Goal: Task Accomplishment & Management: Manage account settings

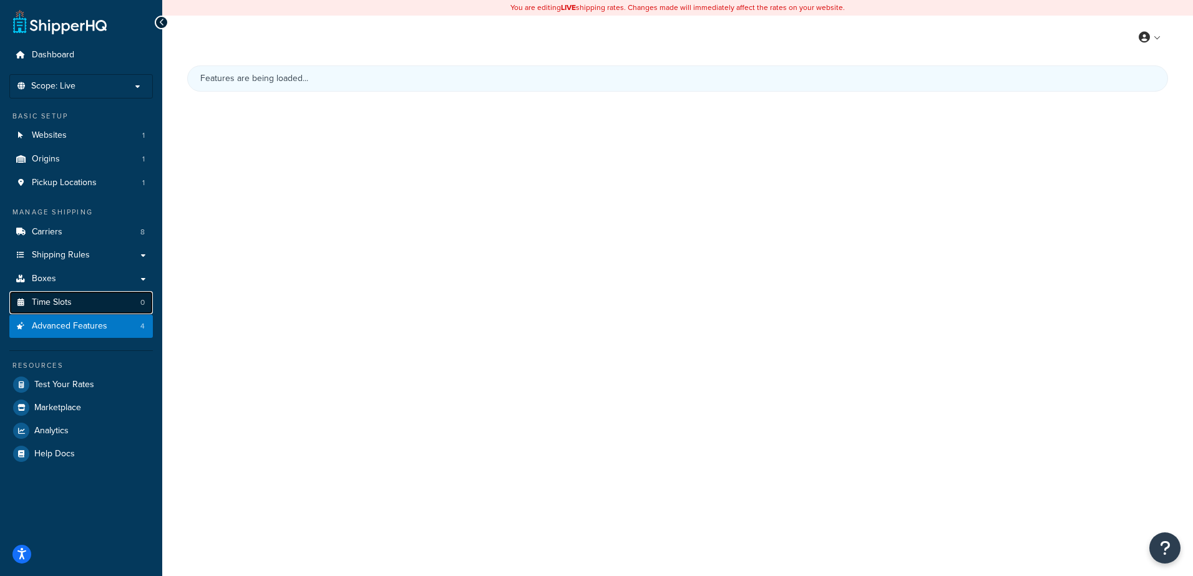
click at [59, 291] on link "Time Slots 0" at bounding box center [80, 302] width 143 height 23
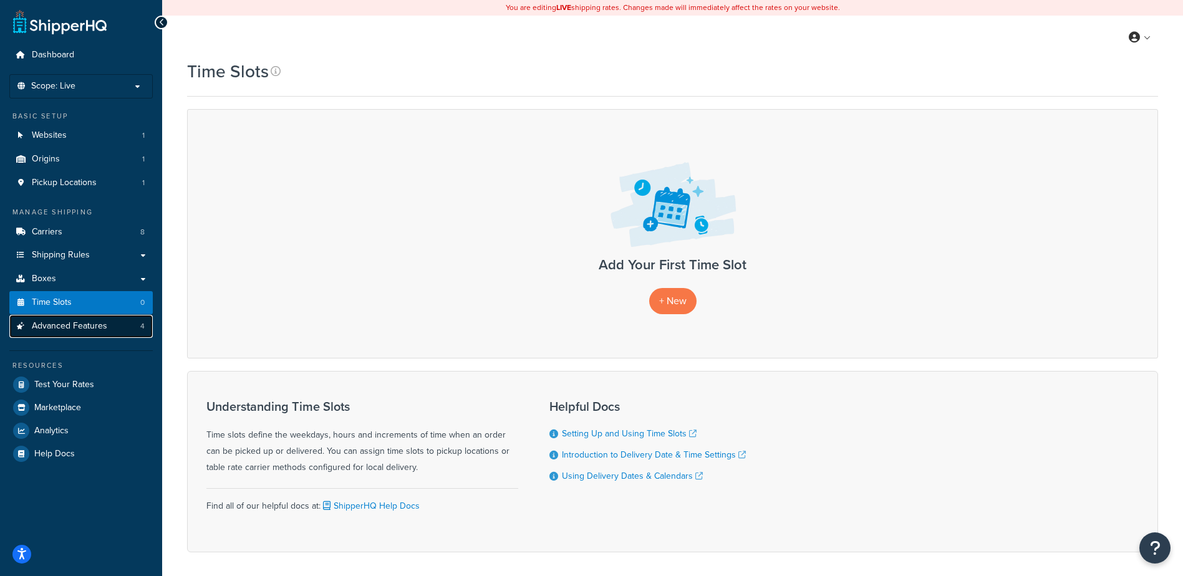
click at [96, 327] on span "Advanced Features" at bounding box center [69, 326] width 75 height 11
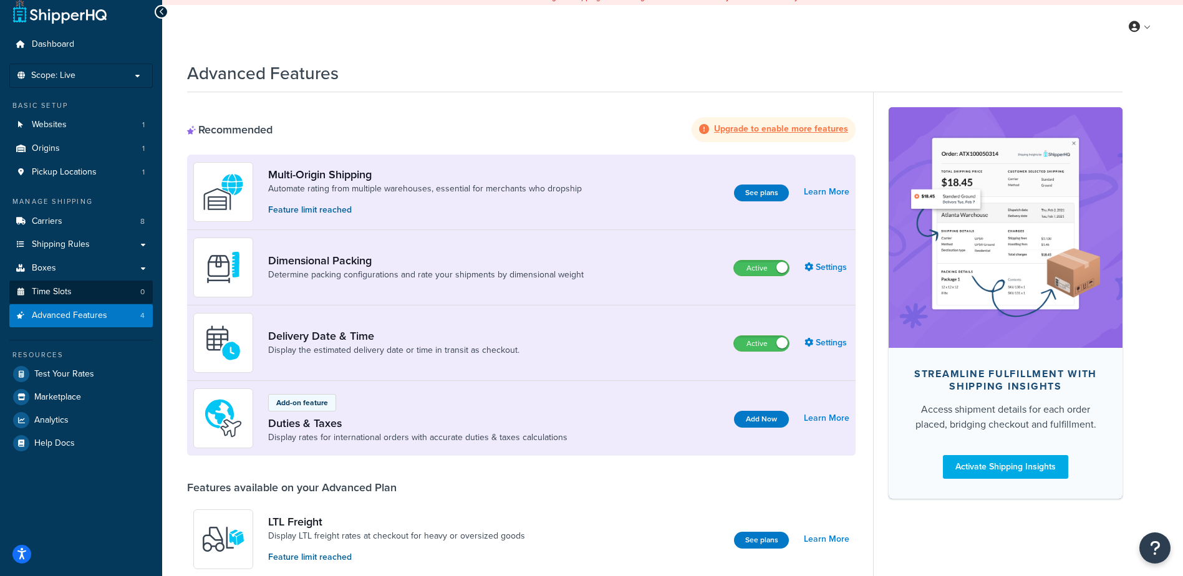
scroll to position [9, 0]
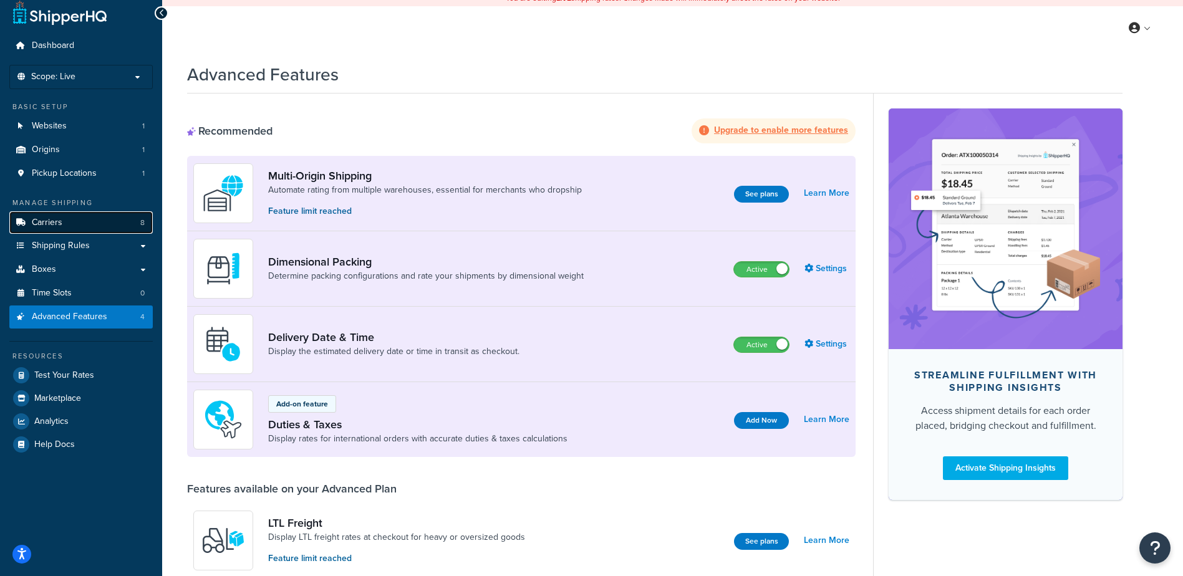
click at [85, 227] on link "Carriers 8" at bounding box center [80, 222] width 143 height 23
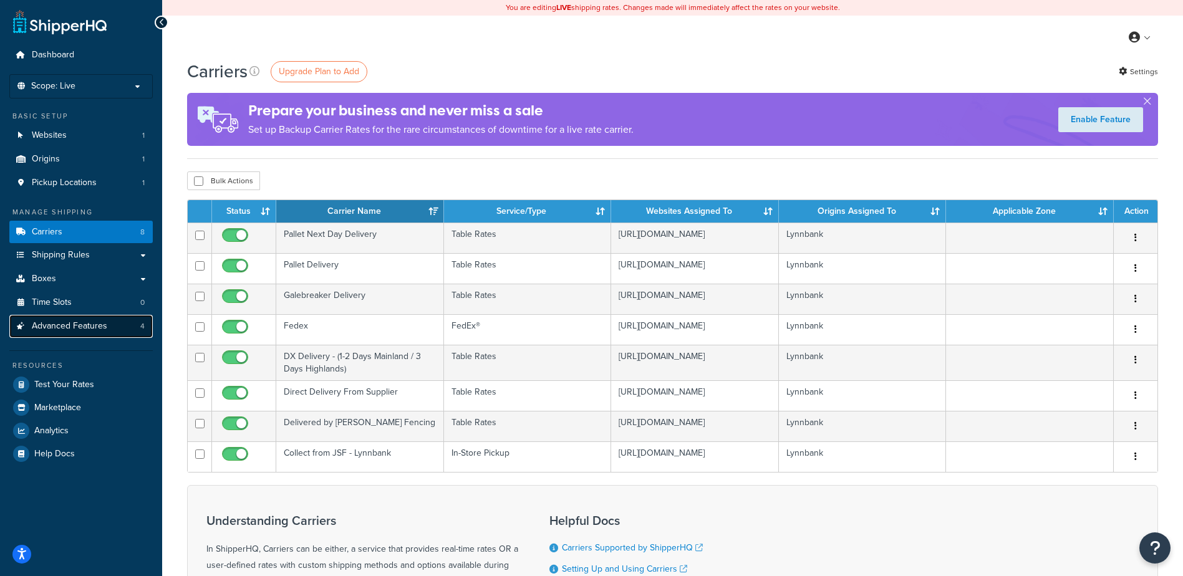
click at [79, 321] on span "Advanced Features" at bounding box center [69, 326] width 75 height 11
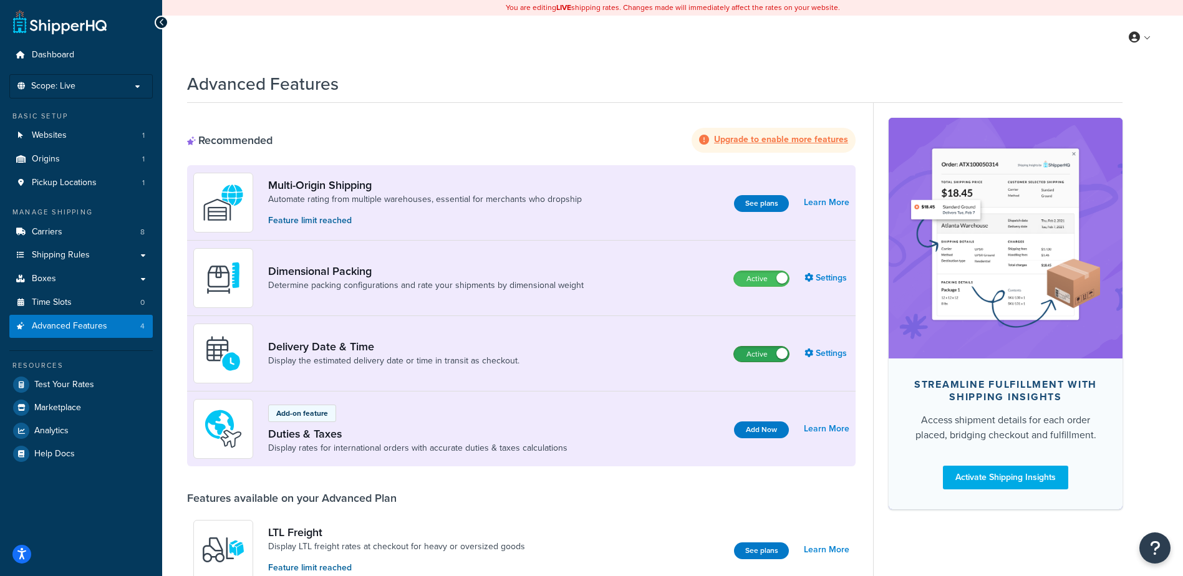
click at [775, 356] on label "Active" at bounding box center [761, 354] width 55 height 15
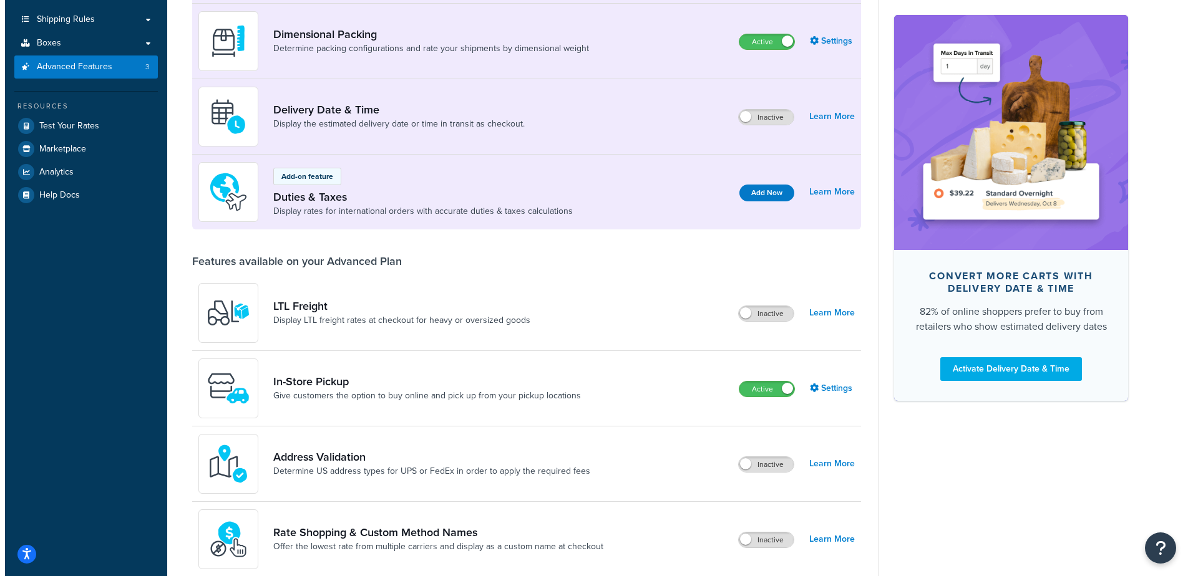
scroll to position [265, 0]
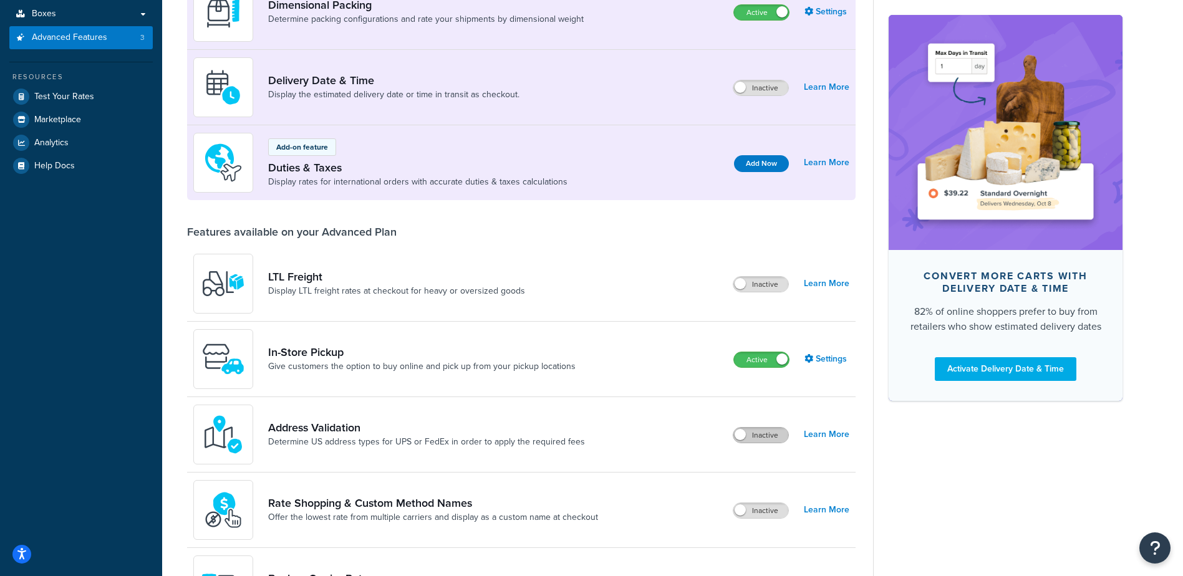
click at [747, 431] on label "Inactive" at bounding box center [760, 435] width 55 height 15
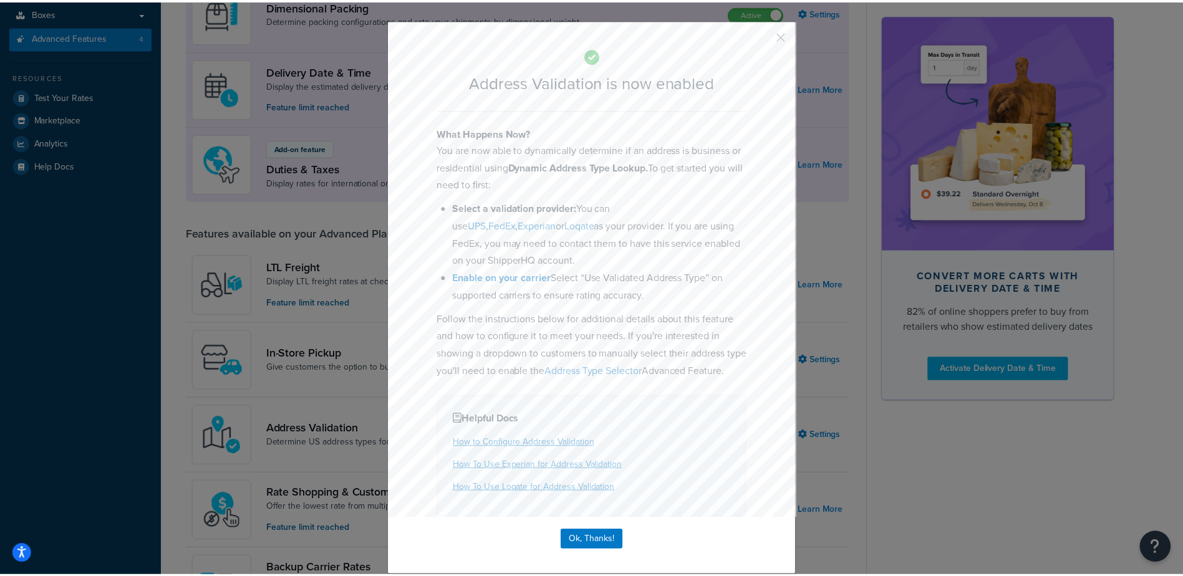
scroll to position [37, 0]
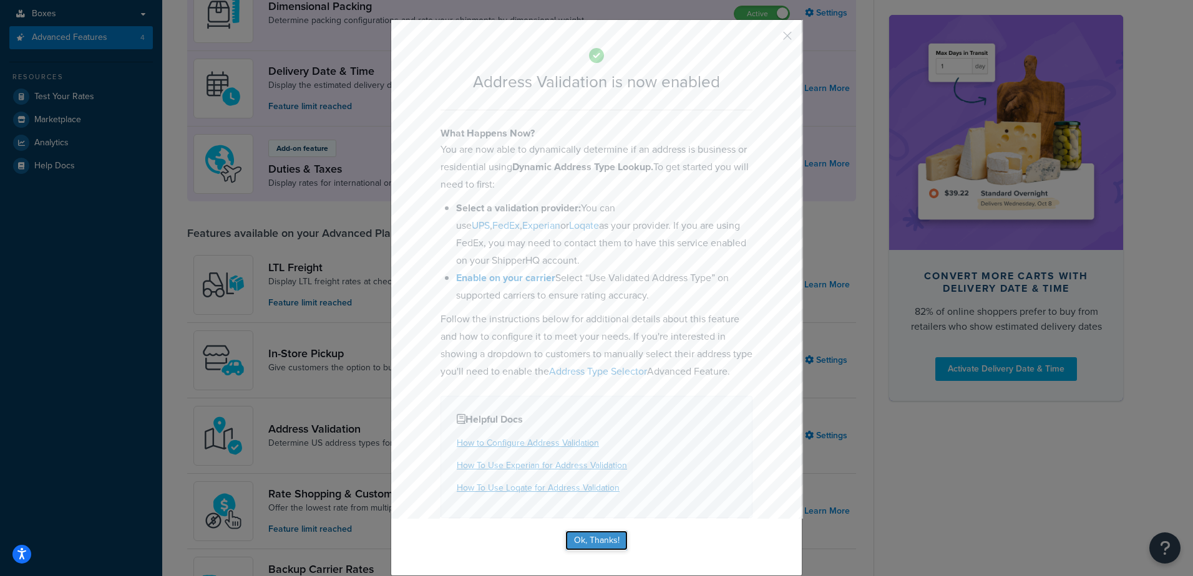
click at [604, 536] on button "Ok, Thanks!" at bounding box center [596, 541] width 62 height 20
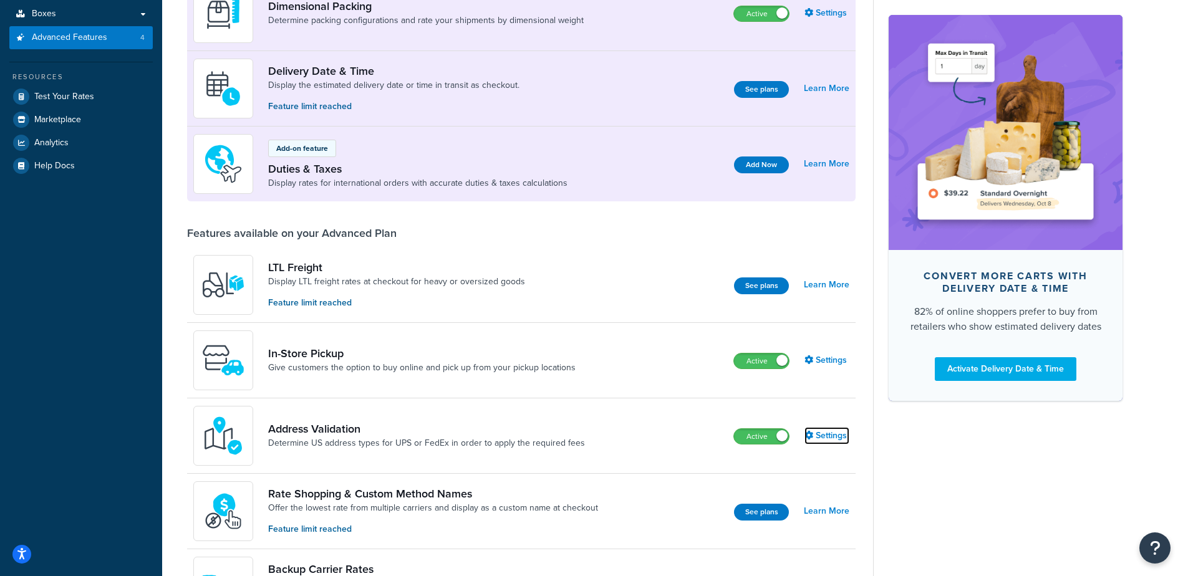
click at [827, 443] on link "Settings" at bounding box center [827, 435] width 45 height 17
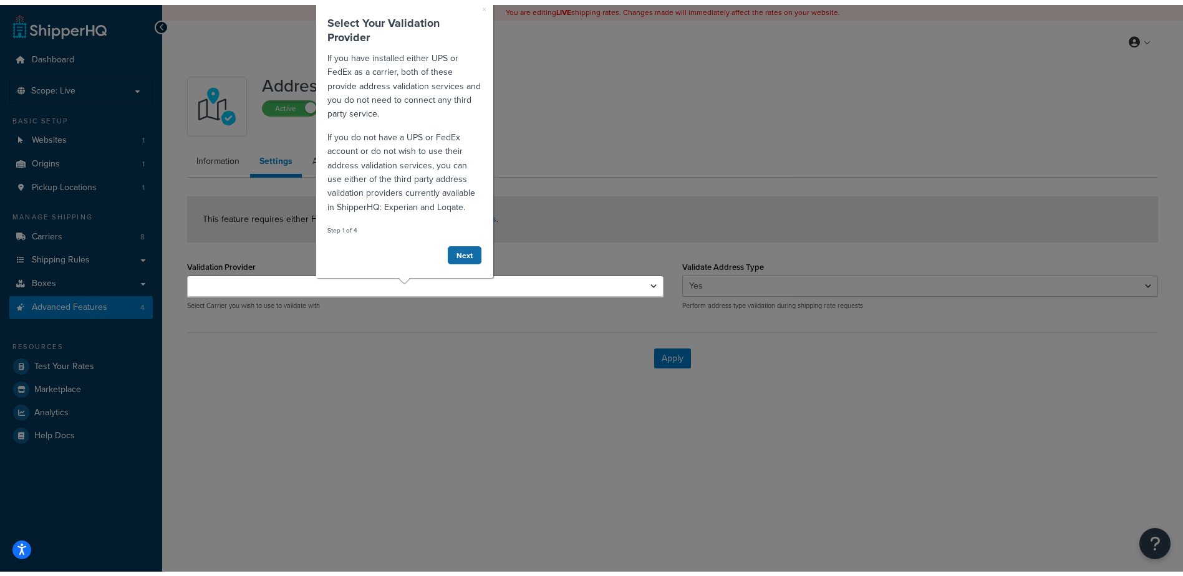
click at [460, 247] on link "Next" at bounding box center [464, 254] width 35 height 19
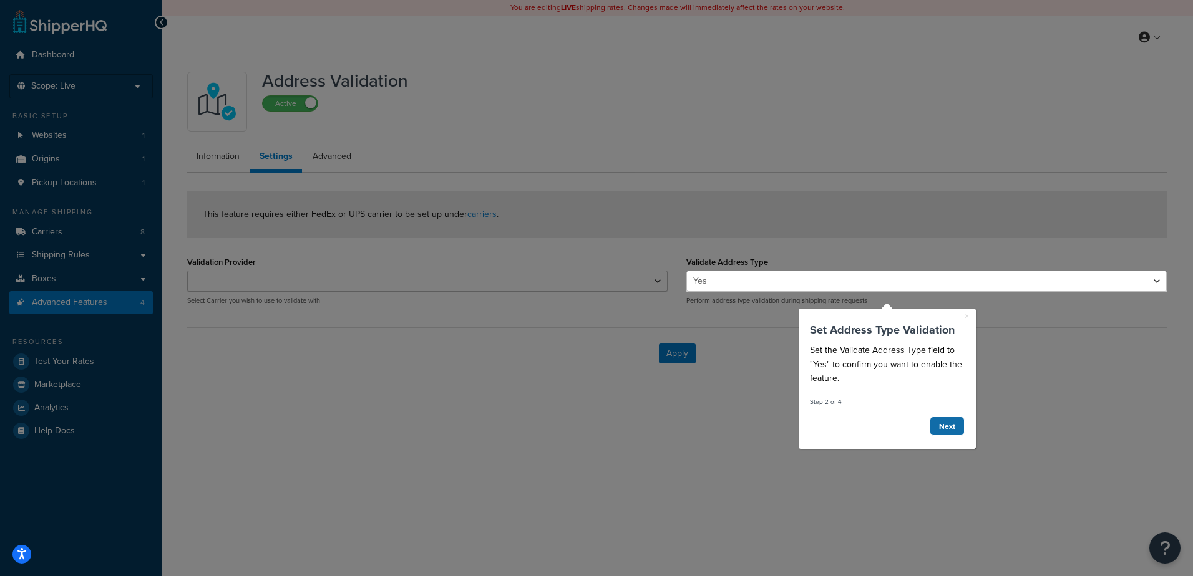
click at [946, 422] on link "Next" at bounding box center [946, 426] width 35 height 19
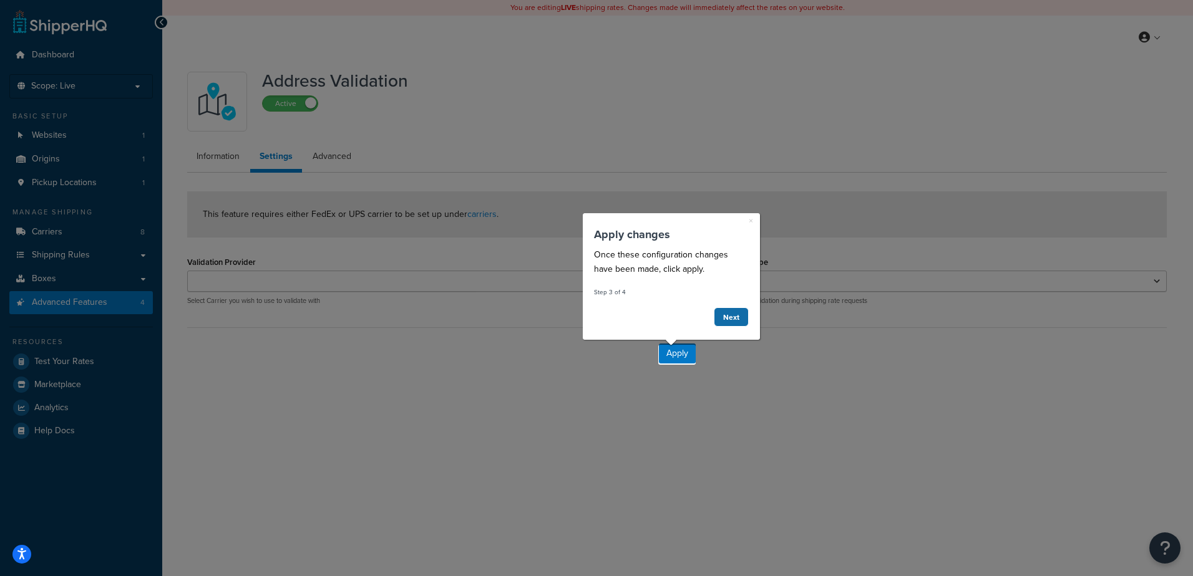
click at [733, 319] on link "Next" at bounding box center [730, 316] width 35 height 19
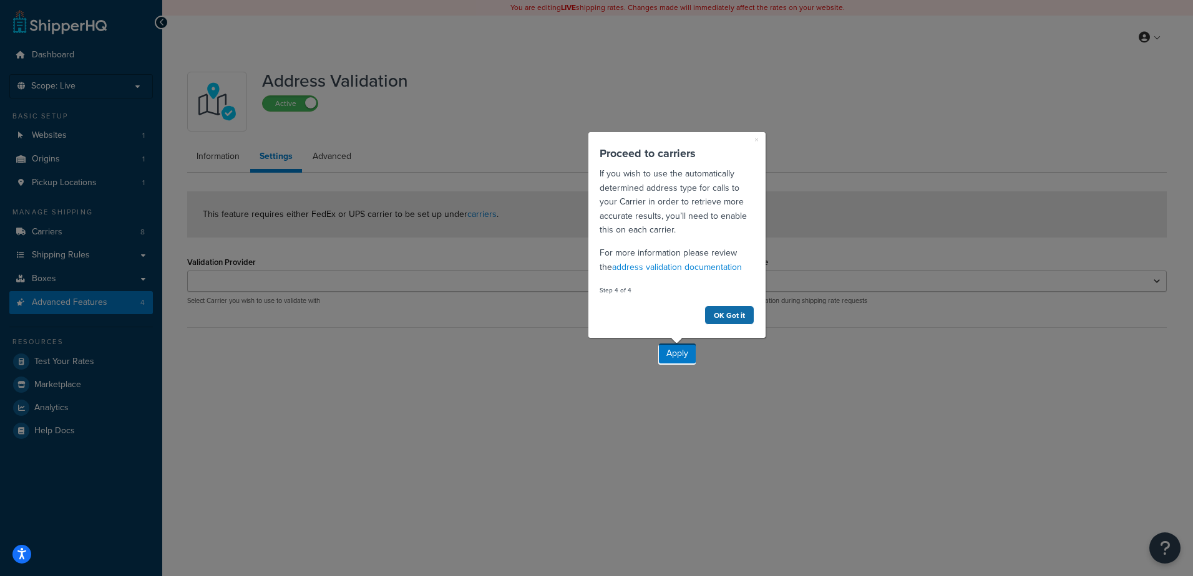
drag, startPoint x: 715, startPoint y: 317, endPoint x: 1303, endPoint y: 421, distance: 596.6
click at [715, 317] on link "OK Got it" at bounding box center [729, 315] width 50 height 19
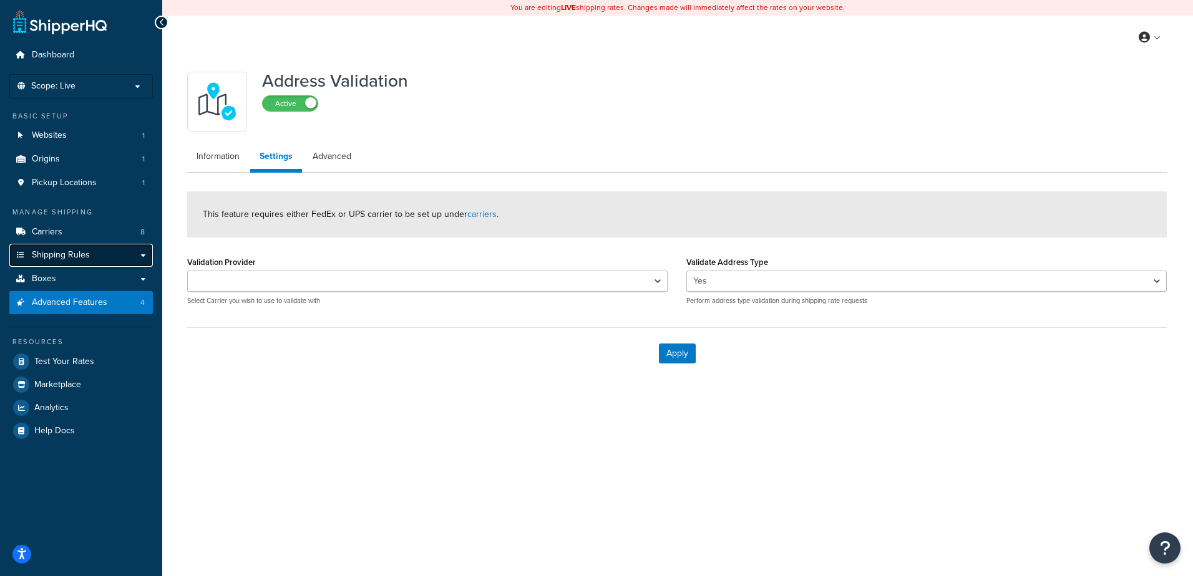
click at [105, 256] on link "Shipping Rules" at bounding box center [80, 255] width 143 height 23
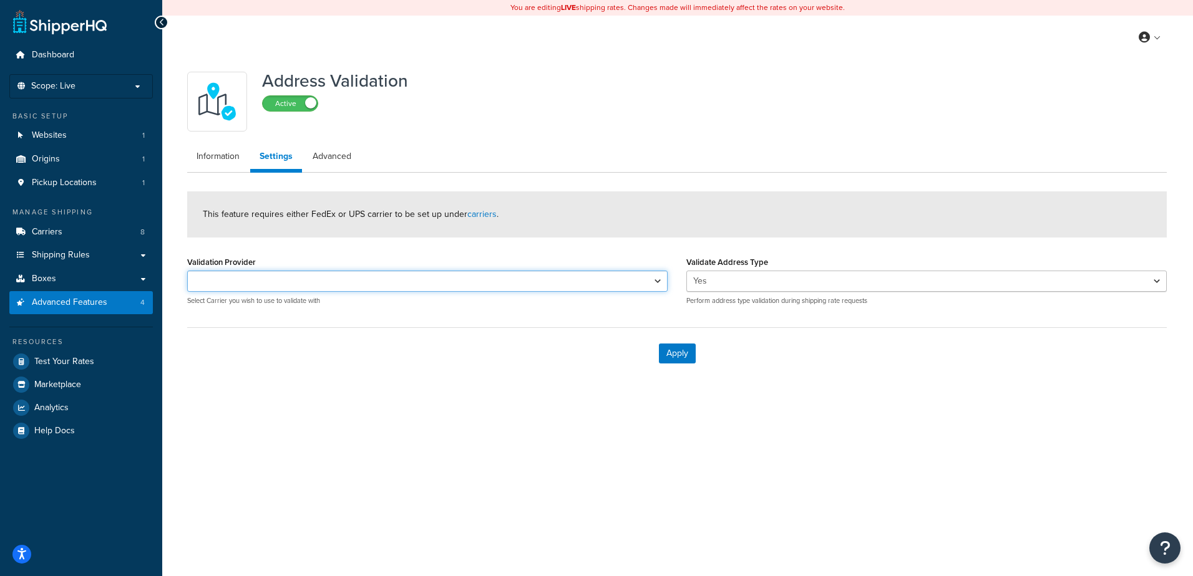
click at [369, 274] on select "Fedex FedEx" at bounding box center [427, 281] width 480 height 21
select select "100059"
click at [187, 271] on select "Fedex FedEx" at bounding box center [427, 281] width 480 height 21
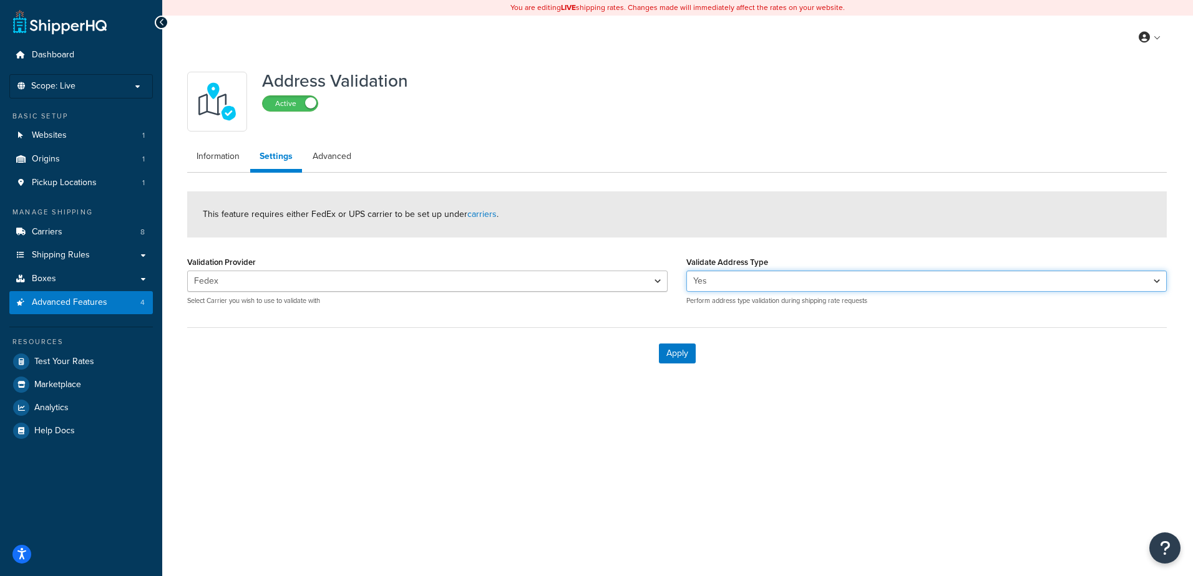
click at [750, 287] on select "Yes No" at bounding box center [926, 281] width 480 height 21
click at [751, 285] on select "Yes No" at bounding box center [926, 281] width 480 height 21
click at [665, 351] on button "Apply" at bounding box center [677, 354] width 37 height 20
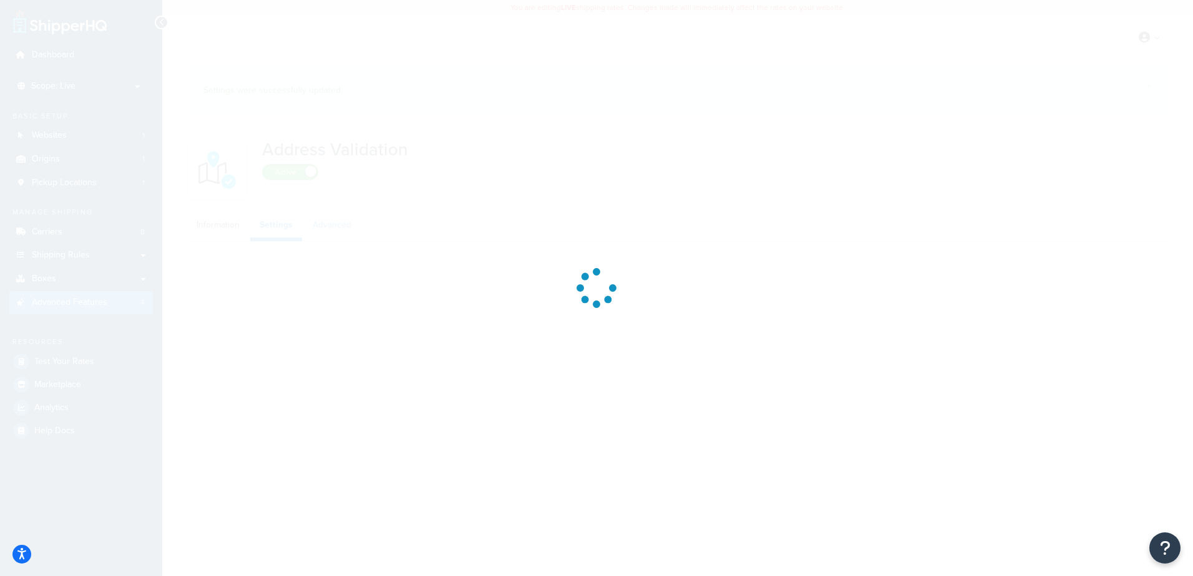
select select "100059"
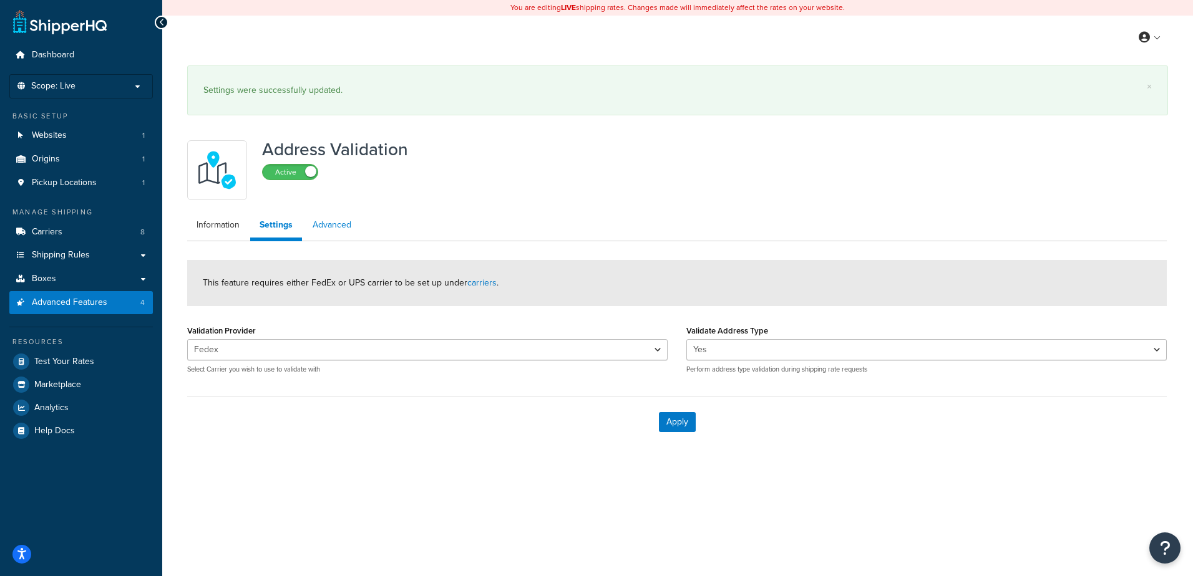
click at [339, 228] on link "Advanced" at bounding box center [331, 225] width 57 height 25
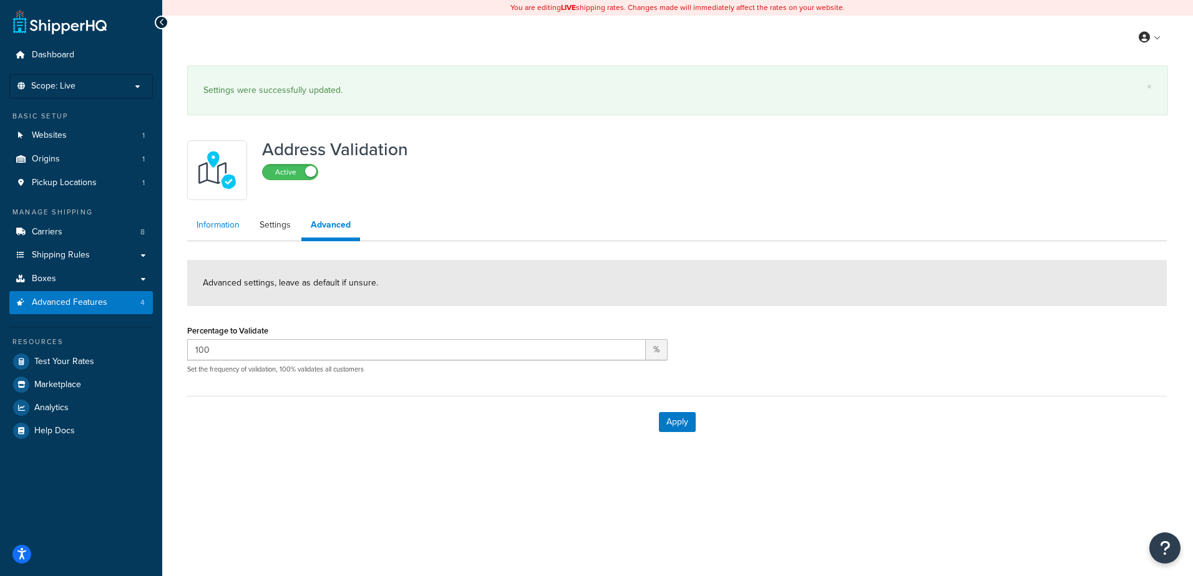
click at [211, 227] on link "Information" at bounding box center [218, 225] width 62 height 25
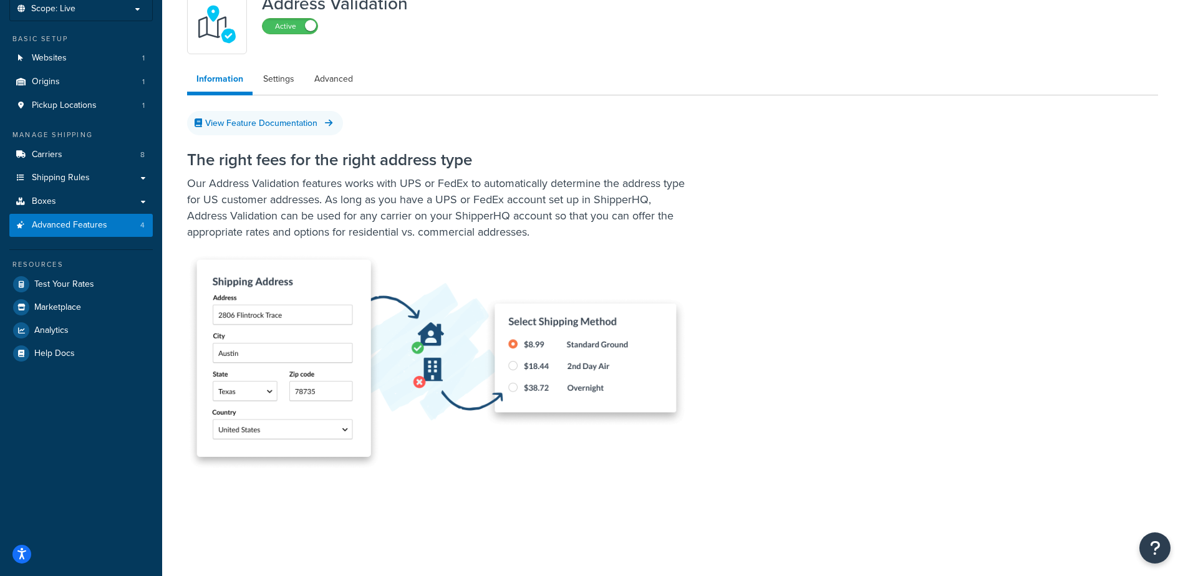
scroll to position [79, 0]
click at [67, 182] on span "Shipping Rules" at bounding box center [61, 178] width 58 height 11
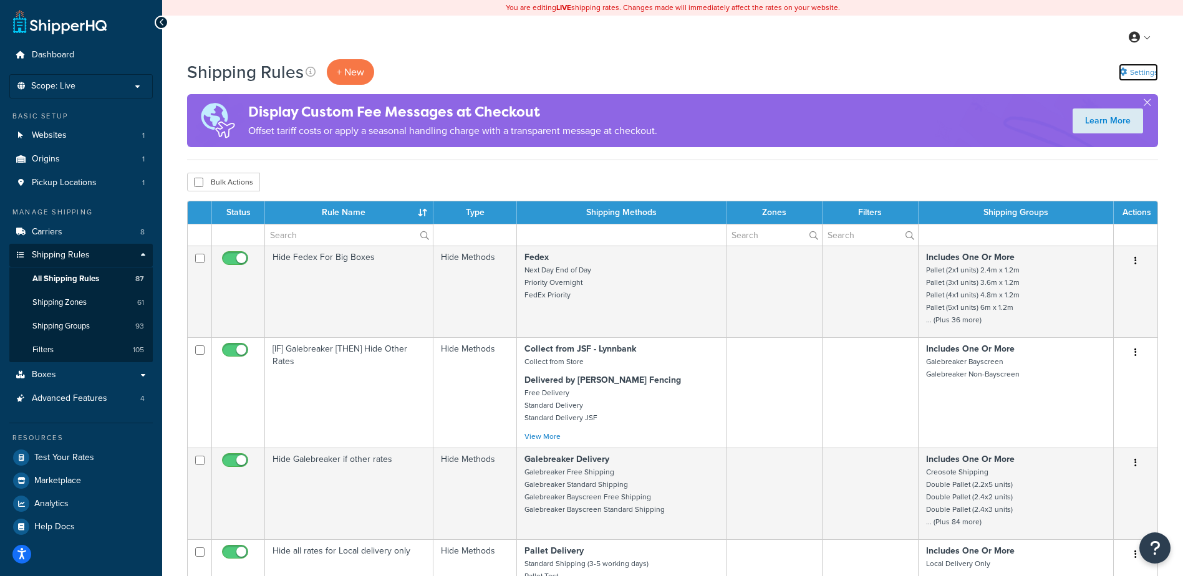
click at [1131, 69] on link "Settings" at bounding box center [1138, 72] width 39 height 17
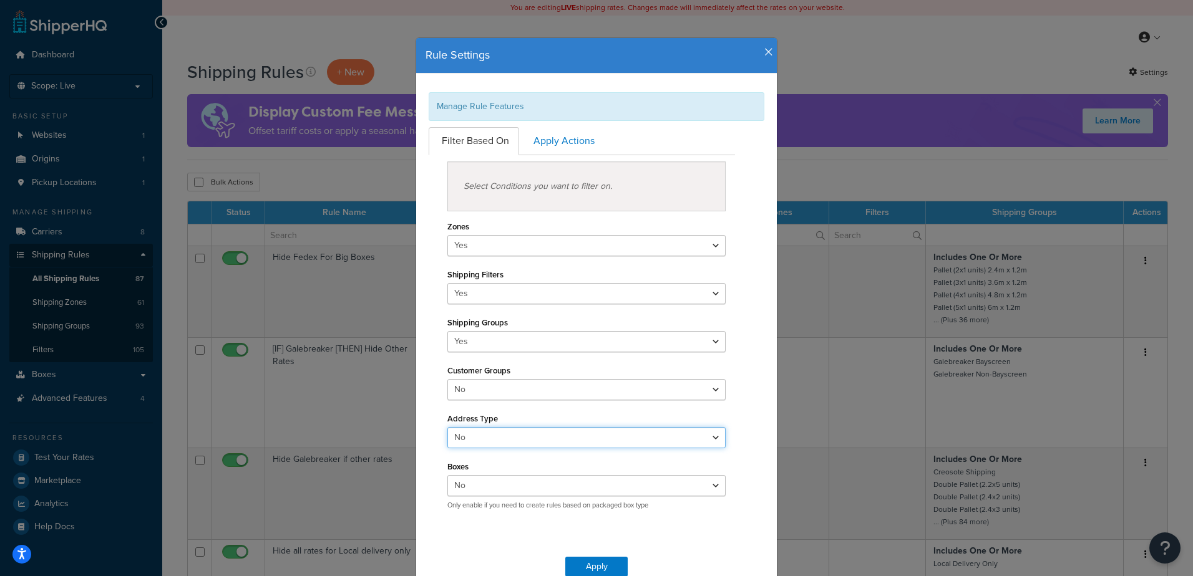
click at [638, 442] on select "Yes No" at bounding box center [586, 437] width 278 height 21
select select "true"
click at [447, 427] on select "Yes No" at bounding box center [586, 437] width 278 height 21
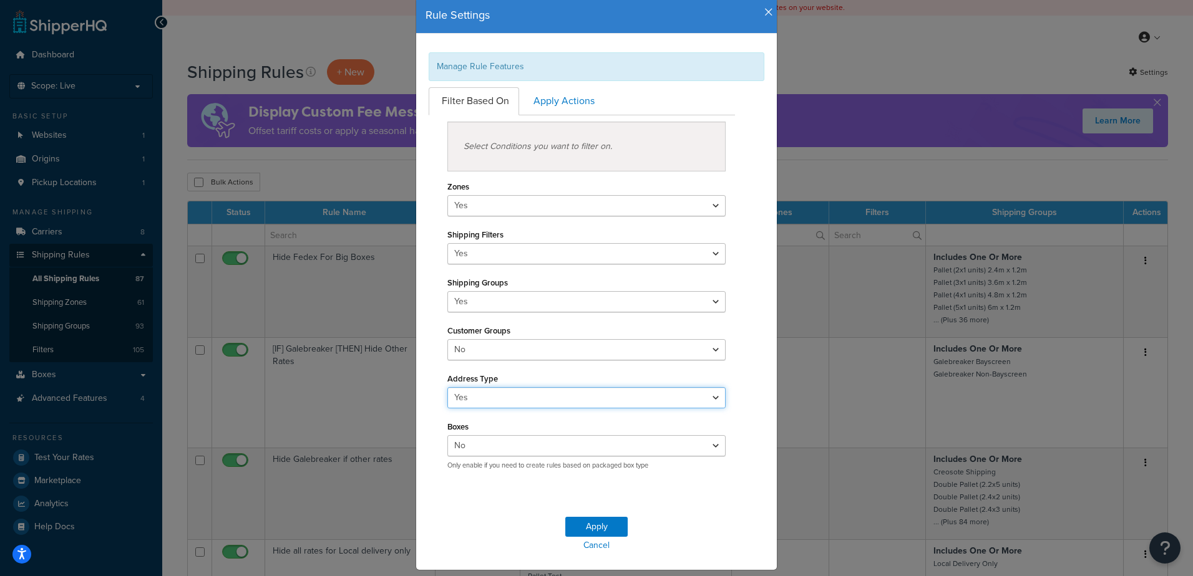
scroll to position [9, 0]
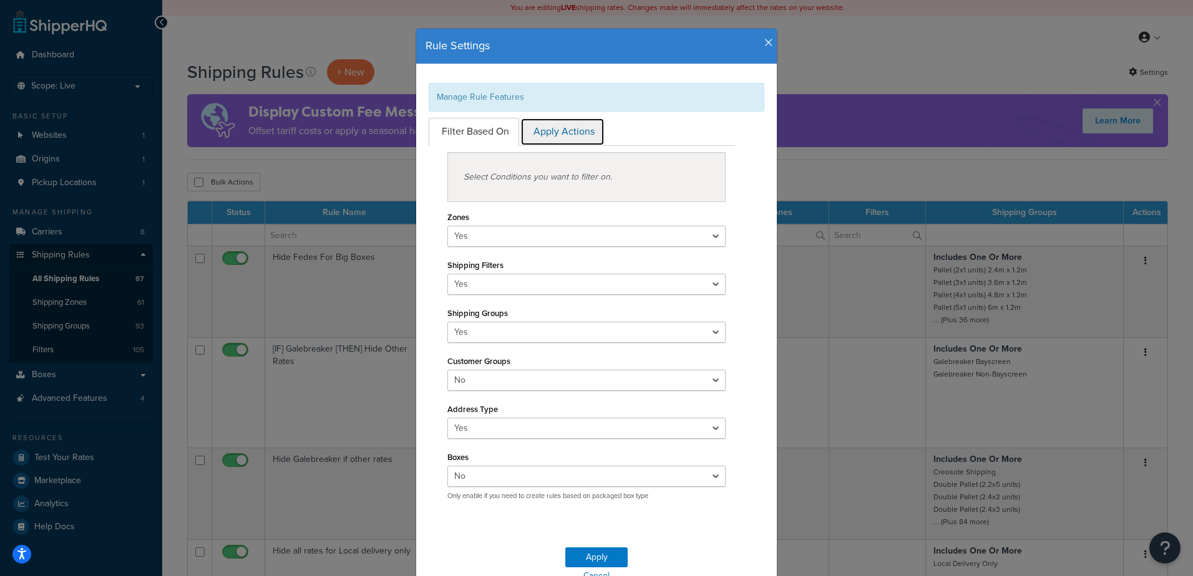
click at [571, 140] on link "Apply Actions" at bounding box center [562, 132] width 84 height 28
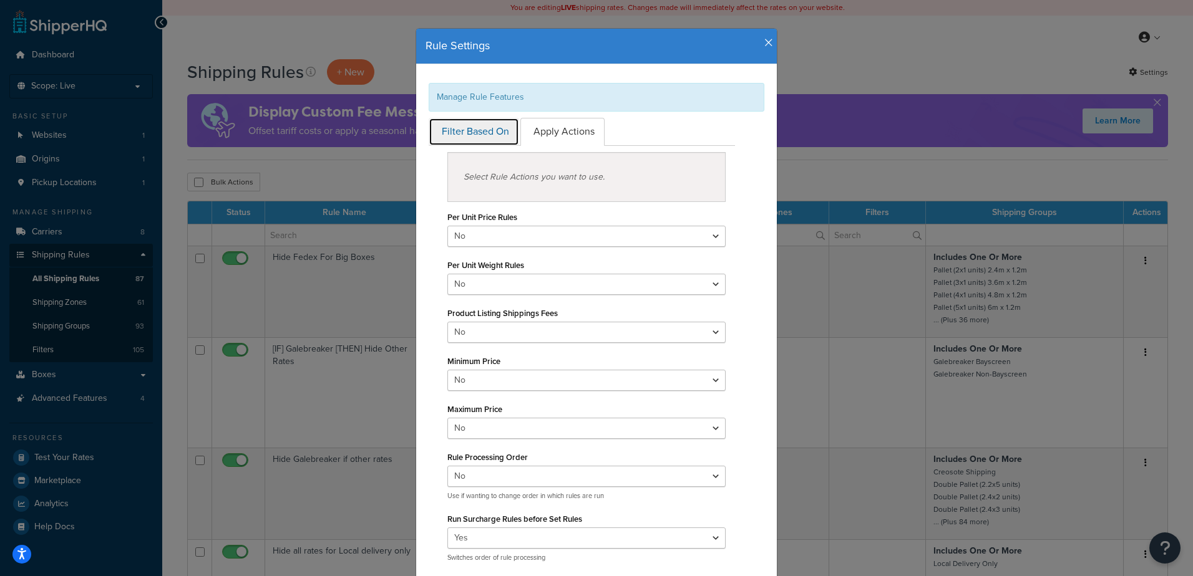
click at [477, 121] on link "Filter Based On" at bounding box center [473, 132] width 90 height 28
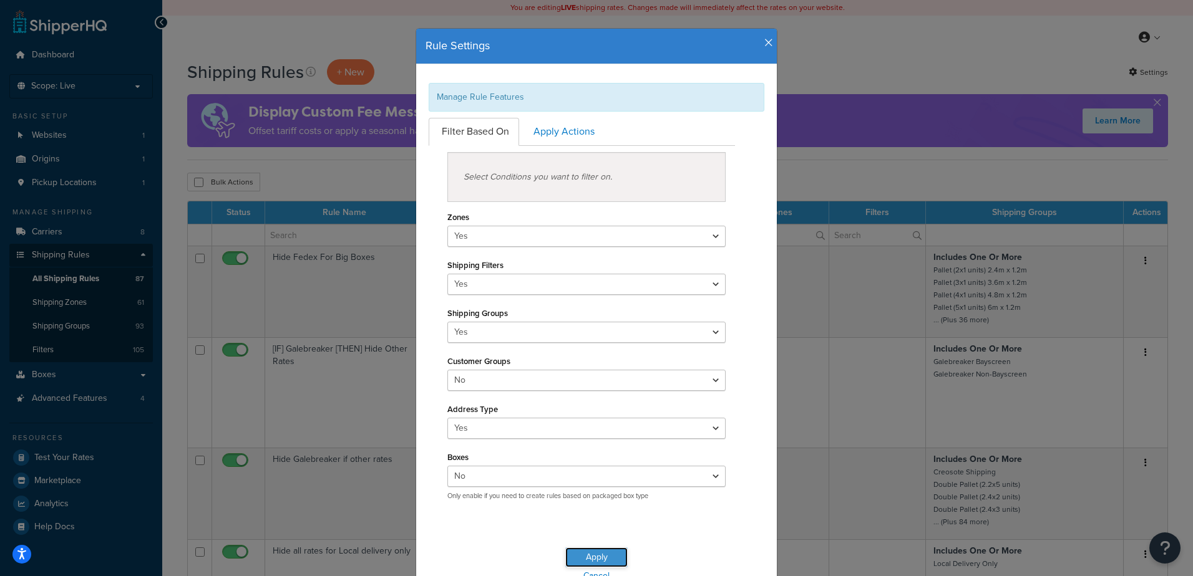
click at [593, 553] on button "Apply" at bounding box center [596, 558] width 62 height 20
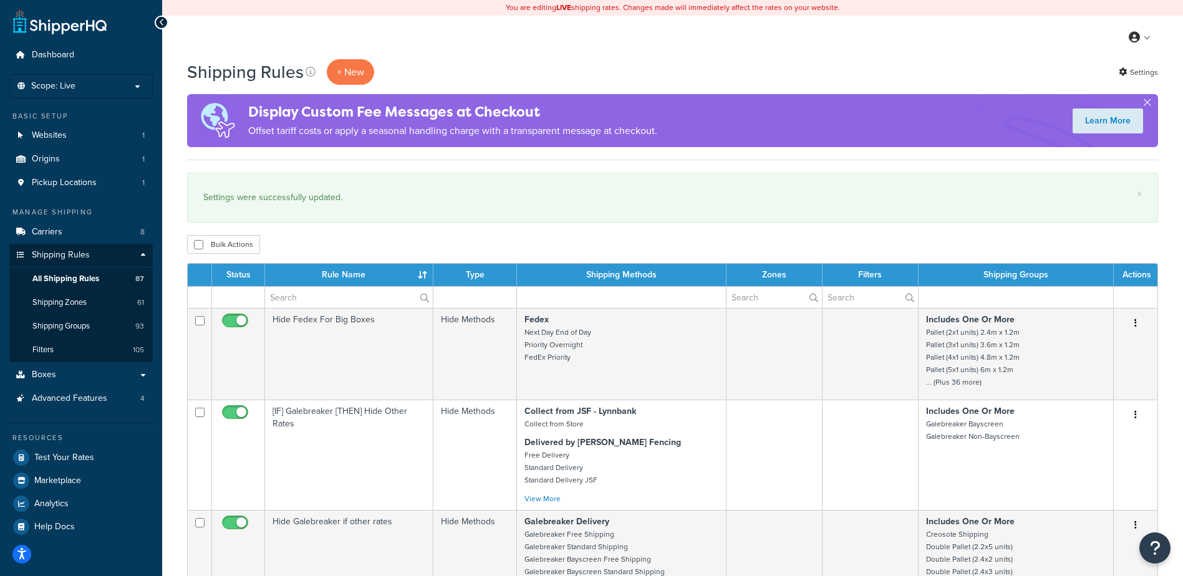
click at [367, 53] on div "My Profile Billing Global Settings Contact Us Logout" at bounding box center [672, 38] width 1021 height 44
click at [356, 67] on p "+ New" at bounding box center [350, 72] width 47 height 26
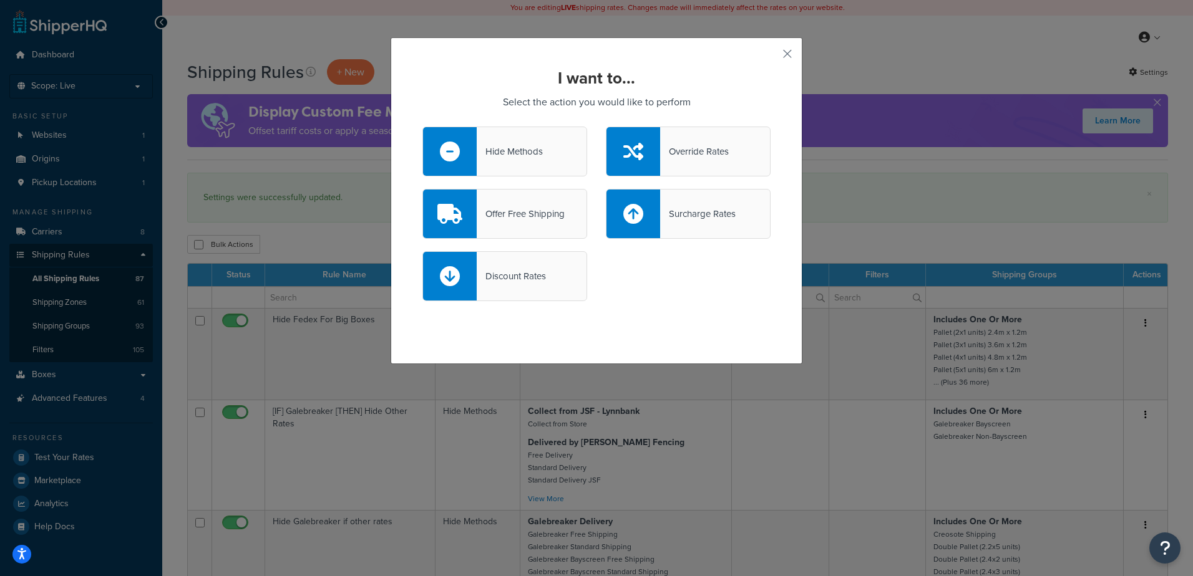
click at [539, 276] on div "Discount Rates" at bounding box center [511, 276] width 69 height 17
click at [0, 0] on input "Discount Rates" at bounding box center [0, 0] width 0 height 0
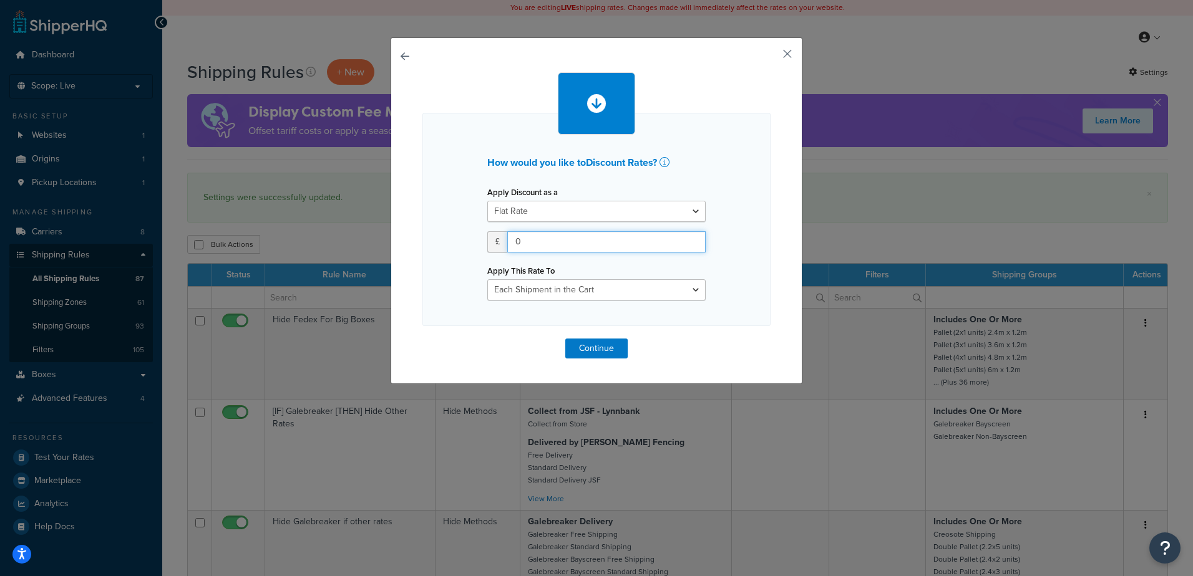
click at [622, 239] on input "0" at bounding box center [606, 241] width 198 height 21
type input "15"
click at [665, 290] on select "Each Shipment in the Cart Each Shipping Group in the Cart Each Item within a Sh…" at bounding box center [596, 289] width 218 height 21
click at [487, 279] on select "Each Shipment in the Cart Each Shipping Group in the Cart Each Item within a Sh…" at bounding box center [596, 289] width 218 height 21
click at [599, 347] on button "Continue" at bounding box center [596, 349] width 62 height 20
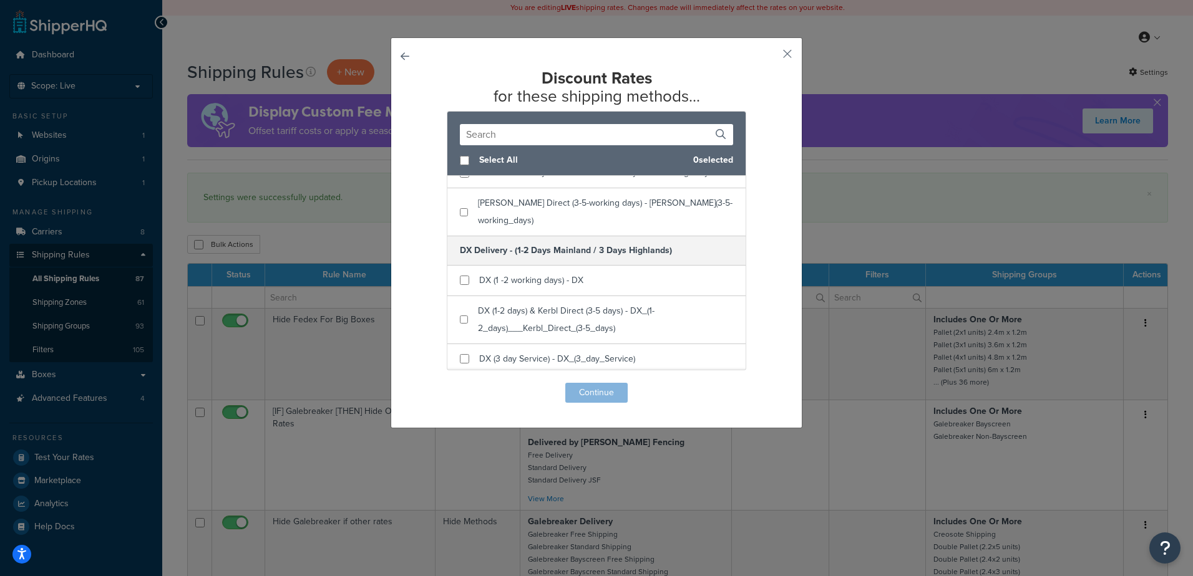
scroll to position [803, 0]
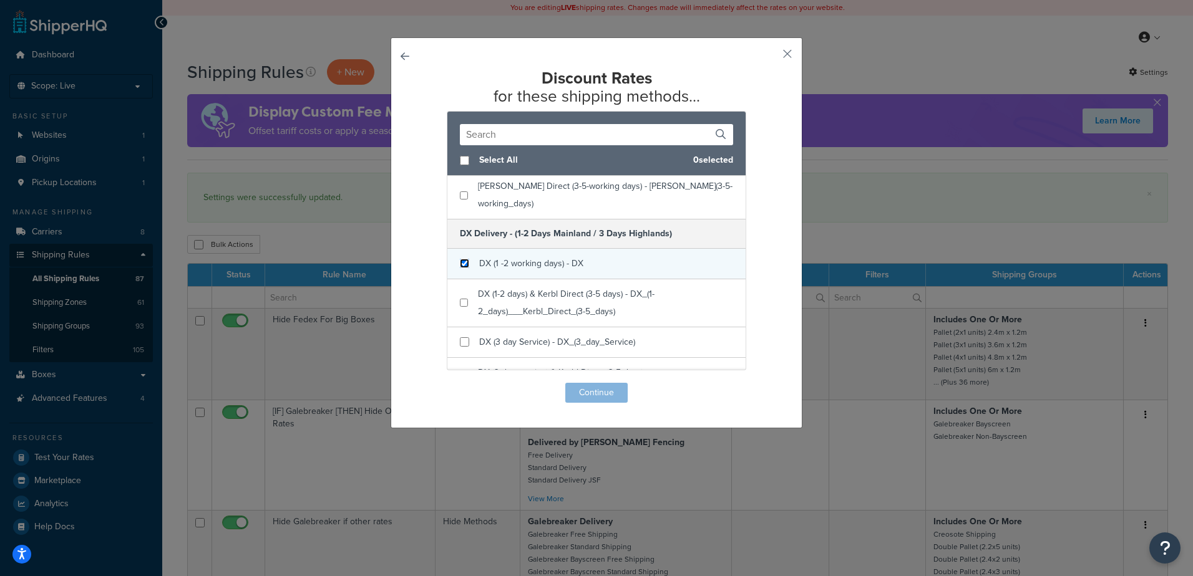
click at [460, 261] on input "checkbox" at bounding box center [464, 263] width 9 height 9
checkbox input "true"
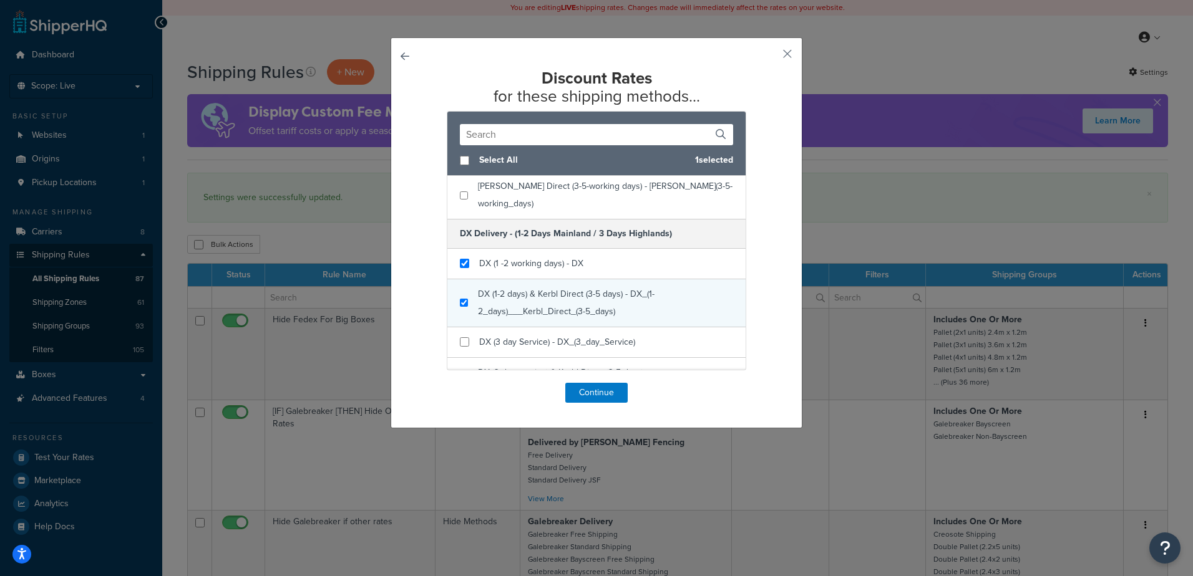
checkbox input "true"
drag, startPoint x: 460, startPoint y: 298, endPoint x: 472, endPoint y: 319, distance: 23.4
click at [460, 299] on div "DX (1-2 days) & Kerbl Direct (3-5 days) - DX_(1-2_days)___Kerbl_Direct_(3-5_day…" at bounding box center [596, 303] width 298 height 48
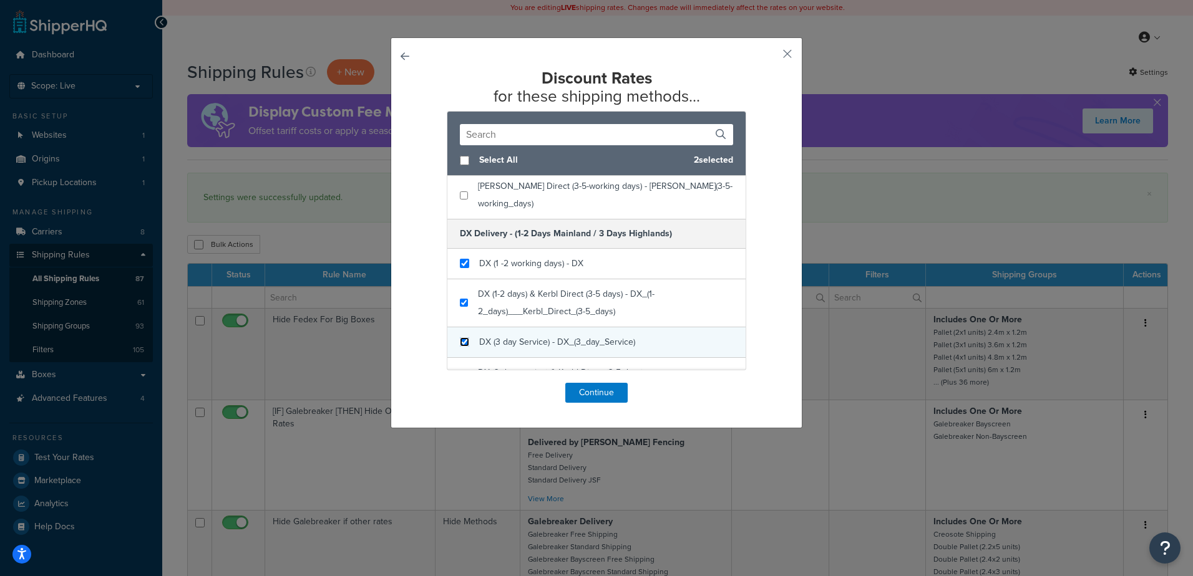
click at [460, 342] on input "checkbox" at bounding box center [464, 341] width 9 height 9
checkbox input "true"
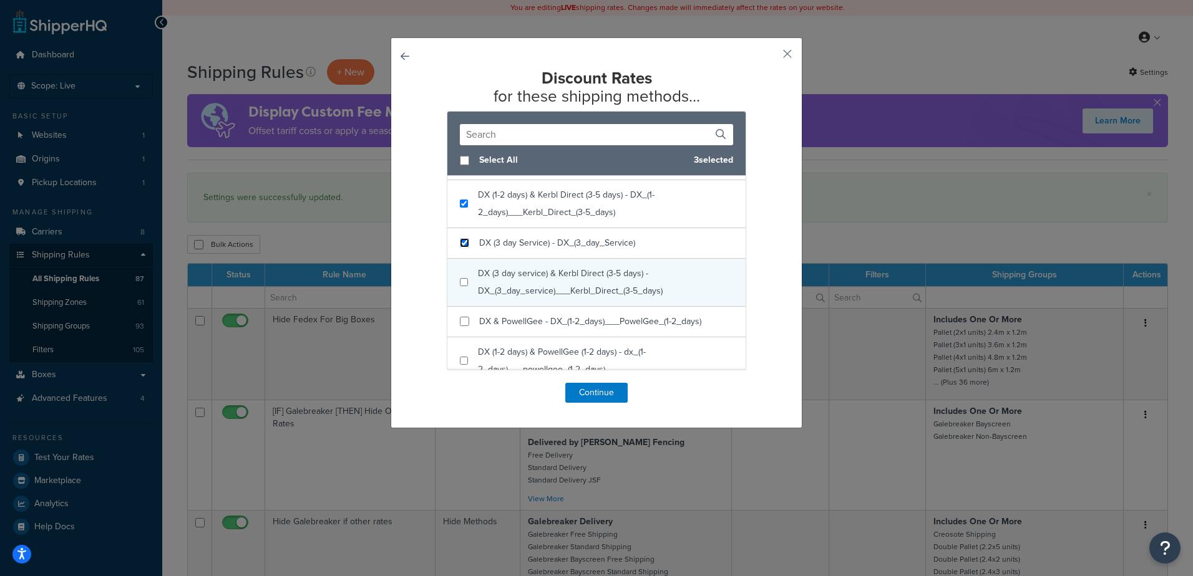
scroll to position [896, 0]
click at [462, 291] on input "checkbox" at bounding box center [464, 287] width 8 height 9
checkbox input "true"
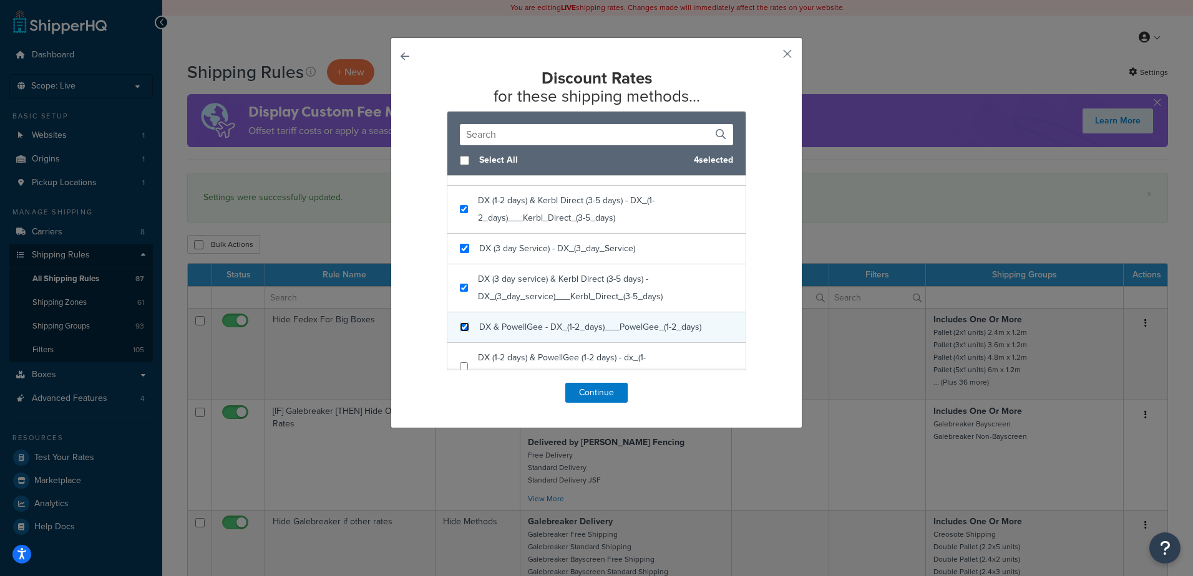
click at [464, 326] on input "checkbox" at bounding box center [464, 326] width 9 height 9
checkbox input "true"
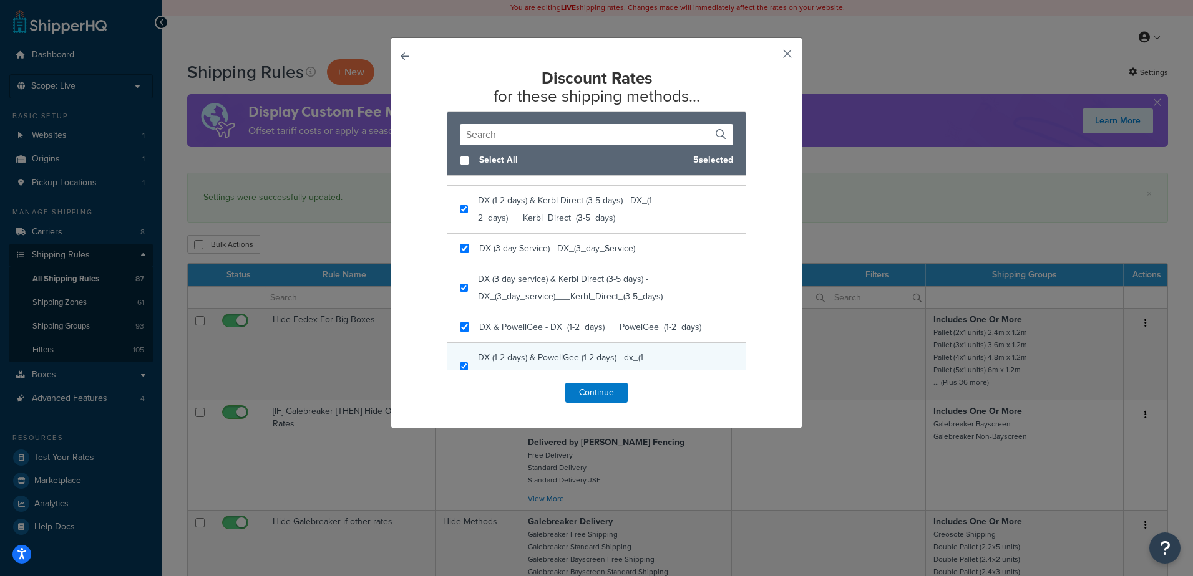
checkbox input "true"
click at [461, 360] on div "DX (1-2 days) & PowellGee (1-2 days) - dx_(1-2_days)___powellgee_(1-2_days)" at bounding box center [596, 366] width 298 height 47
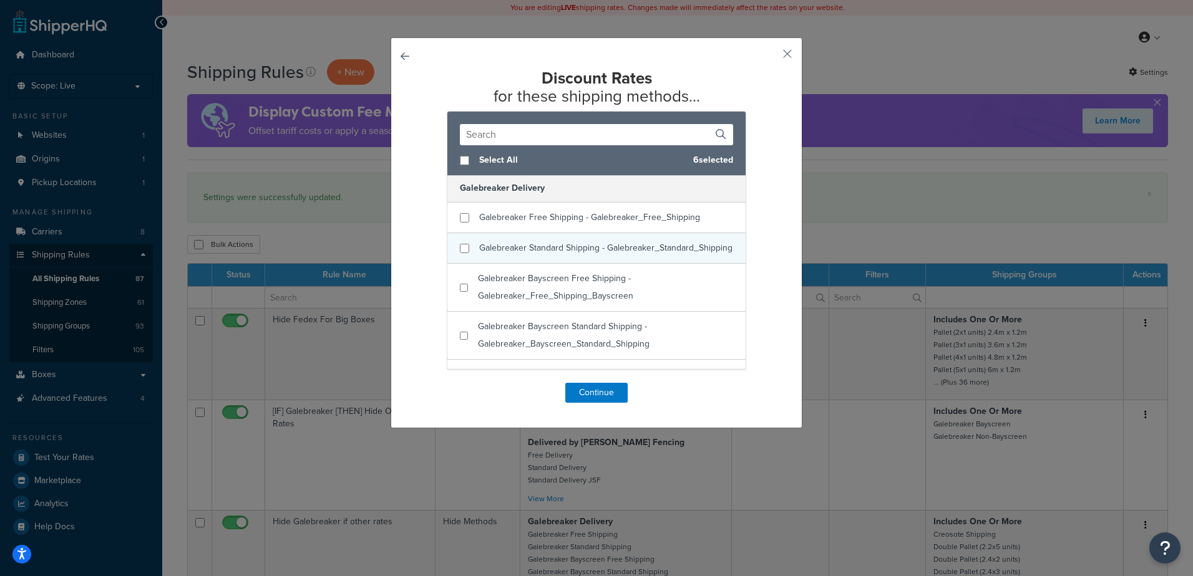
scroll to position [1161, 0]
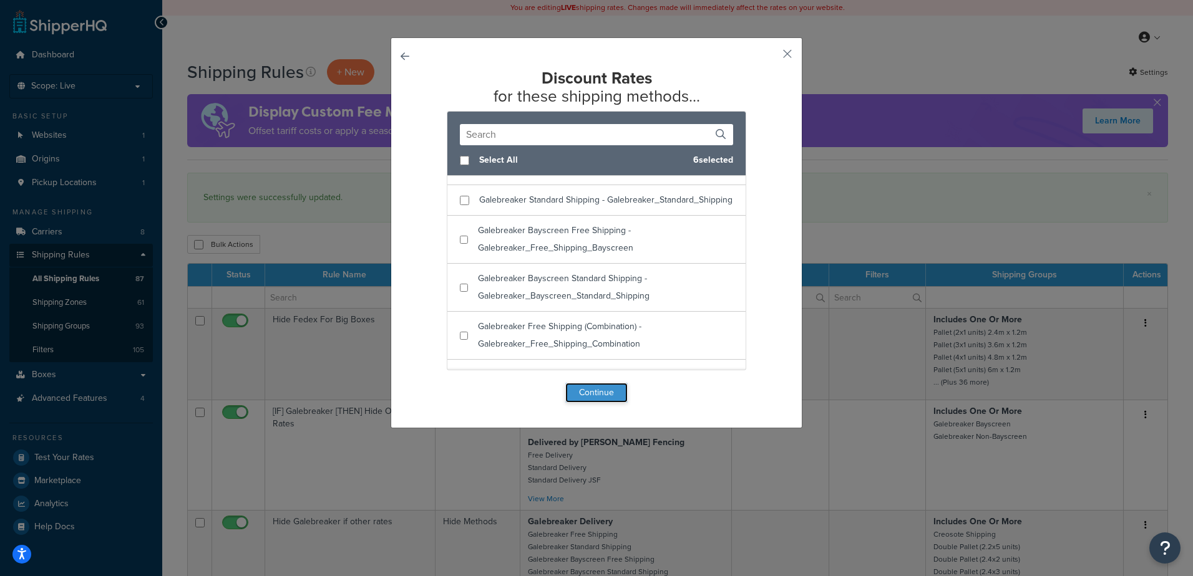
click at [592, 392] on button "Continue" at bounding box center [596, 393] width 62 height 20
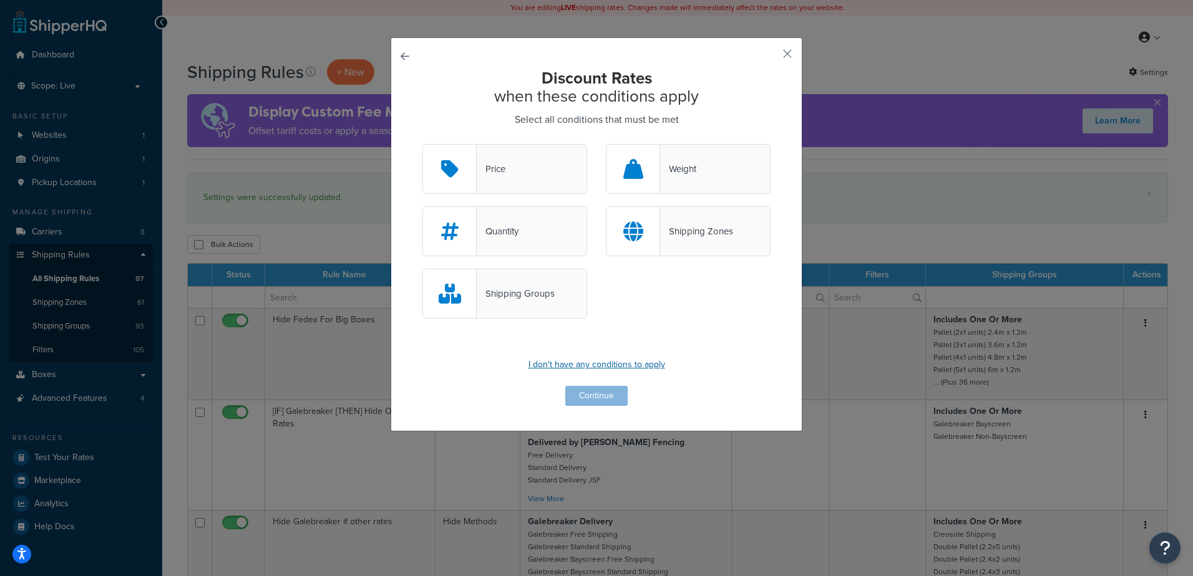
click at [621, 367] on p "I don't have any conditions to apply" at bounding box center [596, 364] width 348 height 17
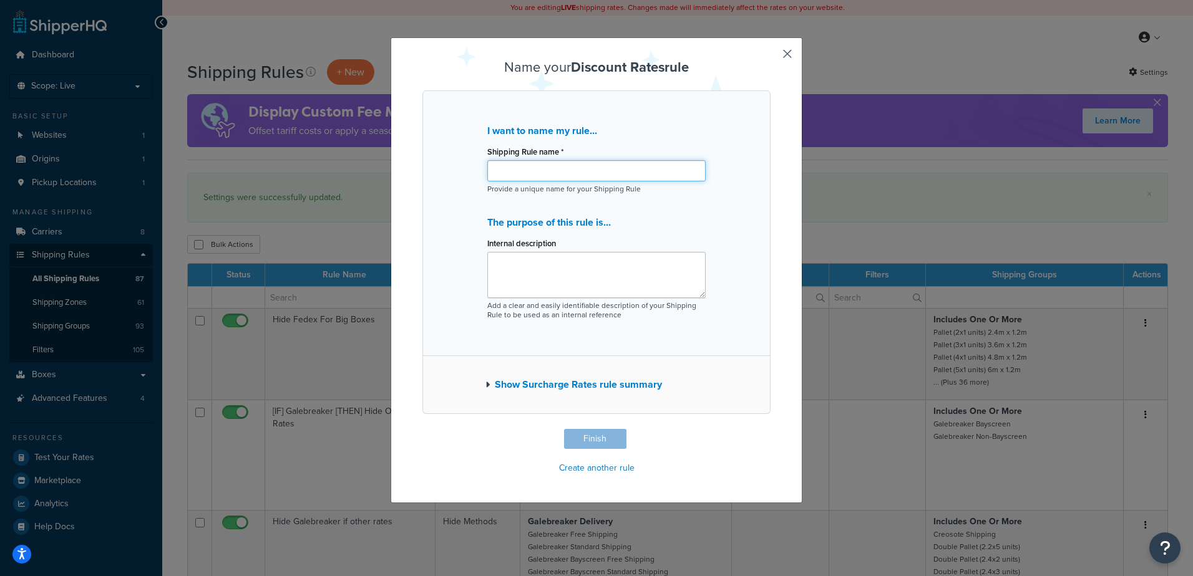
click at [543, 178] on input "Shipping Rule name *" at bounding box center [596, 170] width 218 height 21
type input "d"
type input "DX BUSINESS ADDRESS DISCOUNT"
click at [574, 439] on button "Finish" at bounding box center [595, 439] width 62 height 20
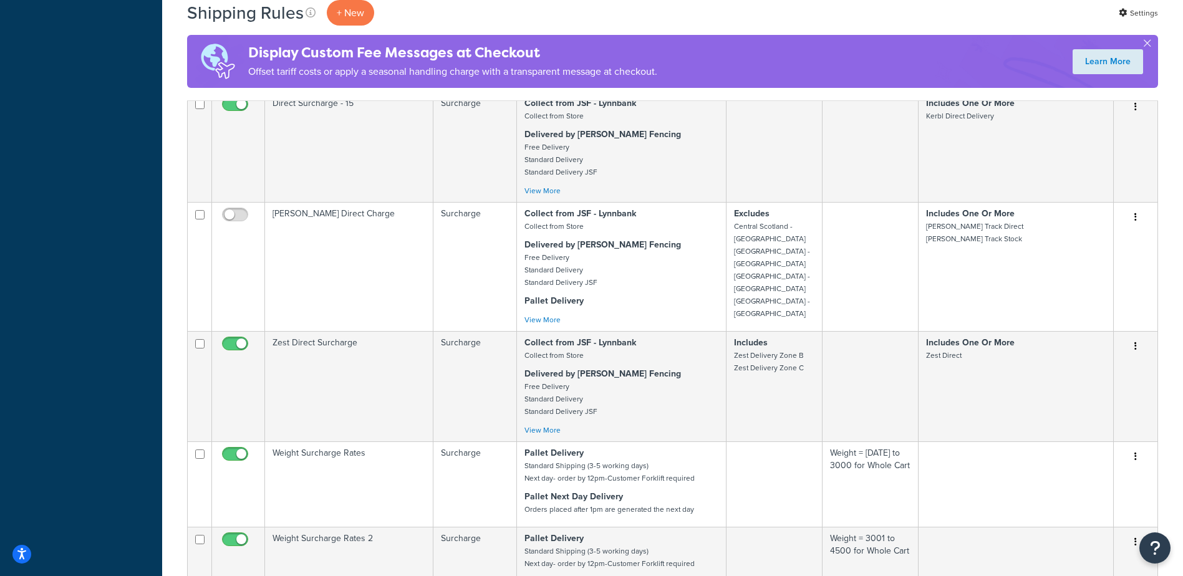
scroll to position [1057, 0]
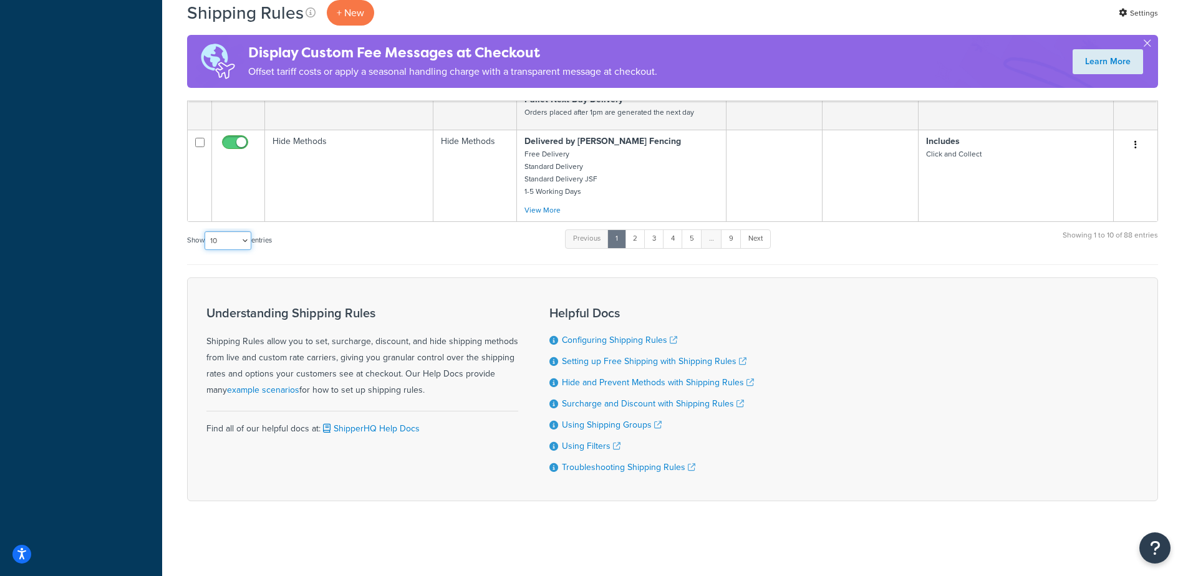
click at [244, 236] on select "10 15 25 50 100 1000" at bounding box center [228, 240] width 47 height 19
select select "1000"
click at [206, 231] on select "10 15 25 50 100 1000" at bounding box center [228, 240] width 47 height 19
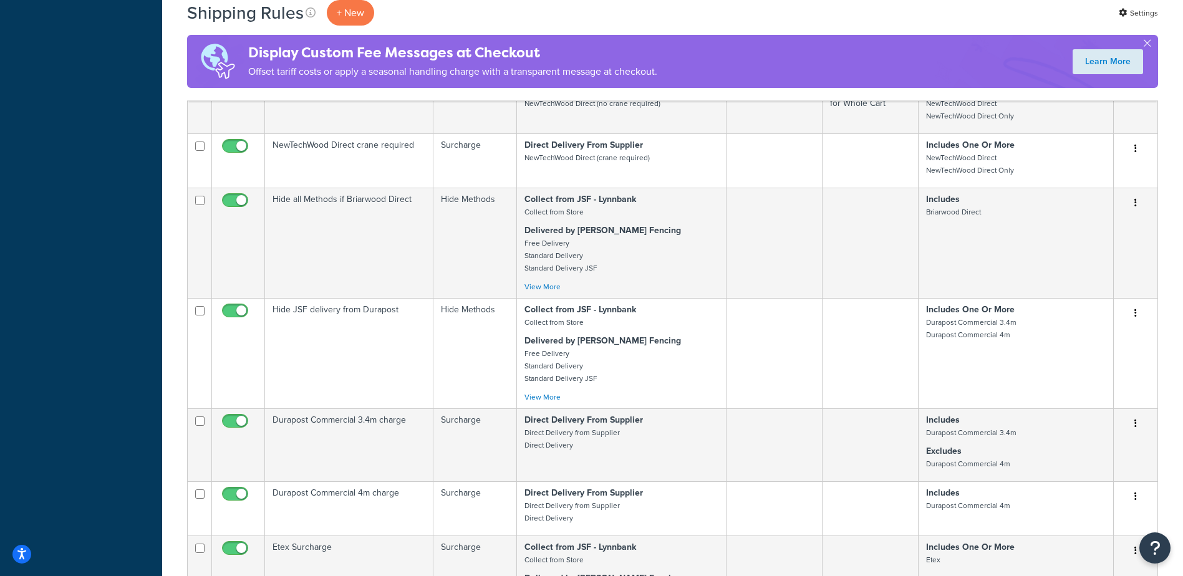
scroll to position [7797, 0]
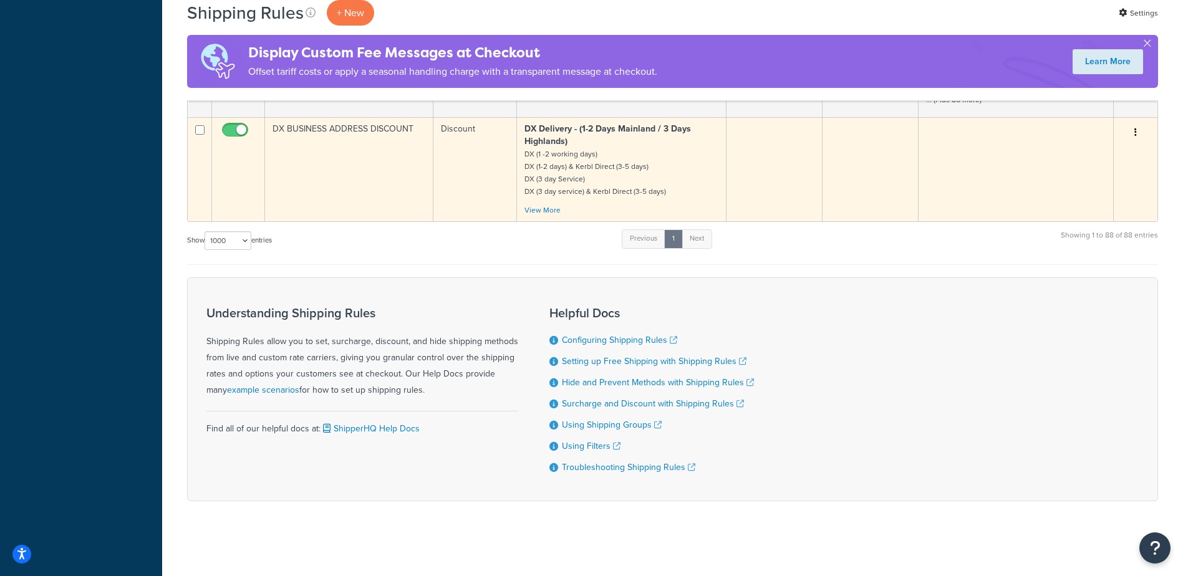
click at [241, 125] on input "checkbox" at bounding box center [237, 133] width 34 height 16
checkbox input "false"
click at [863, 150] on td at bounding box center [870, 169] width 95 height 104
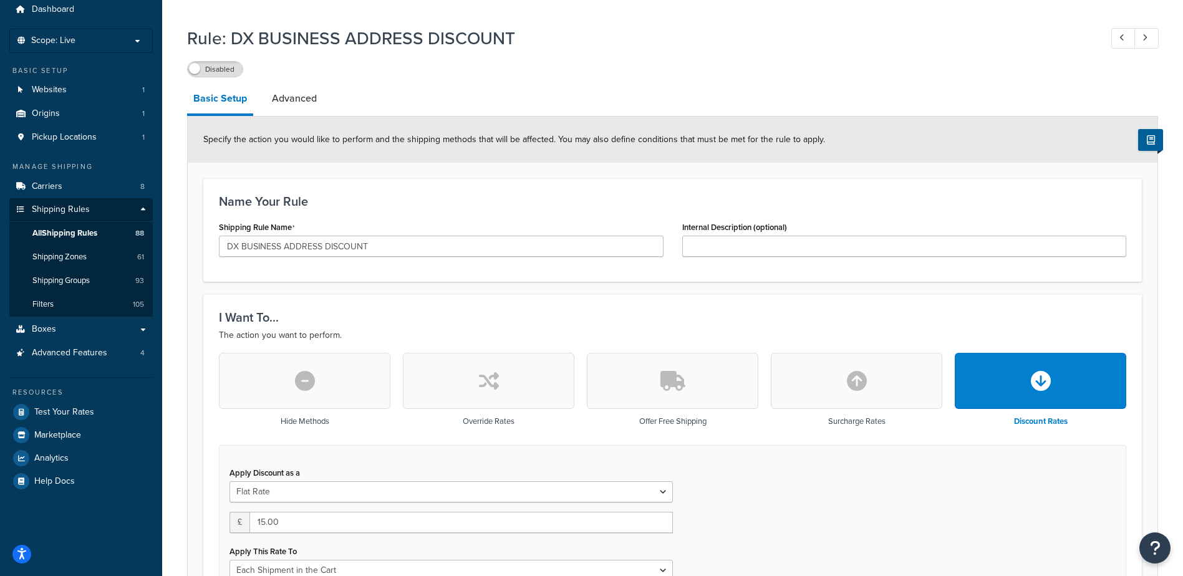
scroll to position [47, 0]
click at [292, 104] on link "Advanced" at bounding box center [294, 97] width 57 height 30
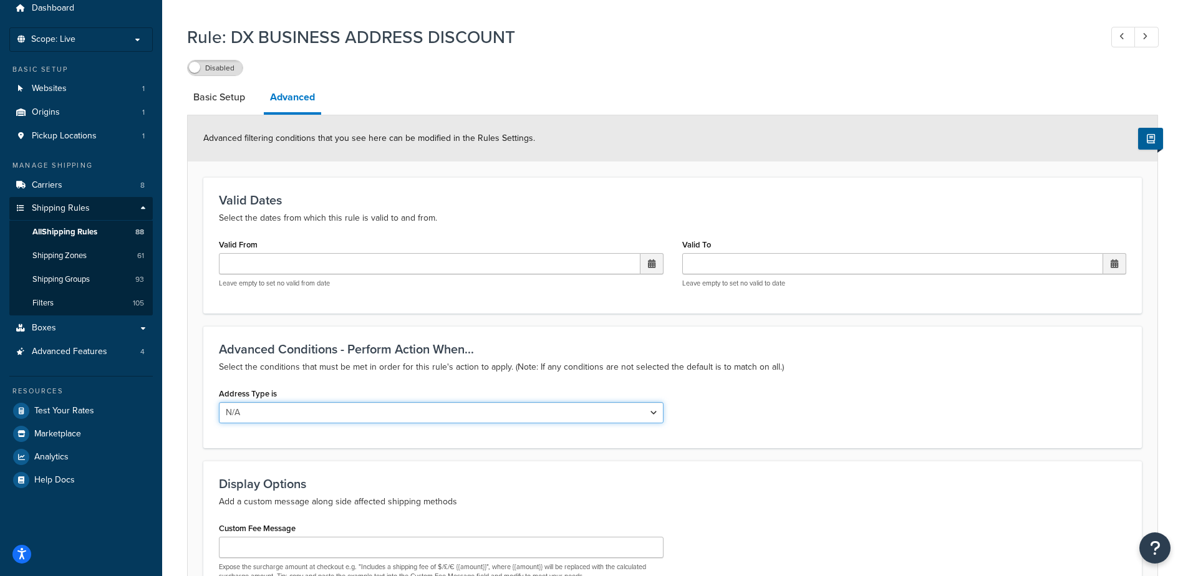
click at [644, 415] on select "N/A Business Residential" at bounding box center [441, 412] width 445 height 21
select select "business"
click at [219, 403] on select "N/A Business Residential" at bounding box center [441, 412] width 445 height 21
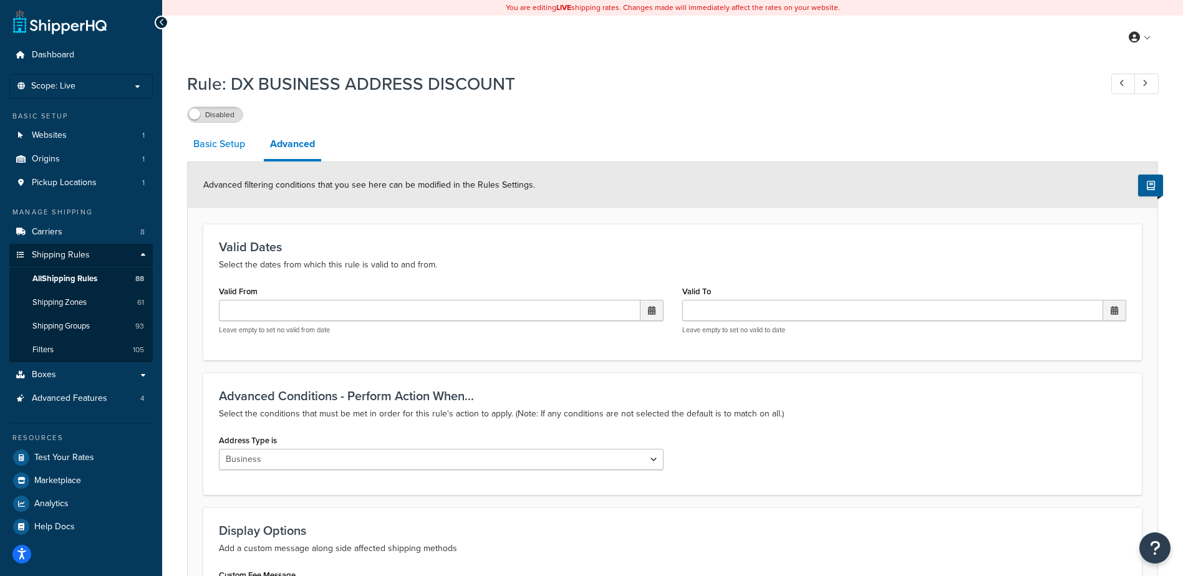
click at [230, 147] on link "Basic Setup" at bounding box center [219, 144] width 64 height 30
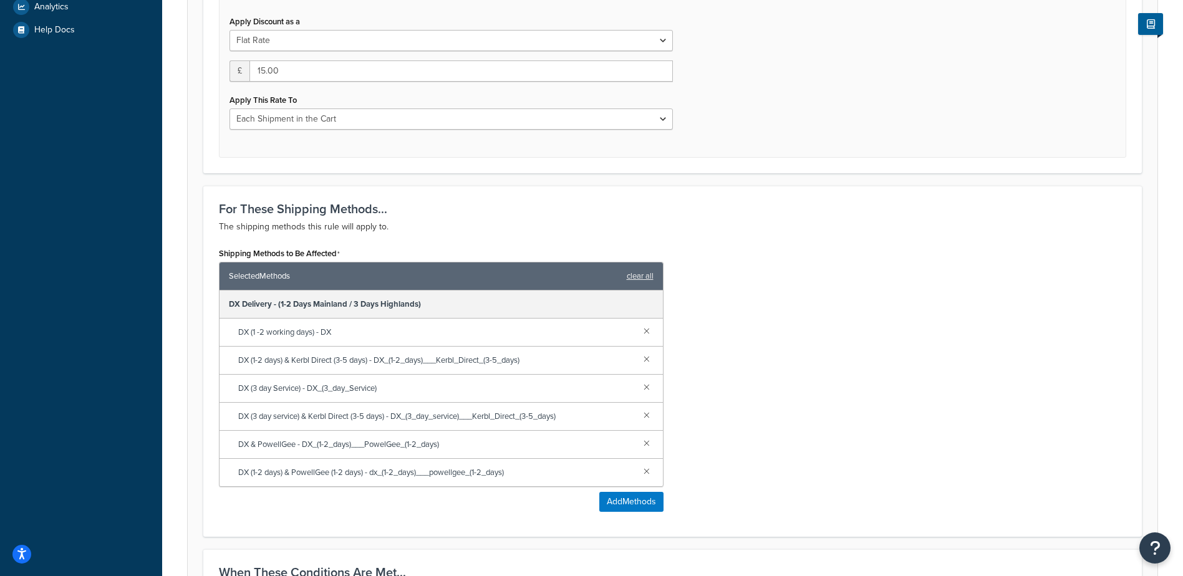
scroll to position [670, 0]
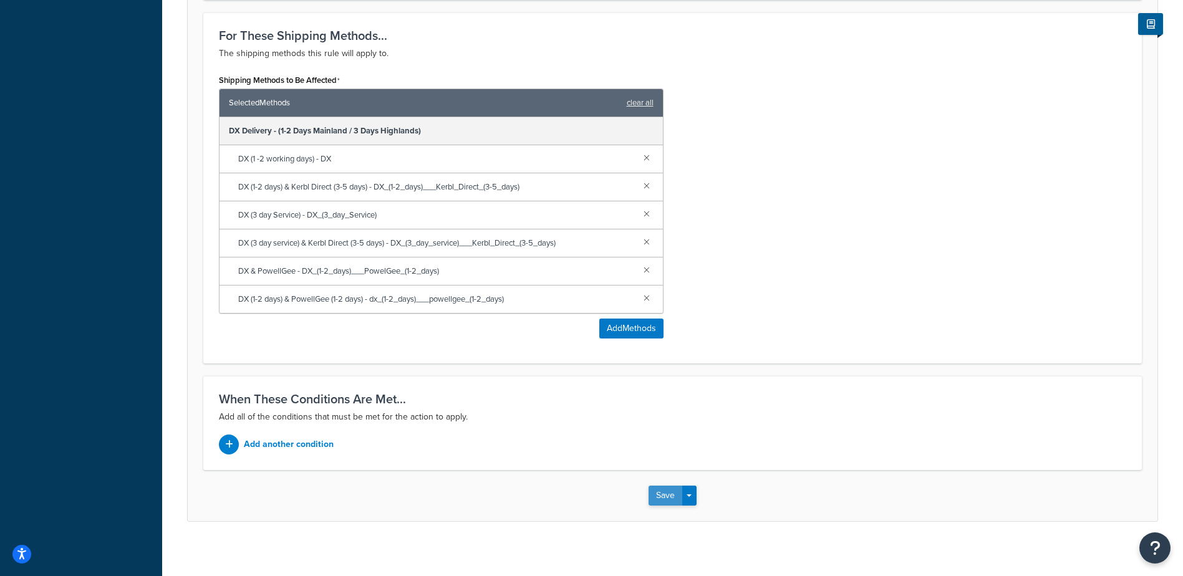
click at [662, 503] on button "Save" at bounding box center [666, 496] width 34 height 20
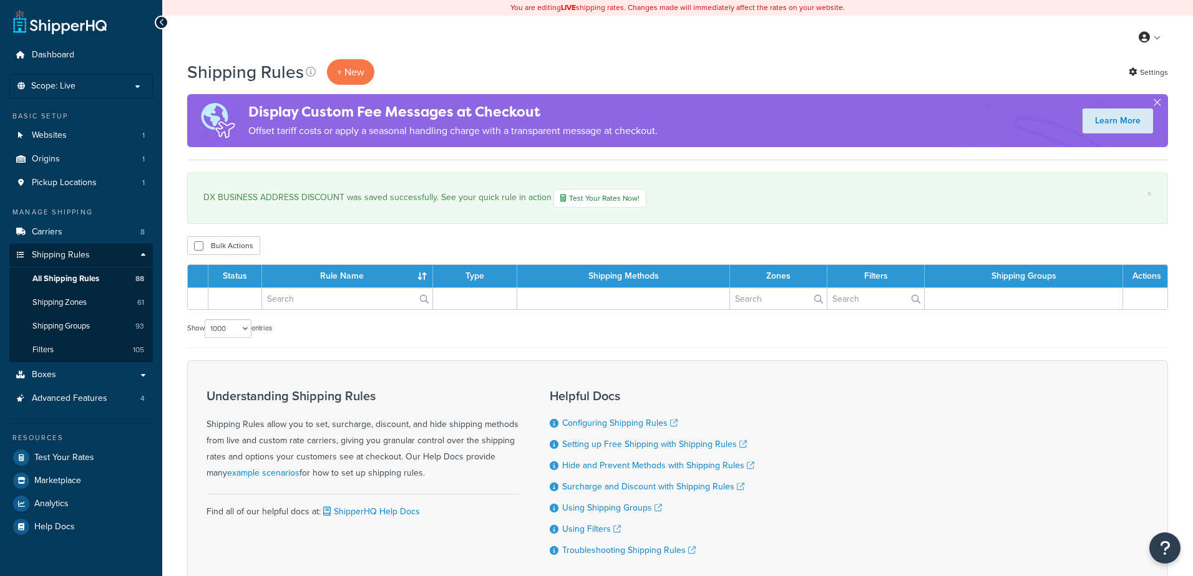
select select "1000"
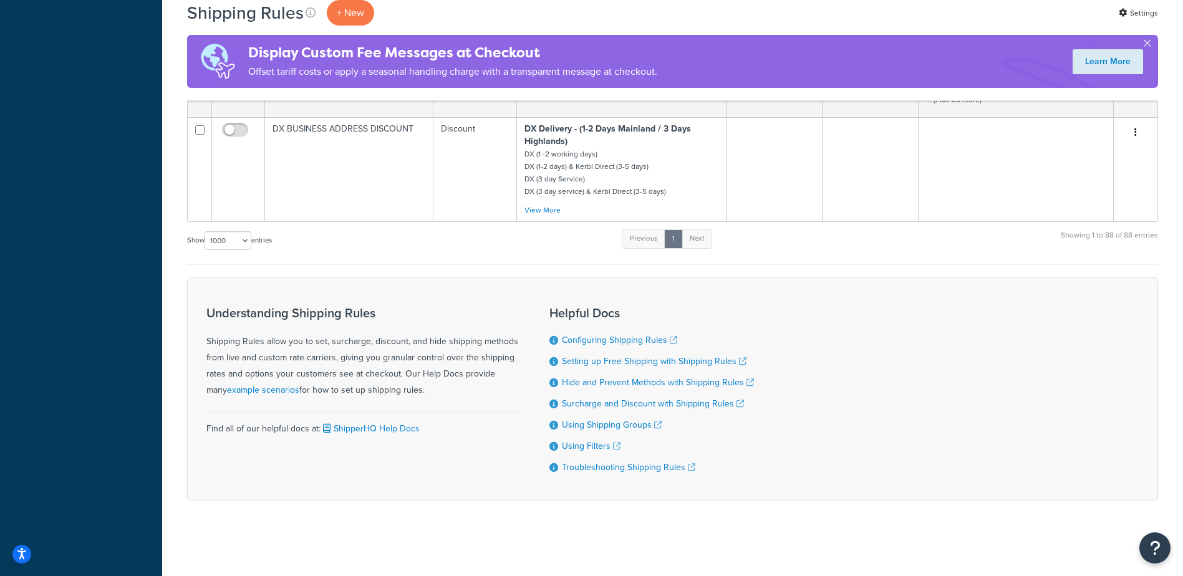
scroll to position [7861, 0]
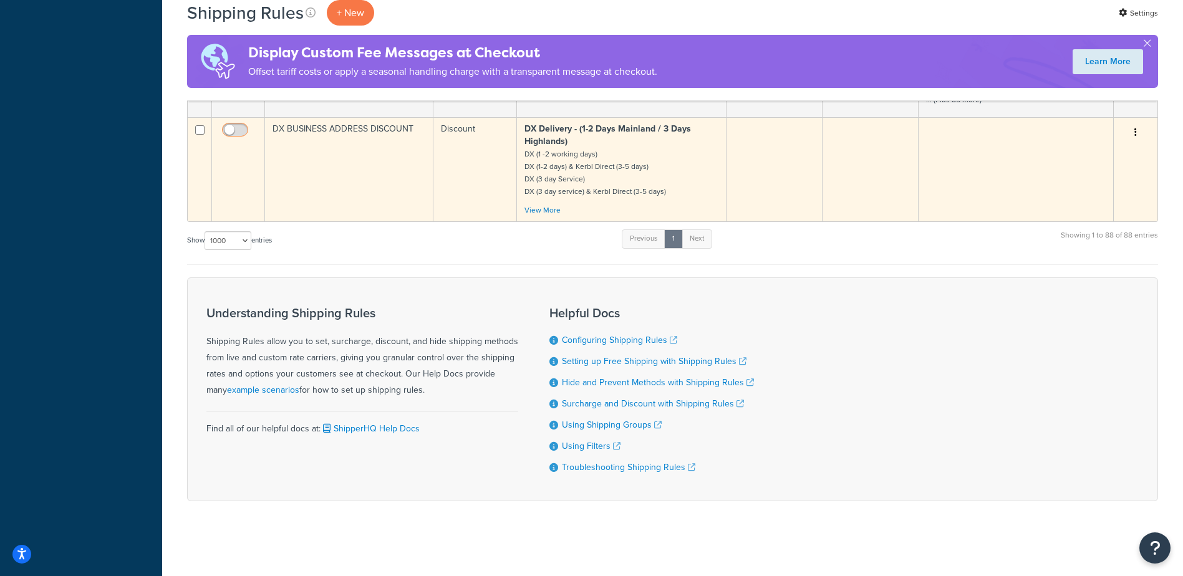
click at [235, 125] on input "checkbox" at bounding box center [237, 133] width 34 height 16
checkbox input "true"
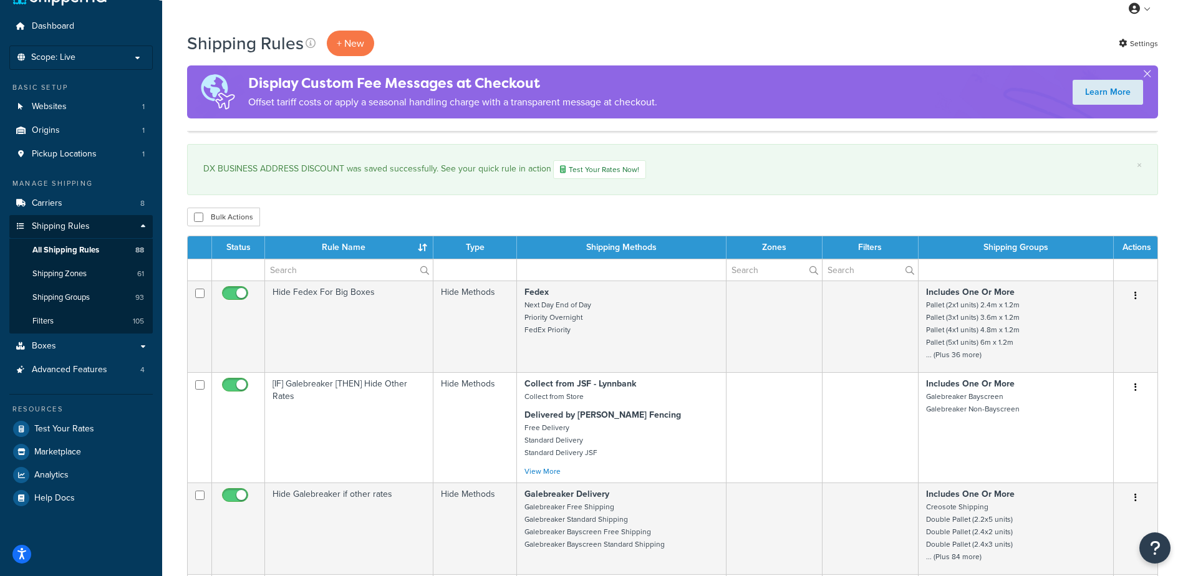
scroll to position [0, 0]
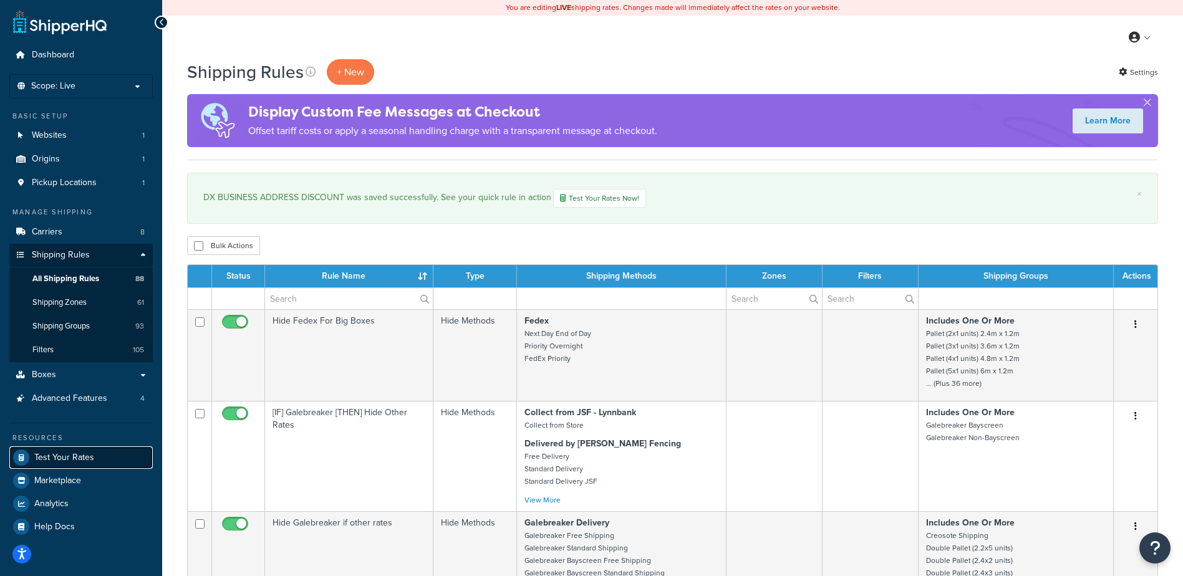
click at [85, 455] on span "Test Your Rates" at bounding box center [64, 458] width 60 height 11
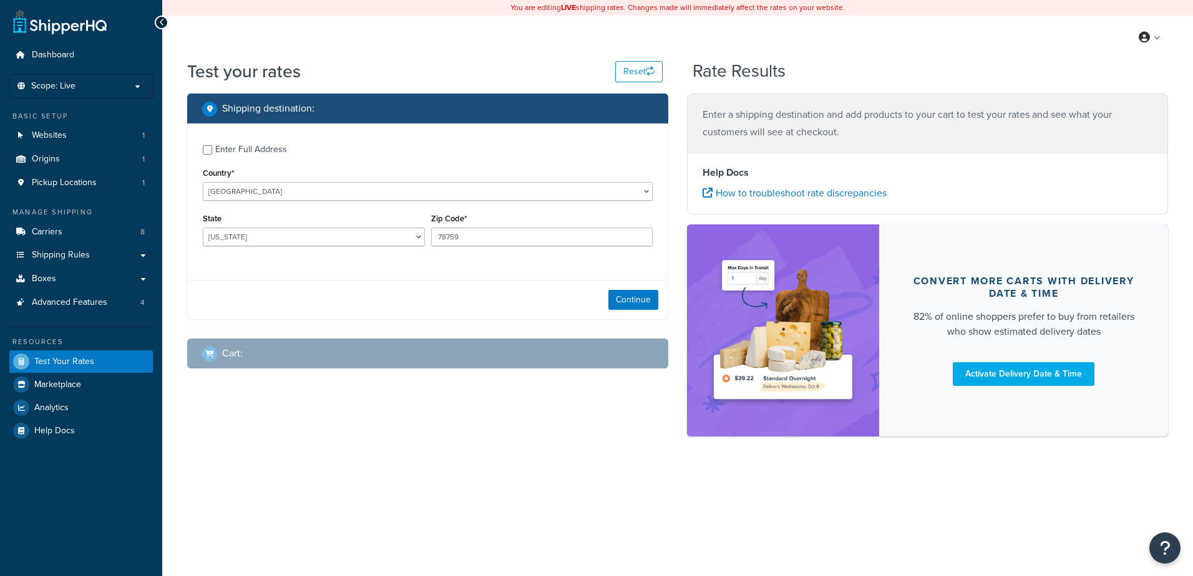
select select "[GEOGRAPHIC_DATA]"
click at [329, 194] on select "[GEOGRAPHIC_DATA] [GEOGRAPHIC_DATA] [GEOGRAPHIC_DATA] [GEOGRAPHIC_DATA] [GEOGRA…" at bounding box center [428, 191] width 450 height 19
select select "GB"
click at [203, 183] on select "[GEOGRAPHIC_DATA] [GEOGRAPHIC_DATA] [GEOGRAPHIC_DATA] [GEOGRAPHIC_DATA] [GEOGRA…" at bounding box center [428, 191] width 450 height 19
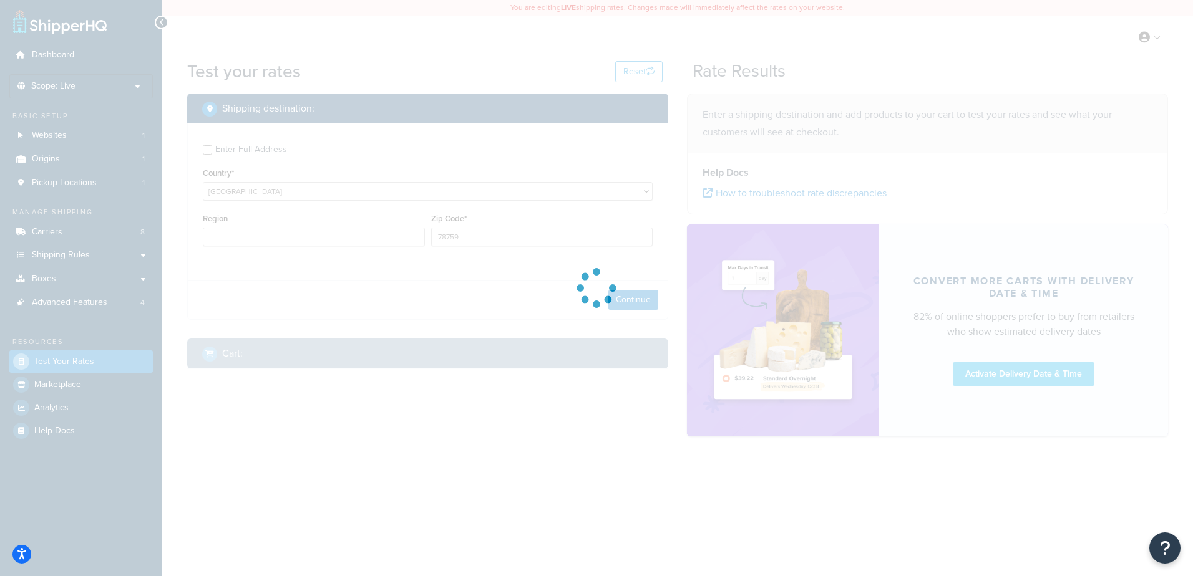
click at [269, 236] on div at bounding box center [596, 288] width 1193 height 576
type input "TX"
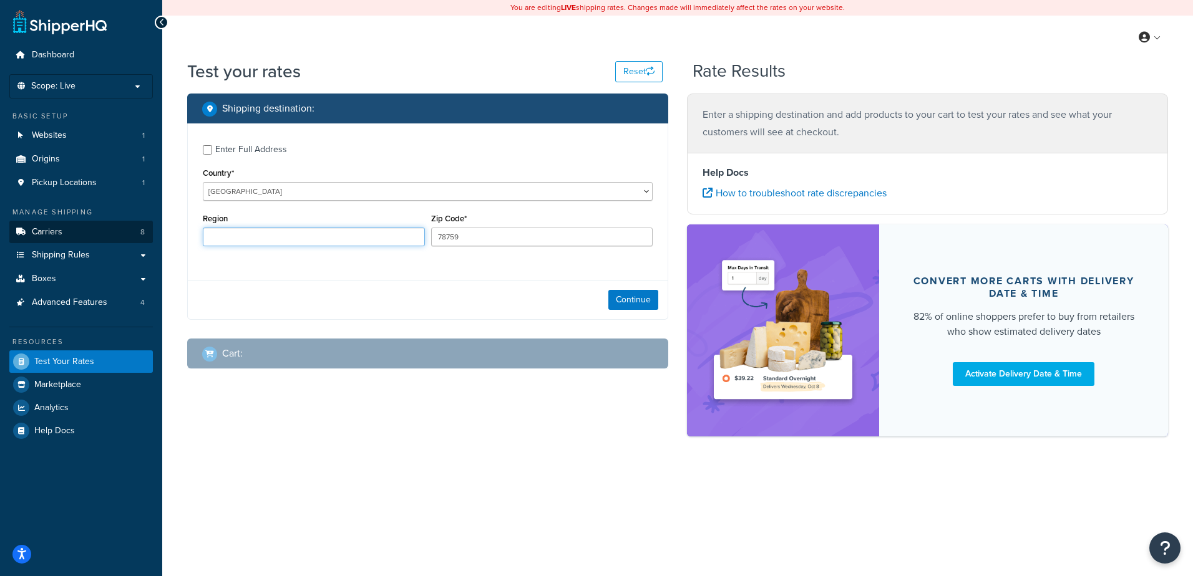
drag, startPoint x: 357, startPoint y: 241, endPoint x: 127, endPoint y: 225, distance: 230.1
click at [146, 230] on div "Dashboard Scope: Live Basic Setup Websites 1 Origins 1 Pickup Locations 1 Manag…" at bounding box center [596, 288] width 1193 height 576
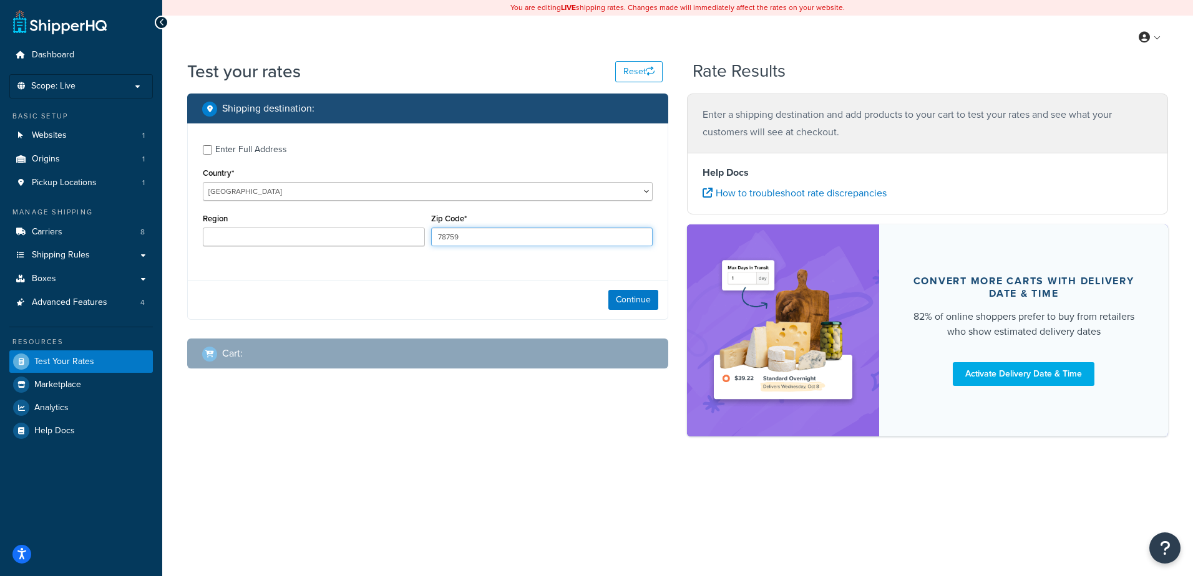
click at [528, 238] on input "78759" at bounding box center [542, 237] width 222 height 19
drag, startPoint x: 536, startPoint y: 242, endPoint x: 14, endPoint y: 170, distance: 527.0
click at [36, 178] on div "Dashboard Scope: Live Basic Setup Websites 1 Origins 1 Pickup Locations 1 Manag…" at bounding box center [596, 288] width 1193 height 576
click at [260, 147] on div "Enter Full Address" at bounding box center [251, 149] width 72 height 17
click at [212, 147] on input "Enter Full Address" at bounding box center [207, 149] width 9 height 9
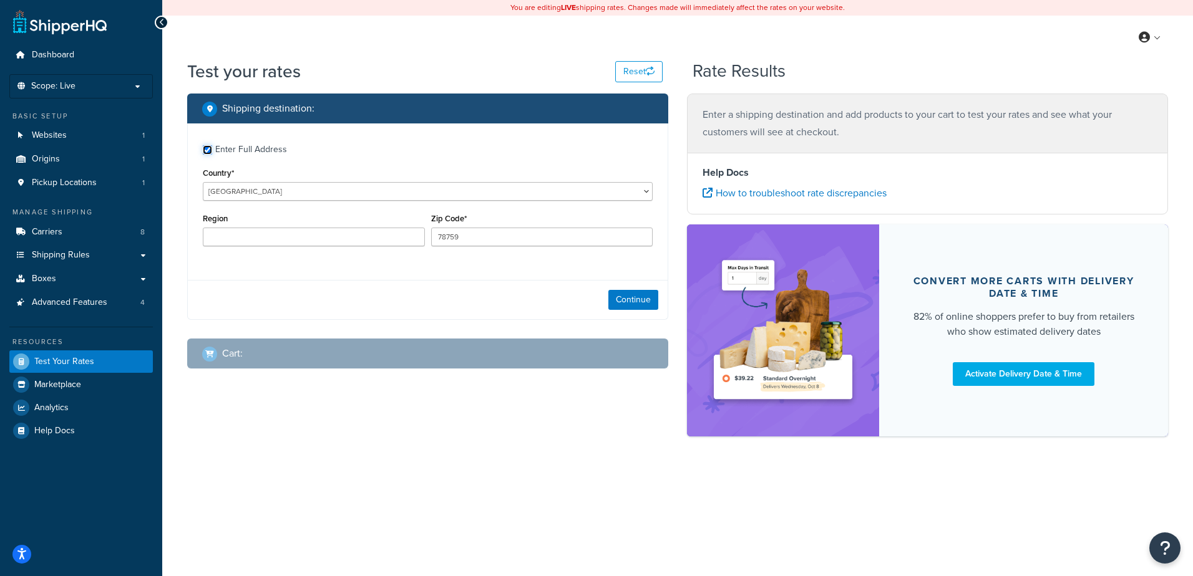
checkbox input "true"
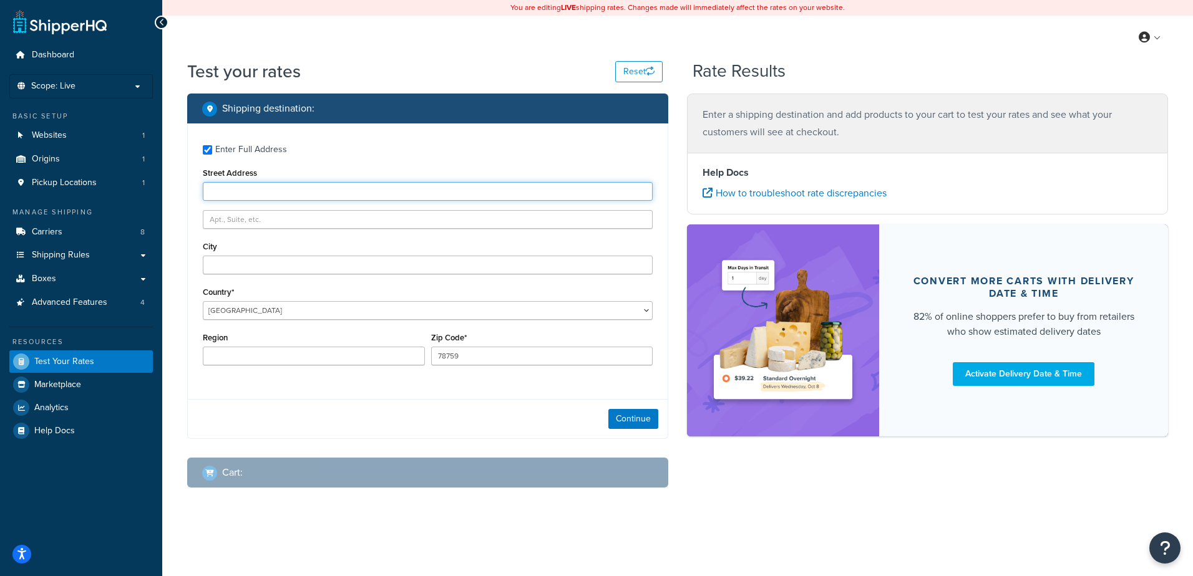
drag, startPoint x: 246, startPoint y: 196, endPoint x: 267, endPoint y: 197, distance: 20.6
click at [246, 196] on input "Street Address" at bounding box center [428, 191] width 450 height 19
type input "Lynnbank"
type input "Culdoach Road"
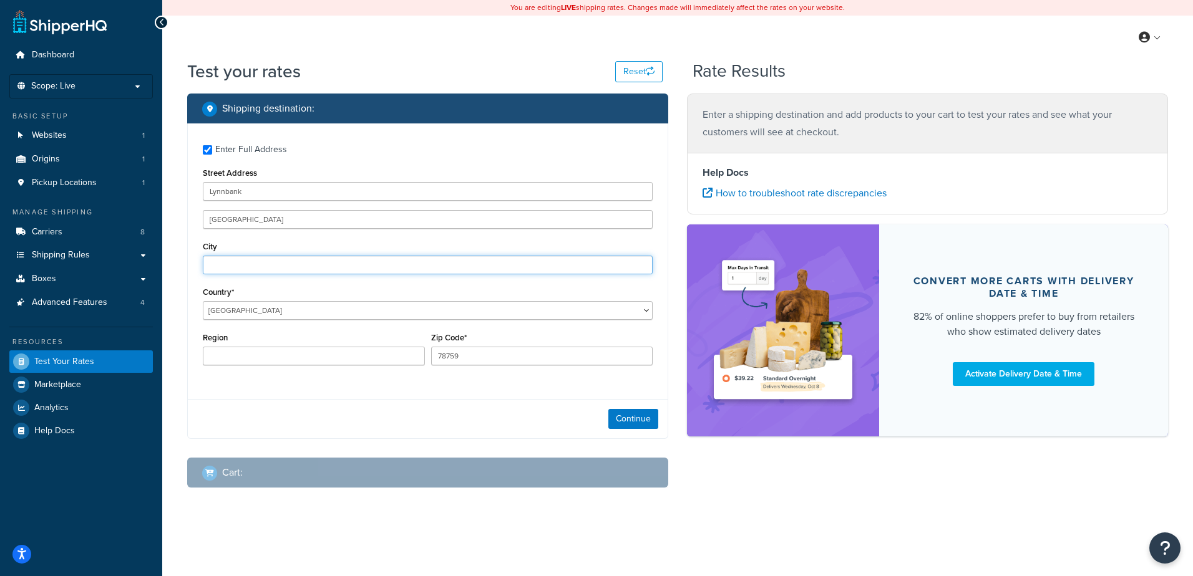
type input "Kirkcudbright"
type input "Dumfries and Galloway"
click at [461, 357] on input "78759" at bounding box center [542, 356] width 222 height 19
drag, startPoint x: 467, startPoint y: 356, endPoint x: 332, endPoint y: 346, distance: 135.7
click at [332, 346] on div "Region Dumfries and Galloway Zip Code* 78759" at bounding box center [428, 352] width 456 height 46
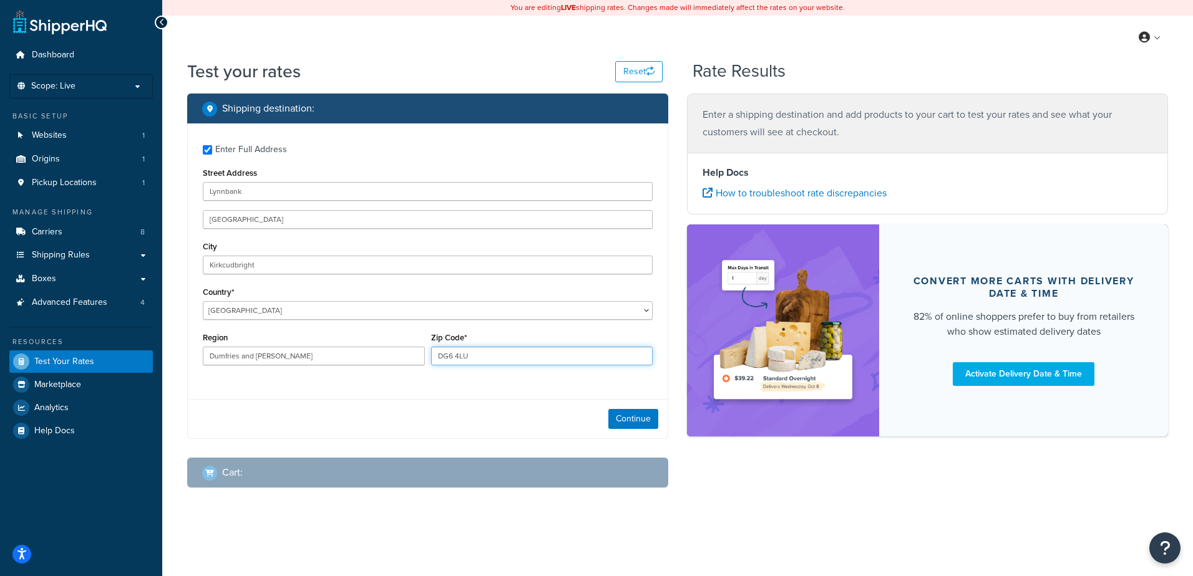
type input "DG6 4LU"
drag, startPoint x: 209, startPoint y: 188, endPoint x: 334, endPoint y: 192, distance: 125.4
click at [209, 189] on input "Lynnbank" at bounding box center [428, 191] width 450 height 19
type input "Lynnbank"
click at [465, 350] on input "DG6 4LU" at bounding box center [542, 356] width 222 height 19
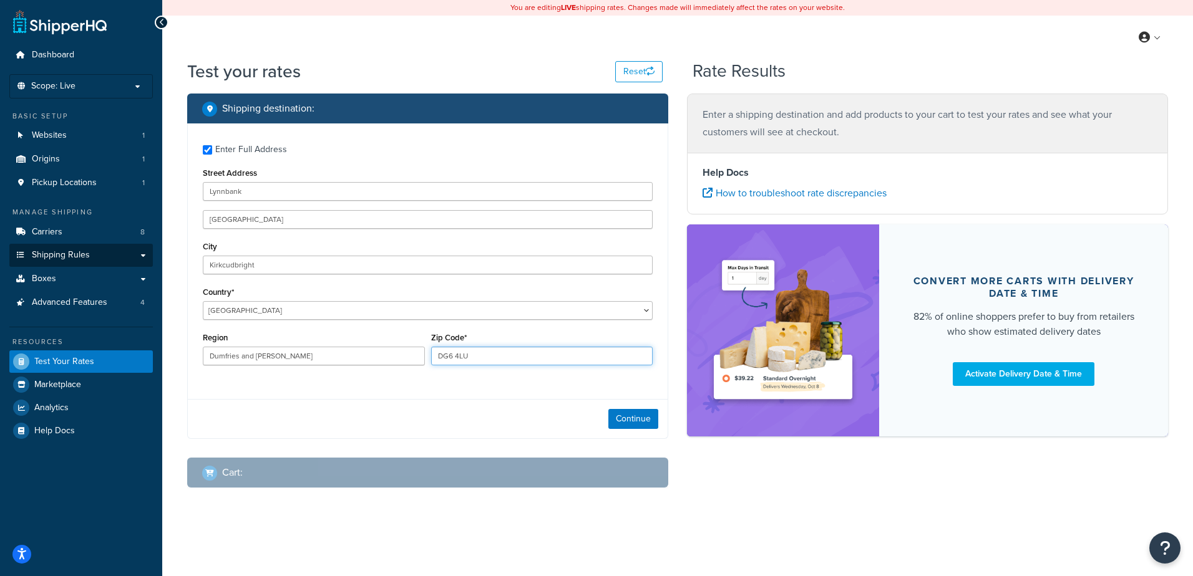
drag, startPoint x: 481, startPoint y: 356, endPoint x: 96, endPoint y: 248, distance: 399.7
click at [136, 267] on div "Dashboard Scope: Live Basic Setup Websites 1 Origins 1 Pickup Locations 1 Manag…" at bounding box center [596, 288] width 1193 height 576
type input "DG7 3JW"
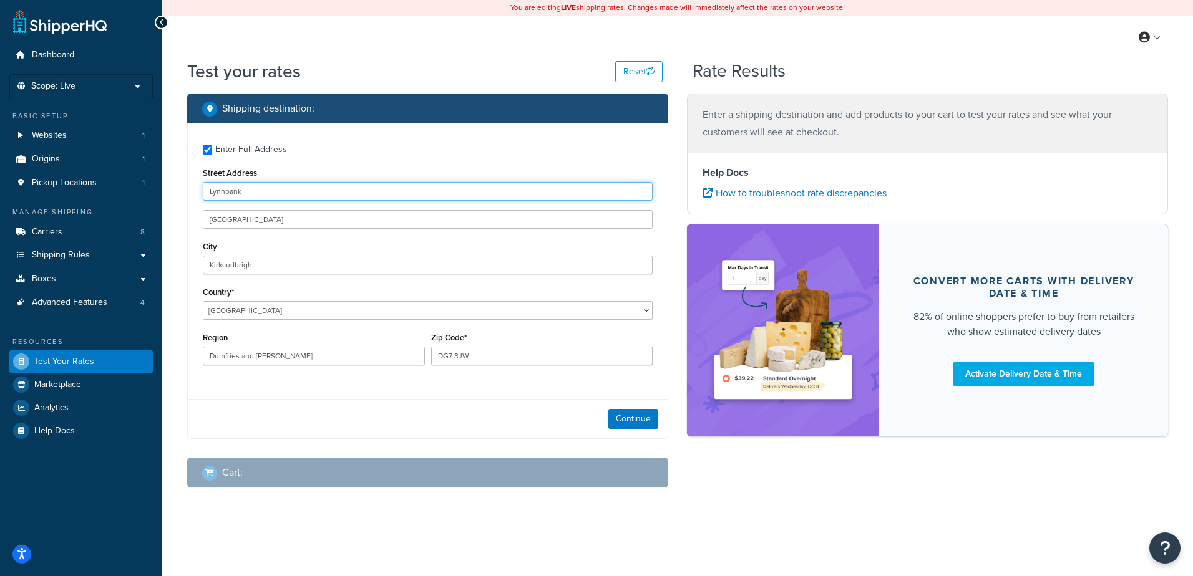
drag, startPoint x: 285, startPoint y: 200, endPoint x: 0, endPoint y: 122, distance: 295.5
click at [0, 125] on html "Accessibility Screen-Reader Guide, Feedback, and Issue Reporting | New window S…" at bounding box center [596, 288] width 1193 height 576
type input "4 Port Road"
click at [59, 196] on div "Dashboard Scope: Live Basic Setup Websites 1 Origins 1 Pickup Locations 1 Manag…" at bounding box center [596, 288] width 1193 height 576
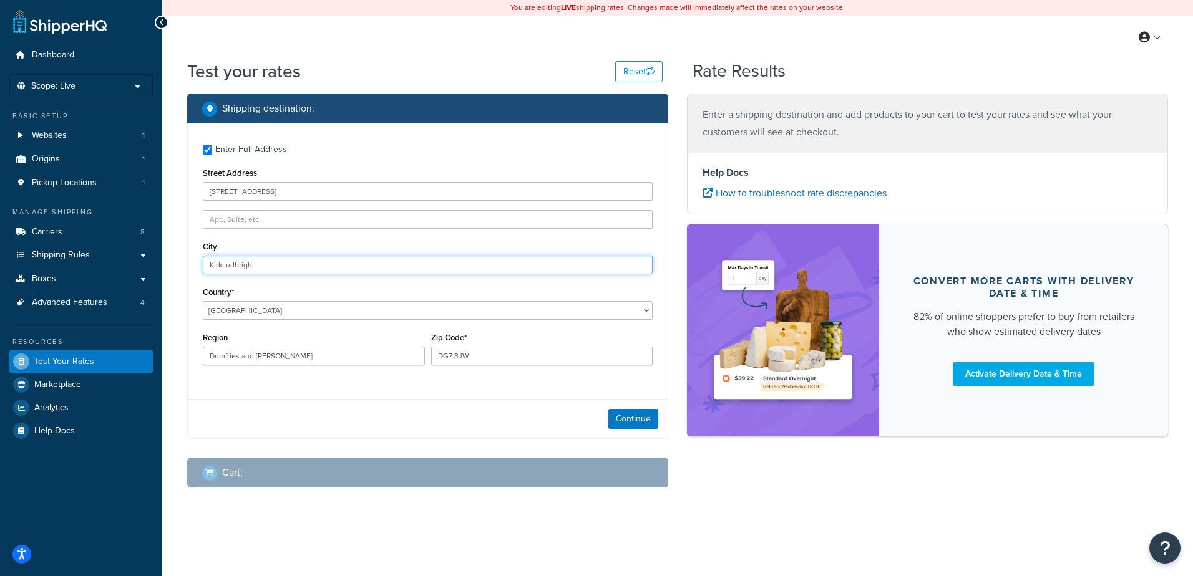
drag, startPoint x: 269, startPoint y: 268, endPoint x: 278, endPoint y: 269, distance: 8.8
click at [269, 268] on input "Kirkcudbright" at bounding box center [428, 265] width 450 height 19
drag, startPoint x: 280, startPoint y: 269, endPoint x: 125, endPoint y: 248, distance: 156.8
click at [125, 248] on div "Dashboard Scope: Live Basic Setup Websites 1 Origins 1 Pickup Locations 1 Manag…" at bounding box center [596, 288] width 1193 height 576
type input "h"
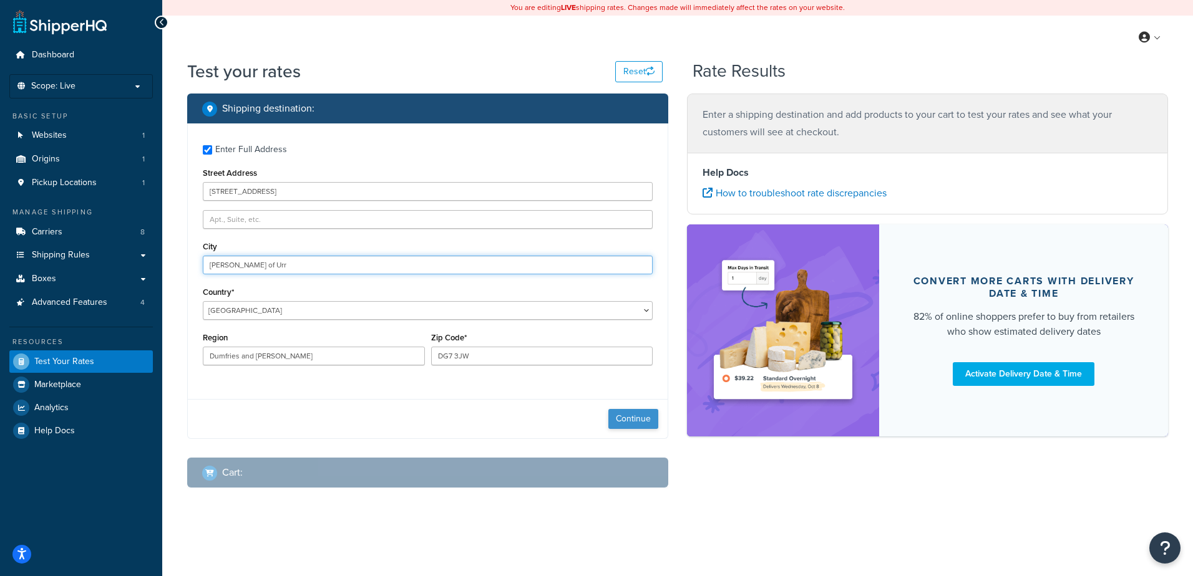
type input "Haugh of Urr"
click at [626, 417] on button "Continue" at bounding box center [633, 419] width 50 height 20
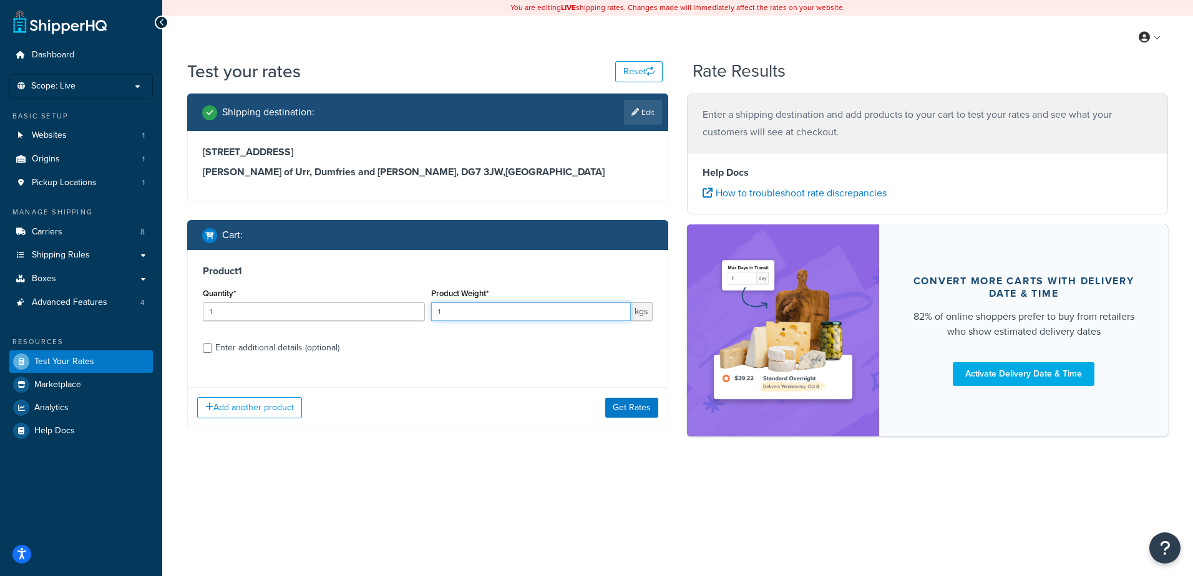
drag, startPoint x: 519, startPoint y: 316, endPoint x: 109, endPoint y: 253, distance: 415.3
click at [200, 278] on div "Product 1 Quantity* 1 Product Weight* 1 kgs Enter additional details (optional)" at bounding box center [428, 314] width 480 height 128
type input "25"
click at [222, 351] on div "Enter additional details (optional)" at bounding box center [277, 347] width 124 height 17
click at [212, 351] on input "Enter additional details (optional)" at bounding box center [207, 348] width 9 height 9
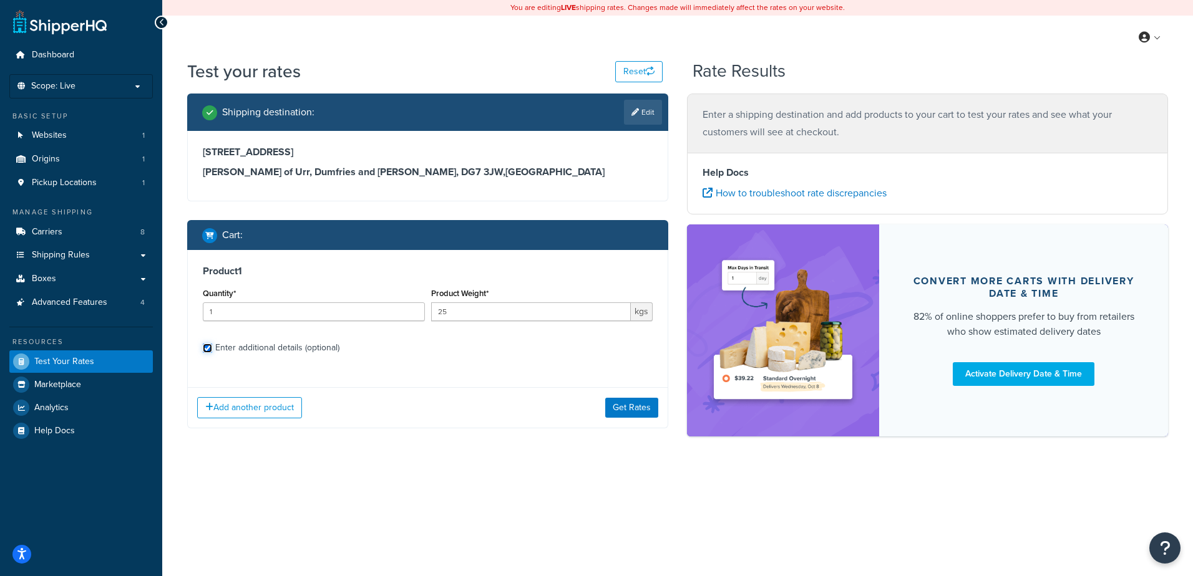
checkbox input "true"
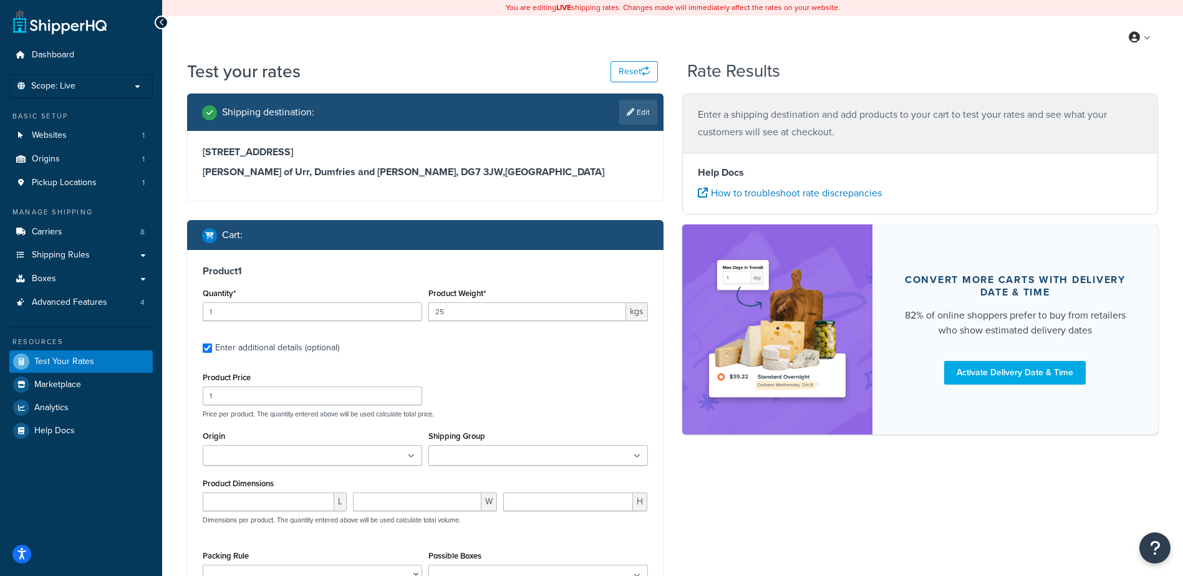
click at [494, 448] on ul at bounding box center [538, 455] width 220 height 21
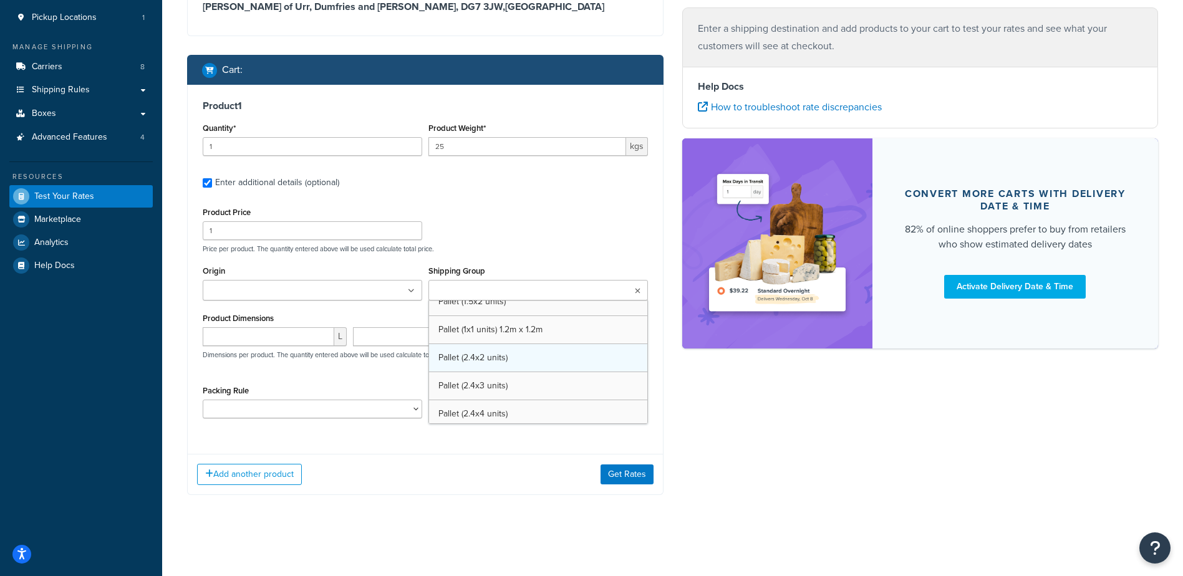
scroll to position [1169, 0]
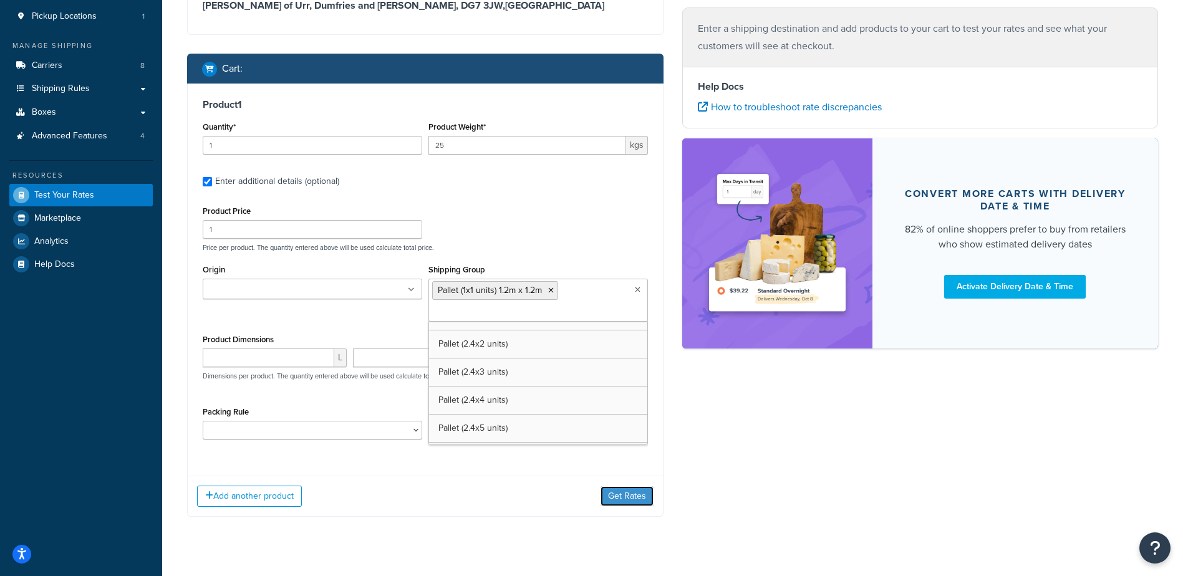
drag, startPoint x: 626, startPoint y: 489, endPoint x: 652, endPoint y: 498, distance: 27.6
click at [626, 489] on button "Get Rates" at bounding box center [627, 496] width 53 height 20
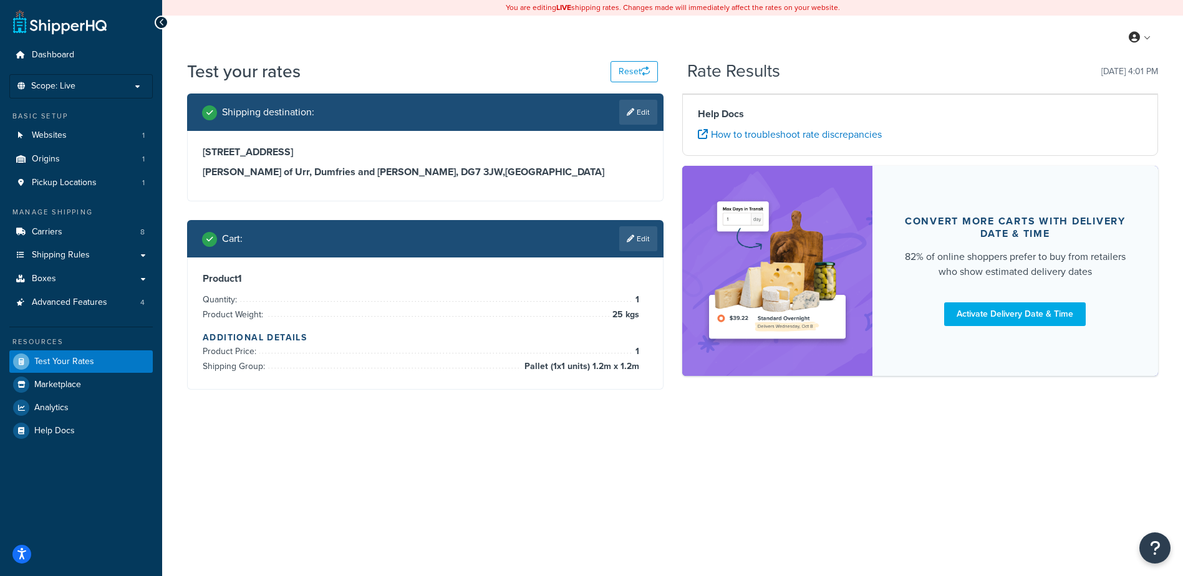
scroll to position [0, 0]
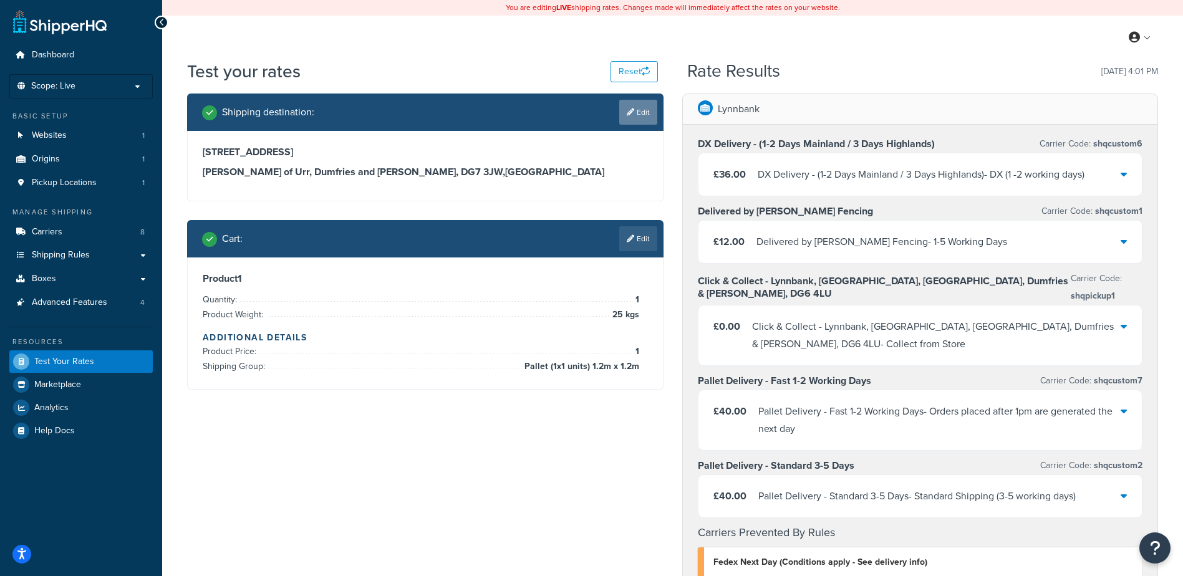
click at [637, 112] on link "Edit" at bounding box center [638, 112] width 38 height 25
select select "GB"
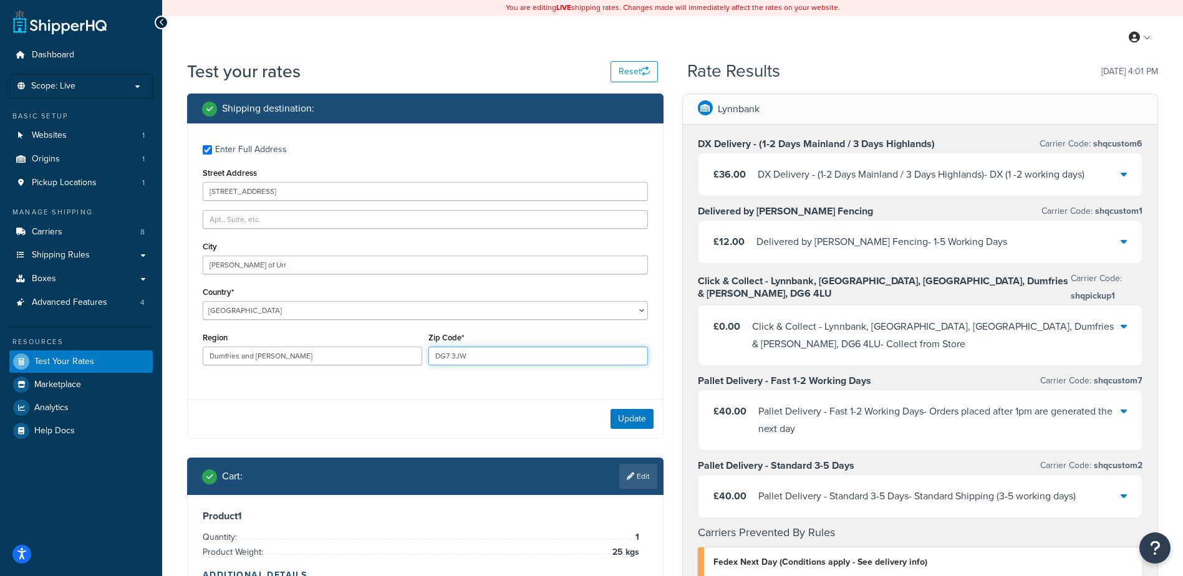
drag, startPoint x: 476, startPoint y: 359, endPoint x: 193, endPoint y: 304, distance: 288.4
click at [225, 315] on div "Enter Full Address Street Address 4 Port Road City Haugh of Urr Country* United…" at bounding box center [425, 256] width 475 height 266
type input "DG6 4LU"
type input "Culdoach Road"
click at [267, 188] on input "4 Port Road" at bounding box center [425, 191] width 445 height 19
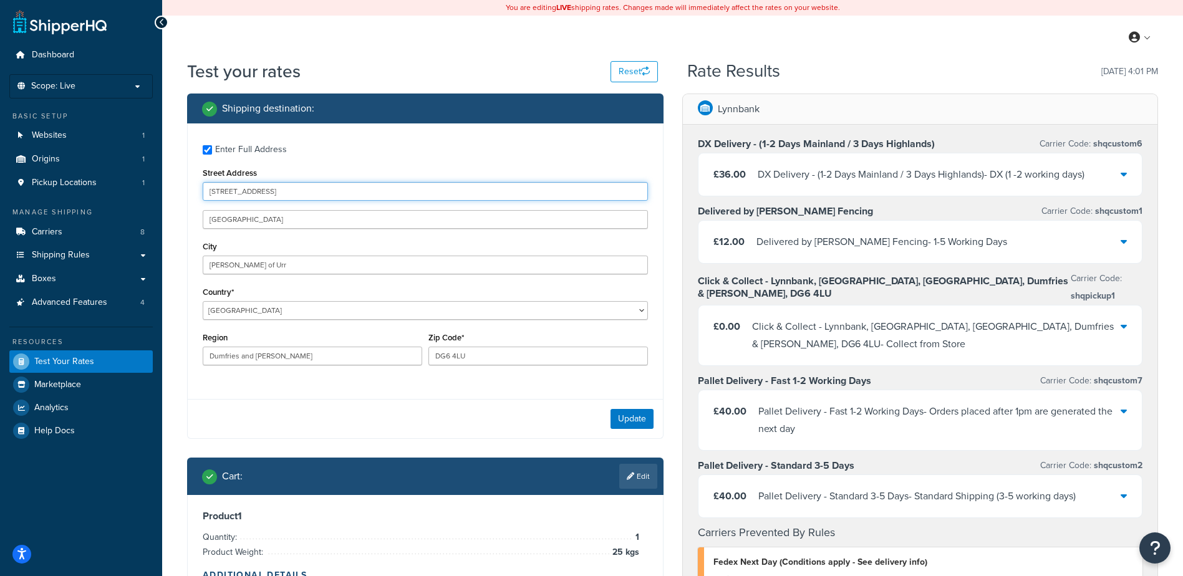
drag, startPoint x: 275, startPoint y: 190, endPoint x: 0, endPoint y: 132, distance: 281.0
type input "JAMES SMITH FENCING LTD, Lynnbank"
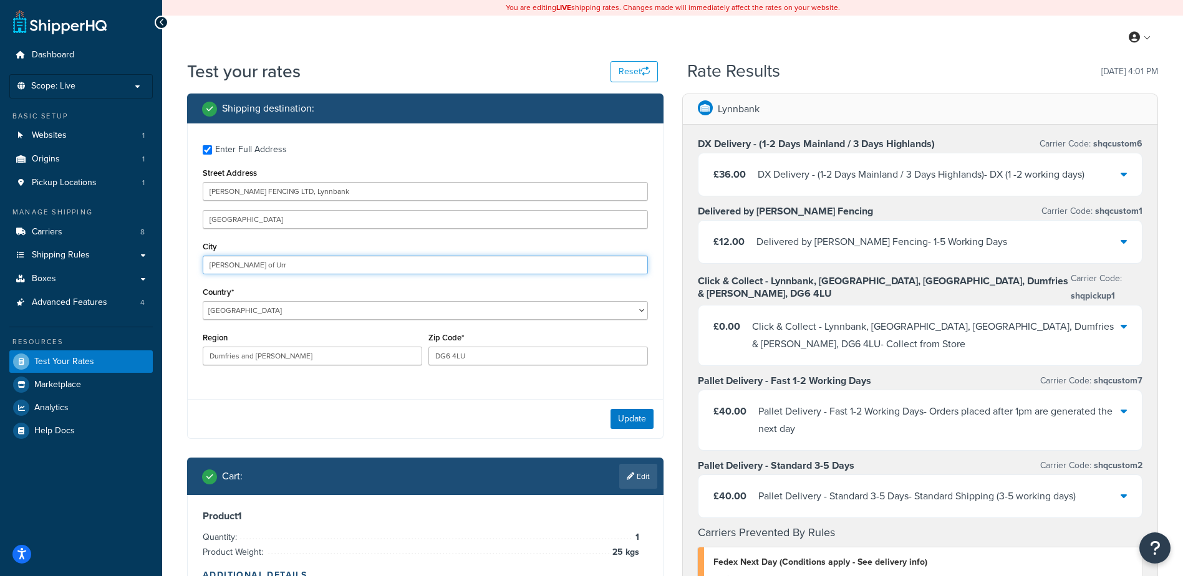
drag, startPoint x: 269, startPoint y: 269, endPoint x: 4, endPoint y: 234, distance: 267.4
type input "Kirkcudbright"
click at [642, 419] on button "Update" at bounding box center [632, 419] width 43 height 20
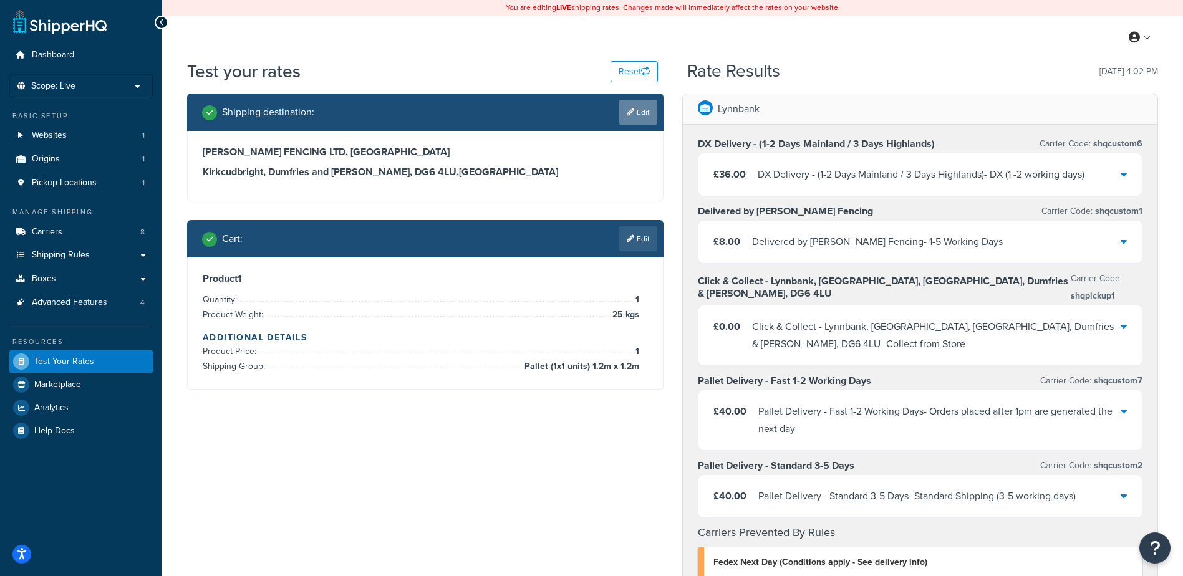
click at [632, 111] on icon at bounding box center [630, 112] width 7 height 7
select select "GB"
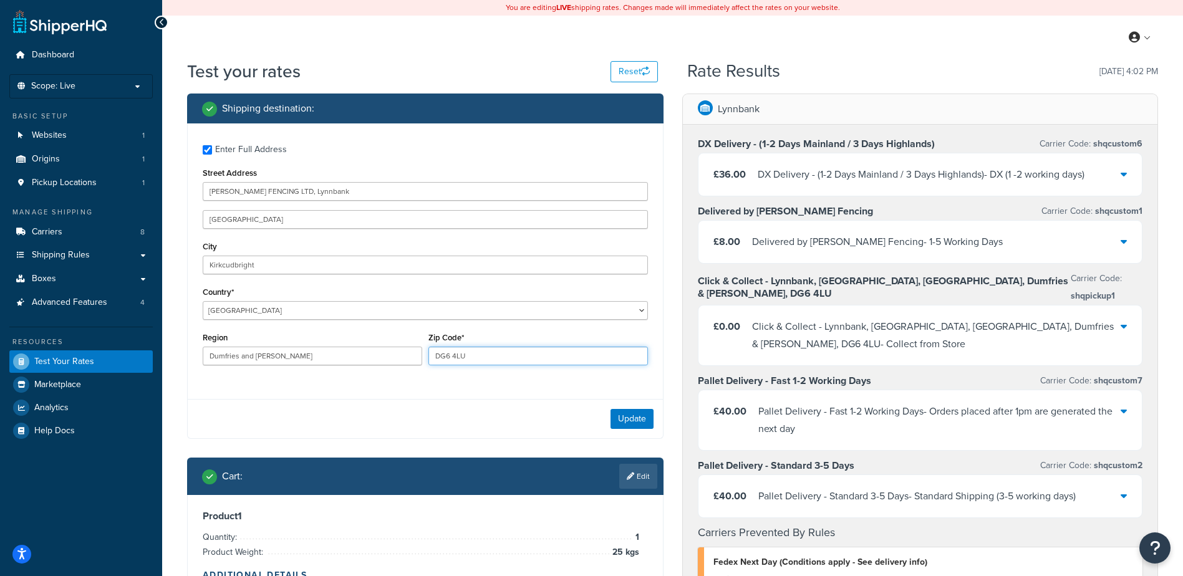
drag, startPoint x: 499, startPoint y: 350, endPoint x: 380, endPoint y: 342, distance: 119.4
click at [380, 342] on div "Region Dumfries and Galloway Zip Code* DG6 4LU" at bounding box center [426, 352] width 452 height 46
type input "rg26 3na"
drag, startPoint x: 309, startPoint y: 360, endPoint x: 310, endPoint y: 344, distance: 16.2
click at [309, 360] on input "Dumfries and Galloway" at bounding box center [313, 356] width 220 height 19
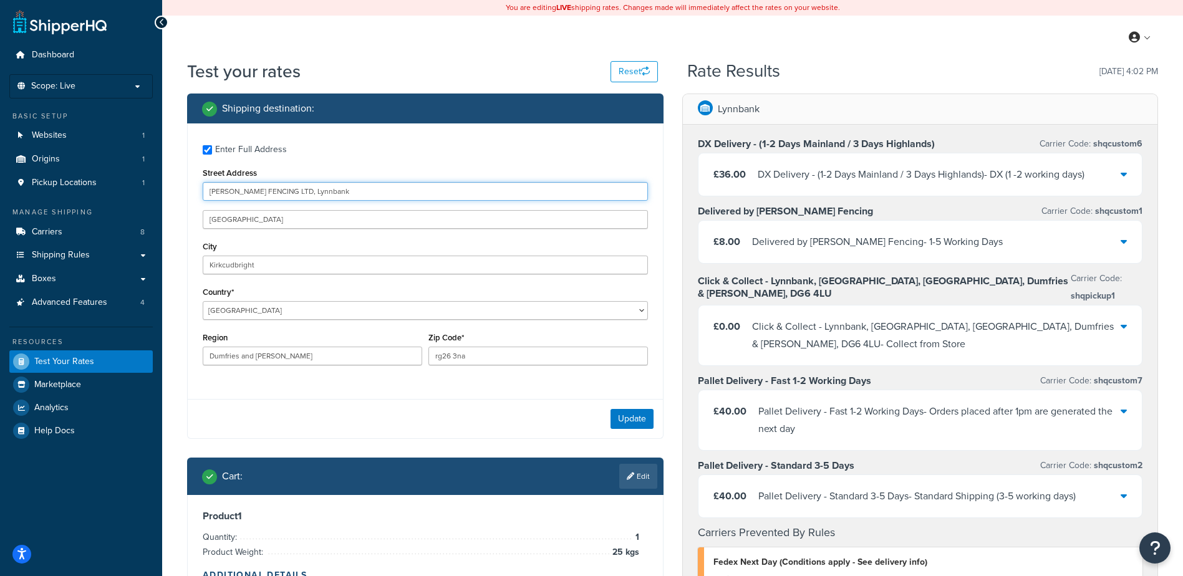
drag, startPoint x: 298, startPoint y: 197, endPoint x: 309, endPoint y: 197, distance: 11.2
click at [298, 197] on input "JAMES SMITH FENCING LTD, Lynnbank" at bounding box center [425, 191] width 445 height 19
drag, startPoint x: 344, startPoint y: 191, endPoint x: 125, endPoint y: 151, distance: 222.6
type input "bishopwood junior school"
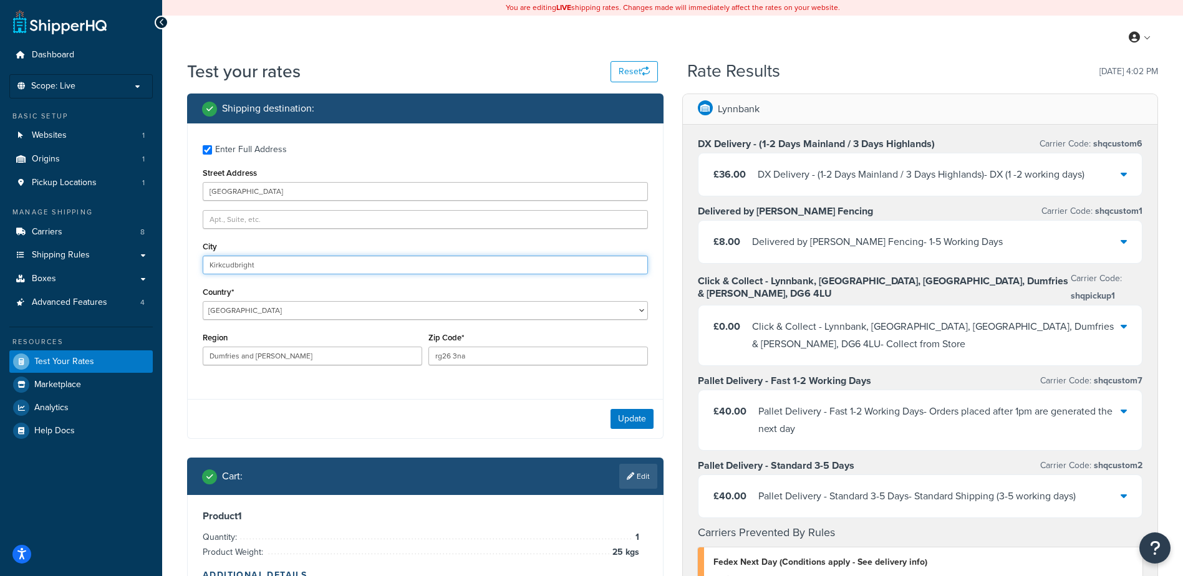
drag, startPoint x: 279, startPoint y: 266, endPoint x: 0, endPoint y: 7, distance: 380.4
drag, startPoint x: 244, startPoint y: 342, endPoint x: 147, endPoint y: 331, distance: 97.9
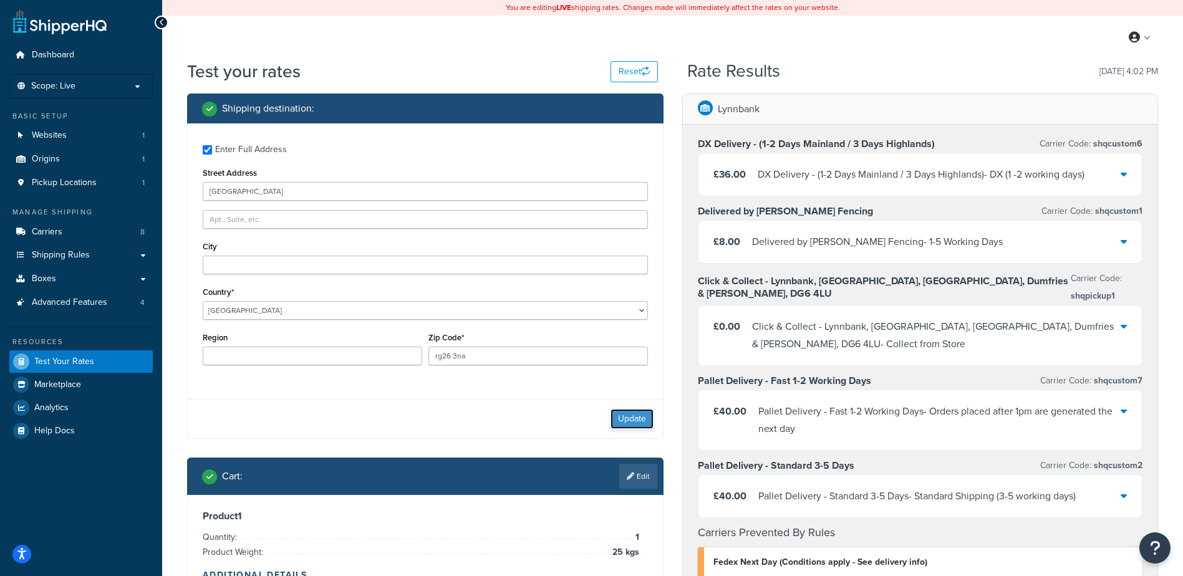
click at [631, 418] on button "Update" at bounding box center [632, 419] width 43 height 20
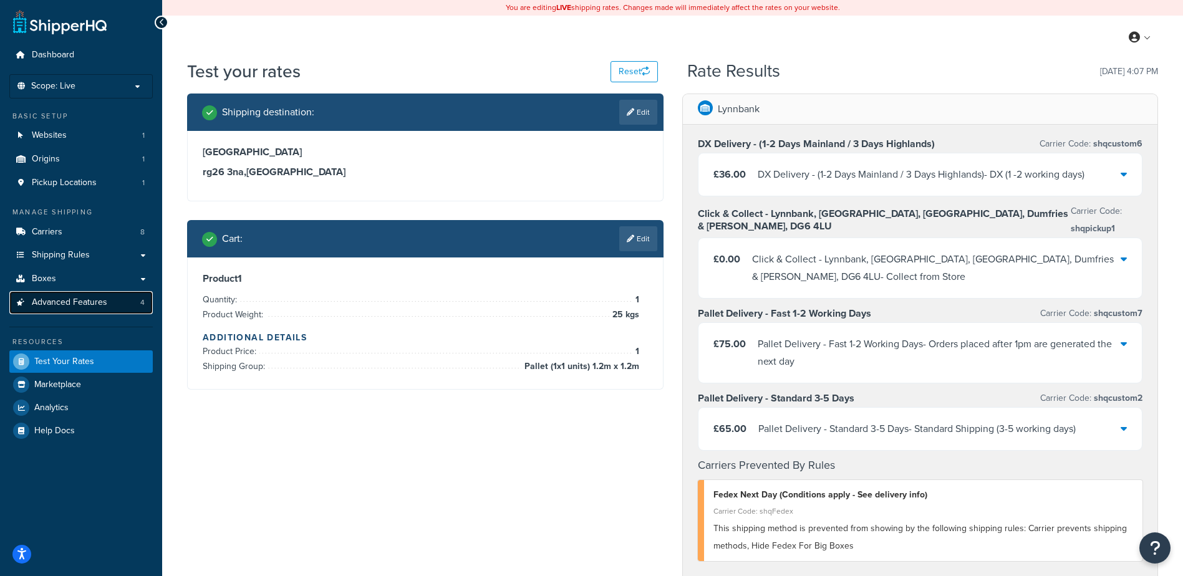
click at [74, 293] on link "Advanced Features 4" at bounding box center [80, 302] width 143 height 23
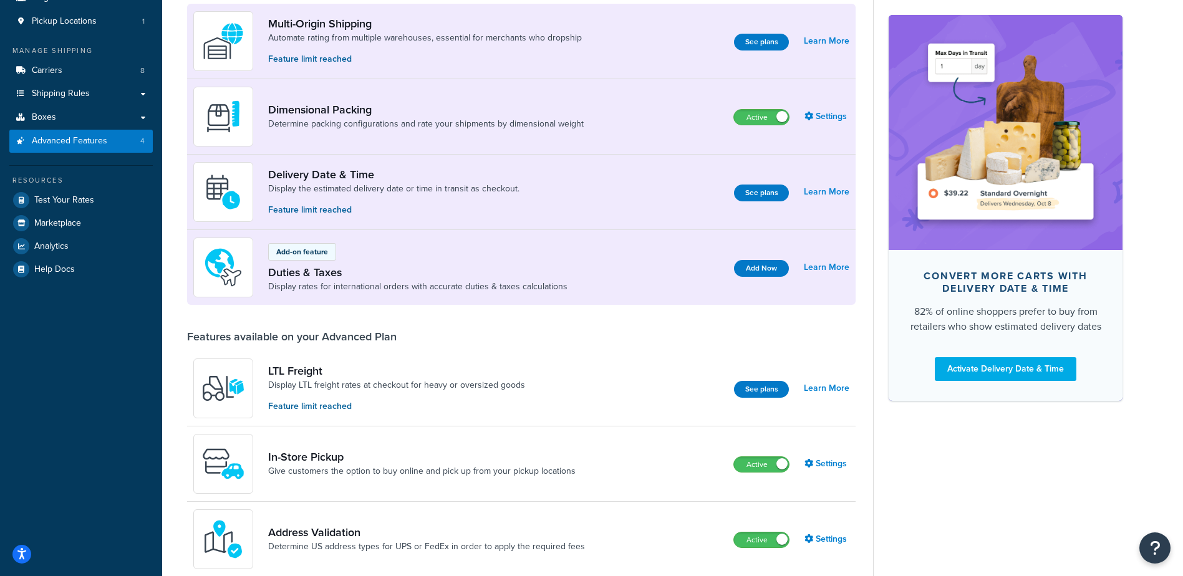
scroll to position [359, 0]
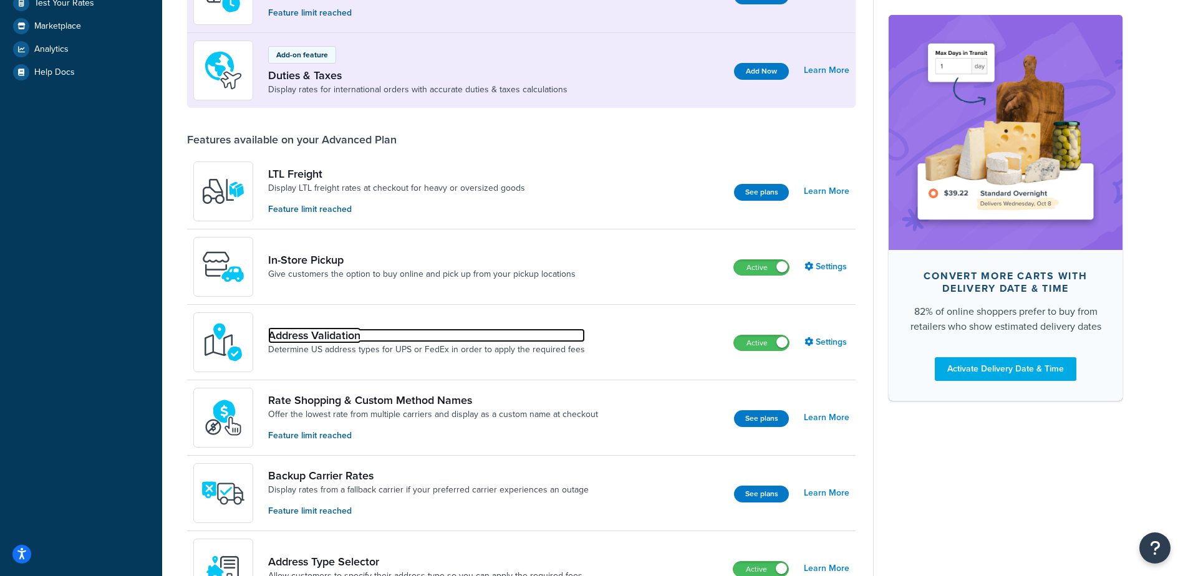
click at [400, 339] on link "Address Validation" at bounding box center [426, 336] width 317 height 14
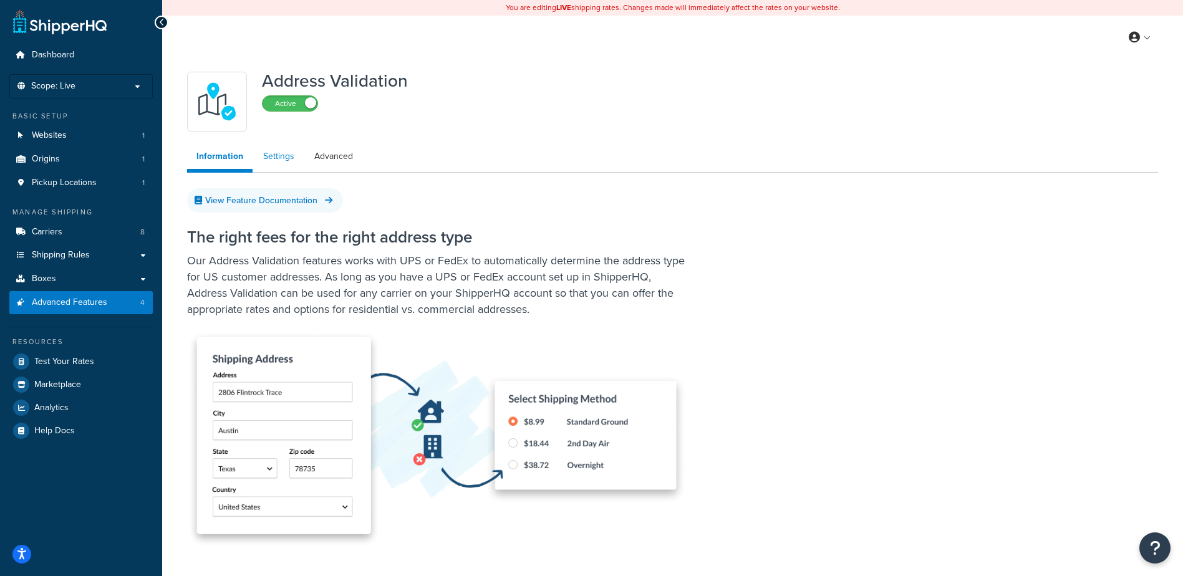
click at [288, 162] on link "Settings" at bounding box center [279, 156] width 50 height 25
select select "100059"
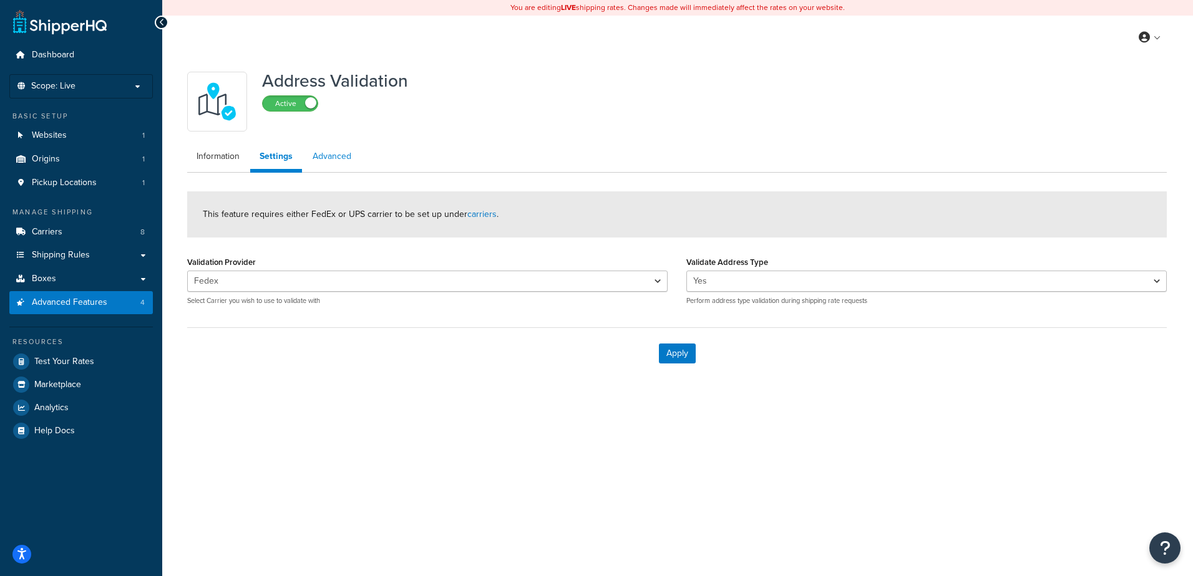
click at [343, 158] on link "Advanced" at bounding box center [331, 156] width 57 height 25
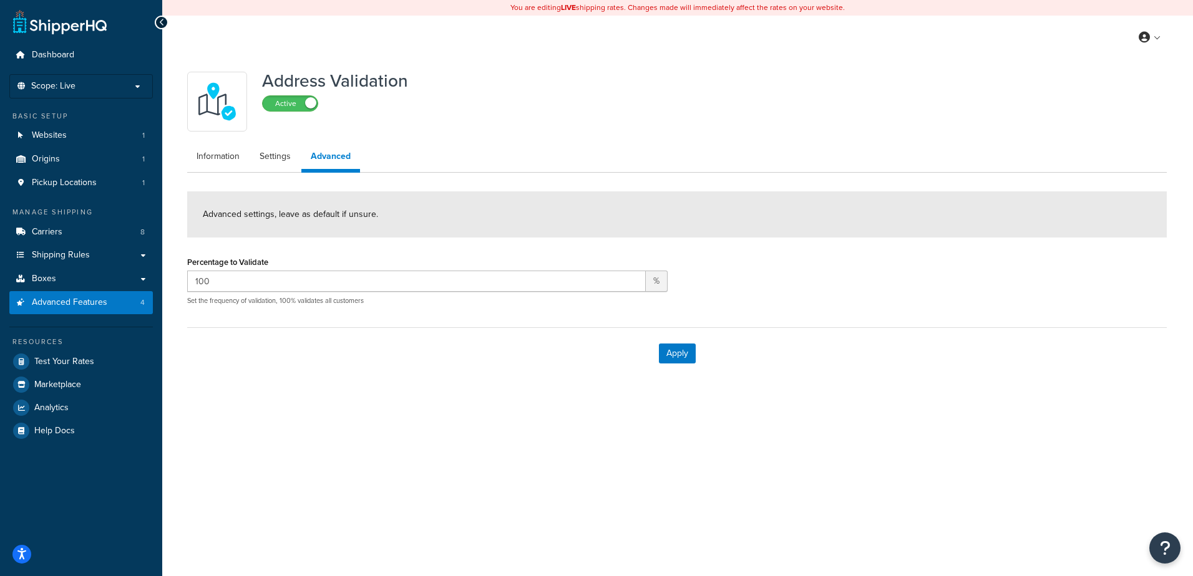
click at [305, 166] on link "Advanced" at bounding box center [330, 158] width 59 height 29
click at [288, 160] on link "Settings" at bounding box center [275, 156] width 50 height 25
select select "100059"
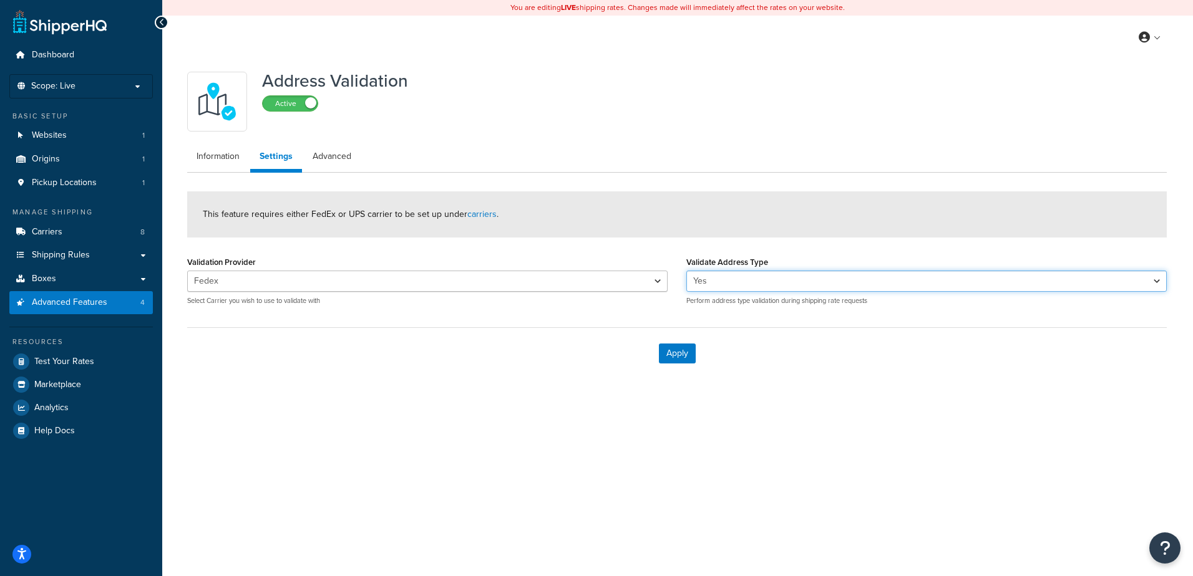
click at [752, 283] on select "Yes No" at bounding box center [926, 281] width 480 height 21
click at [686, 271] on select "Yes No" at bounding box center [926, 281] width 480 height 21
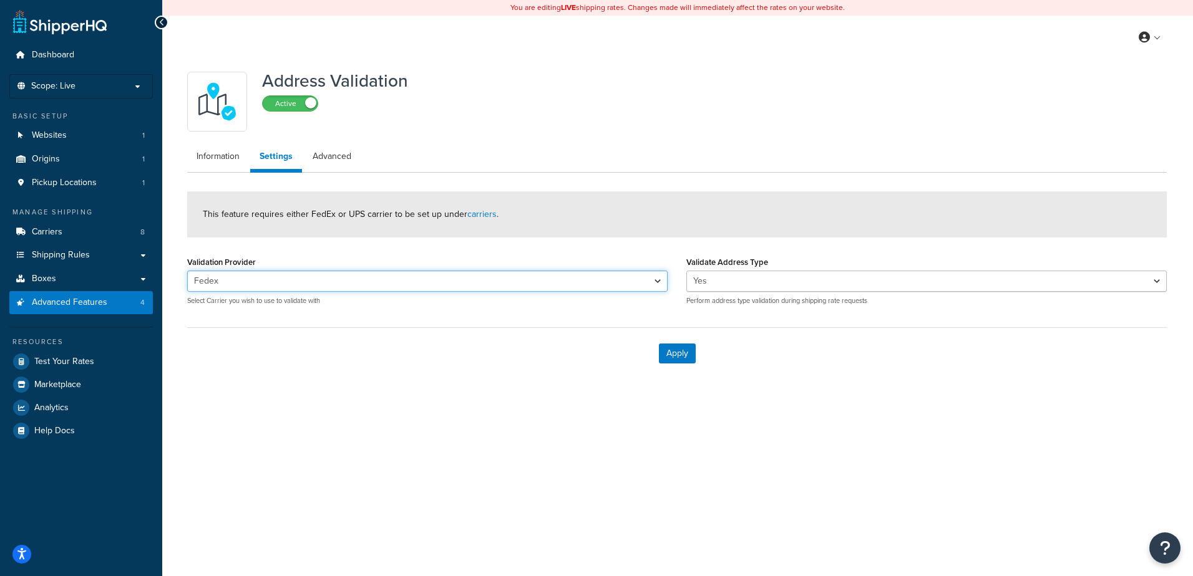
click at [503, 285] on select "Fedex FedEx" at bounding box center [427, 281] width 480 height 21
click at [187, 271] on select "Fedex FedEx" at bounding box center [427, 281] width 480 height 21
click at [666, 357] on button "Apply" at bounding box center [677, 354] width 37 height 20
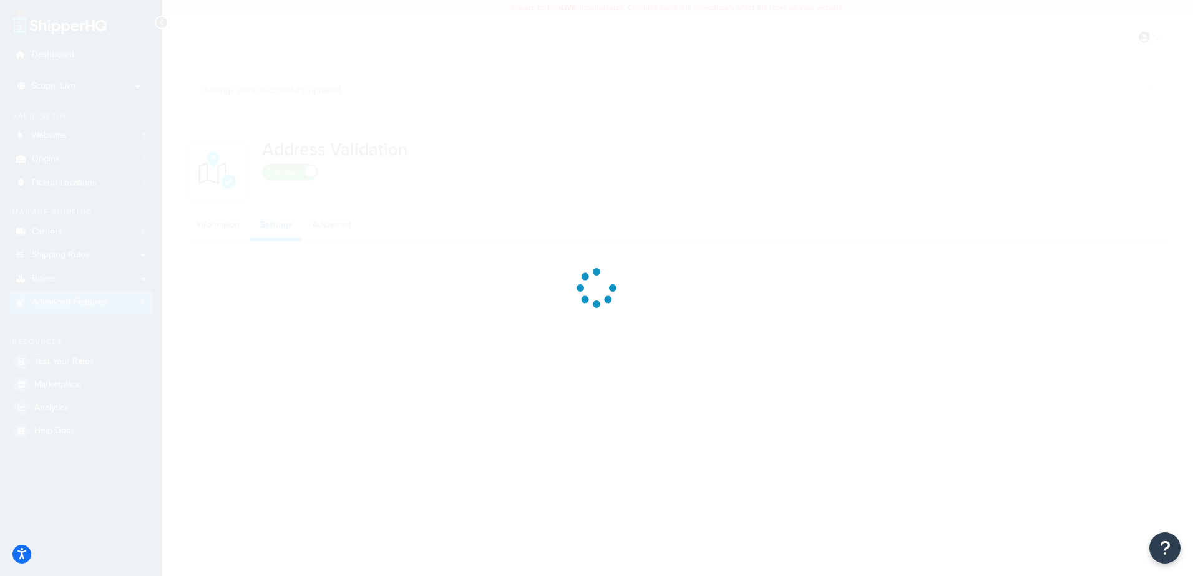
select select "100059"
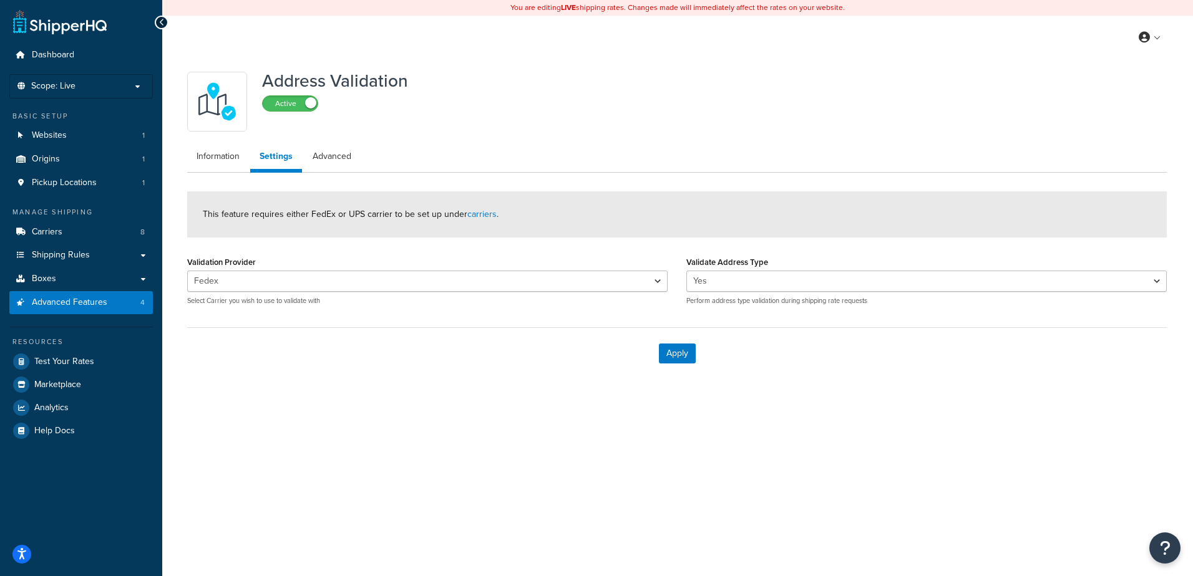
click at [74, 216] on div "Manage Shipping" at bounding box center [80, 212] width 143 height 11
click at [70, 235] on link "Carriers 8" at bounding box center [80, 232] width 143 height 23
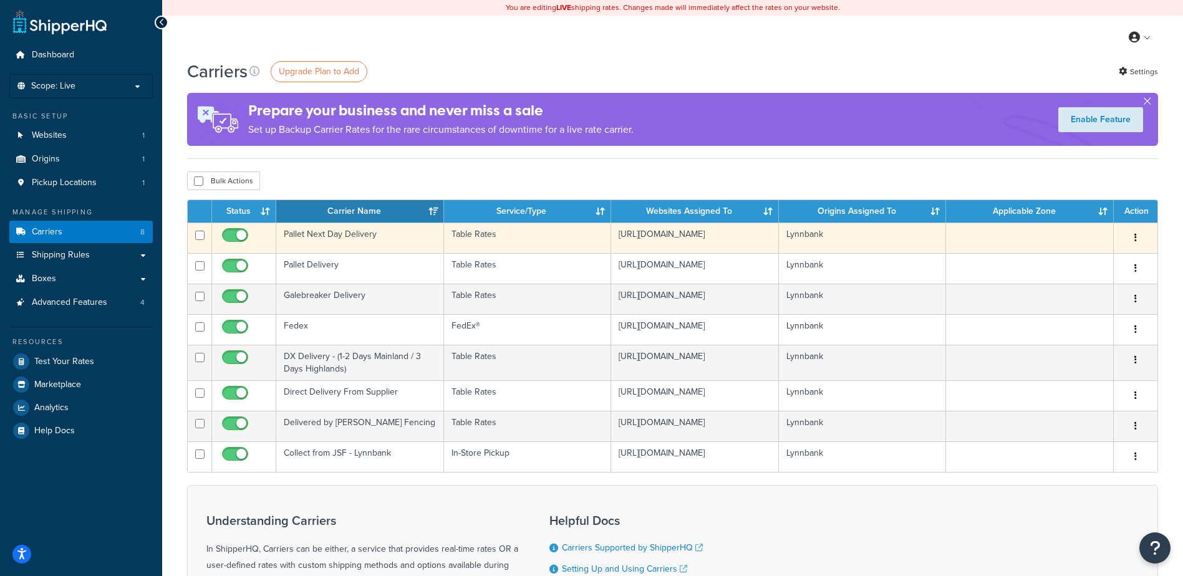
click at [349, 235] on td "Pallet Next Day Delivery" at bounding box center [360, 238] width 168 height 31
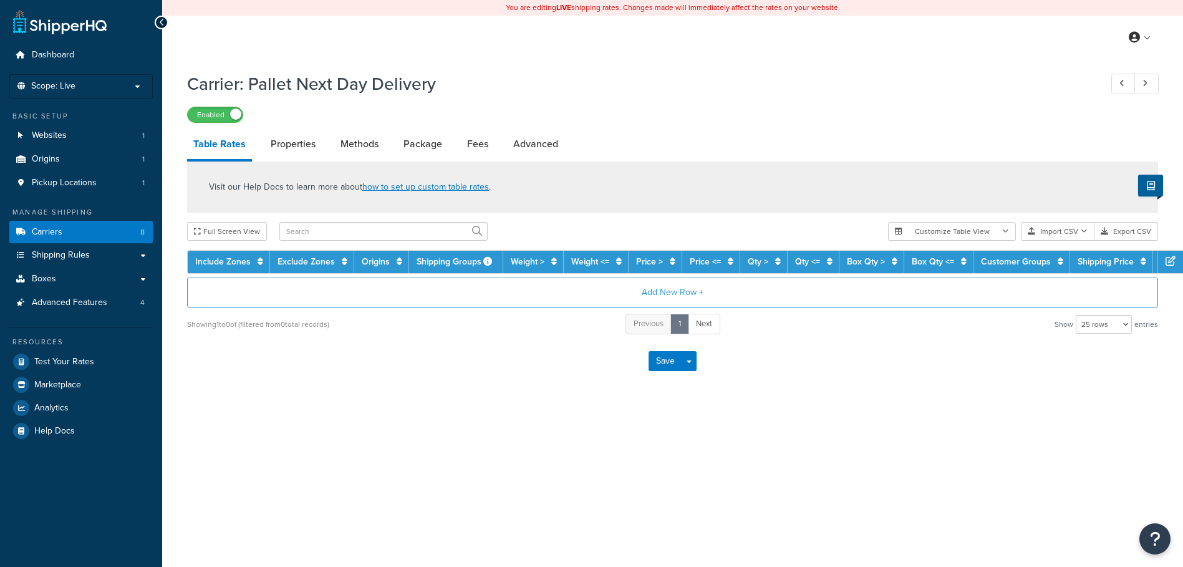
select select "25"
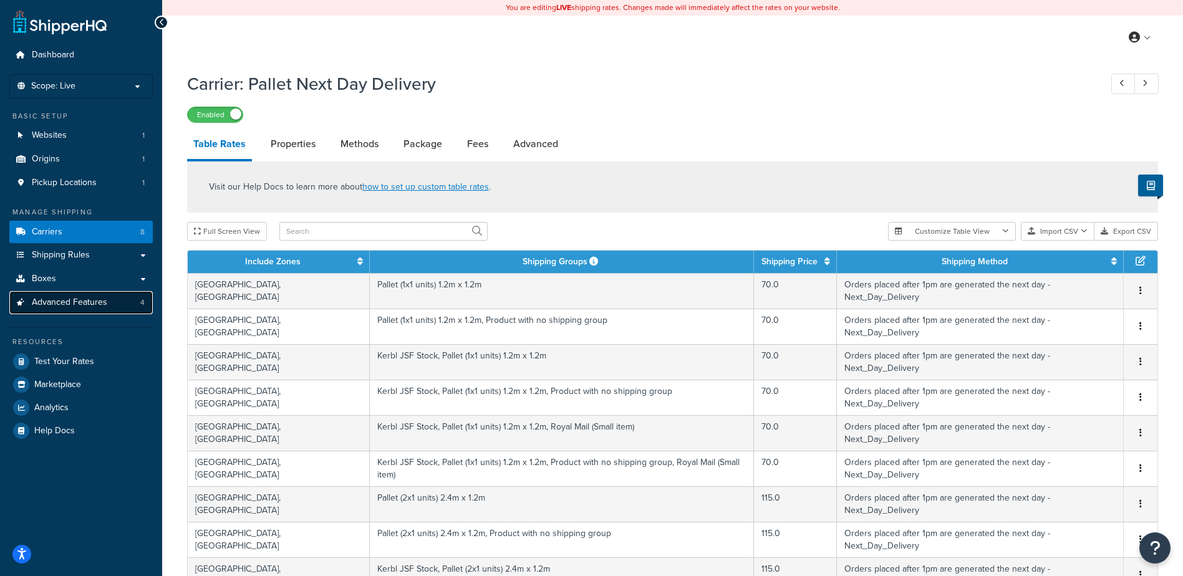
click at [108, 298] on link "Advanced Features 4" at bounding box center [80, 302] width 143 height 23
